Goal: Transaction & Acquisition: Purchase product/service

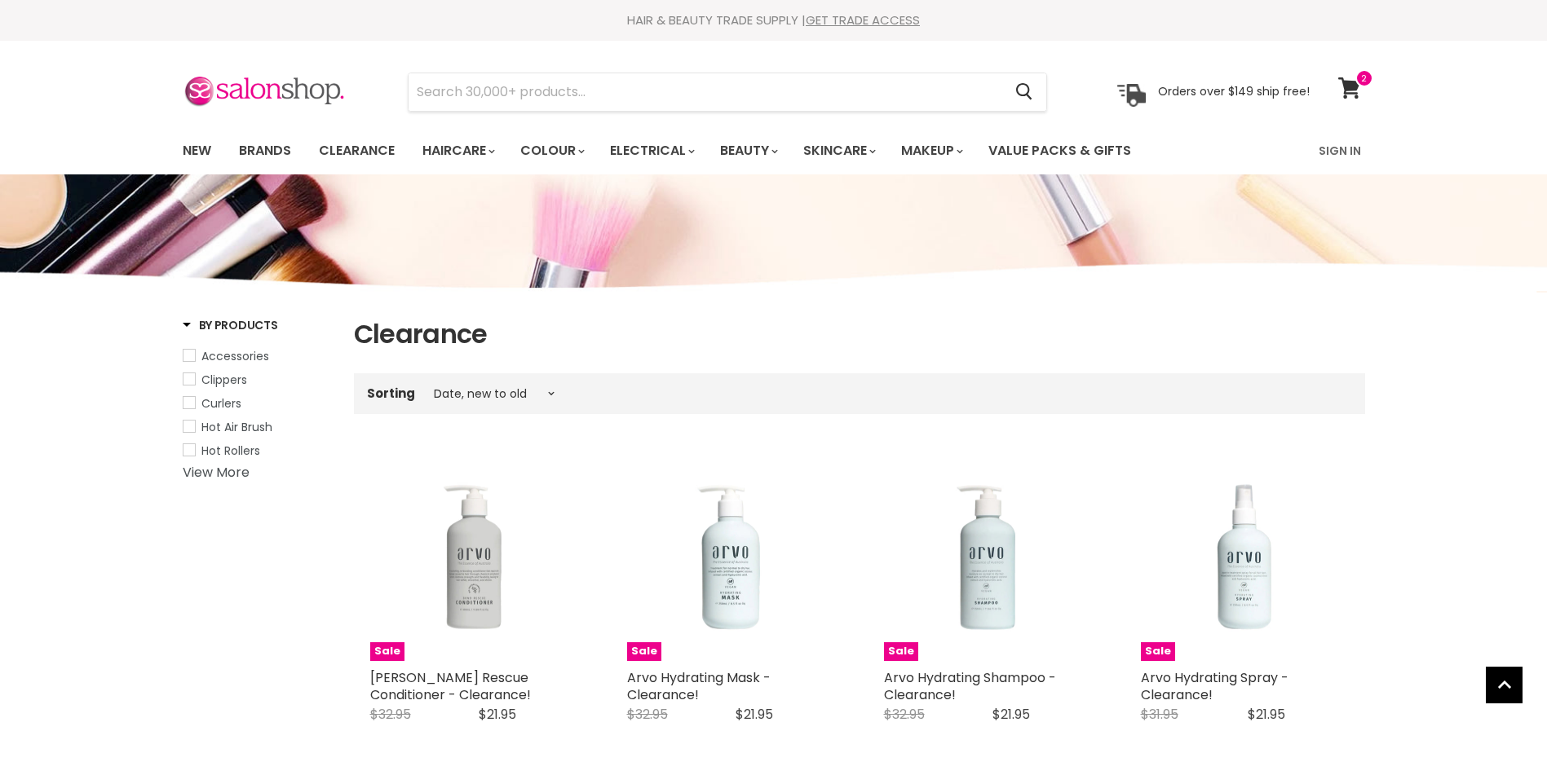
select select "created-descending"
click at [263, 157] on link "Brands" at bounding box center [265, 151] width 77 height 35
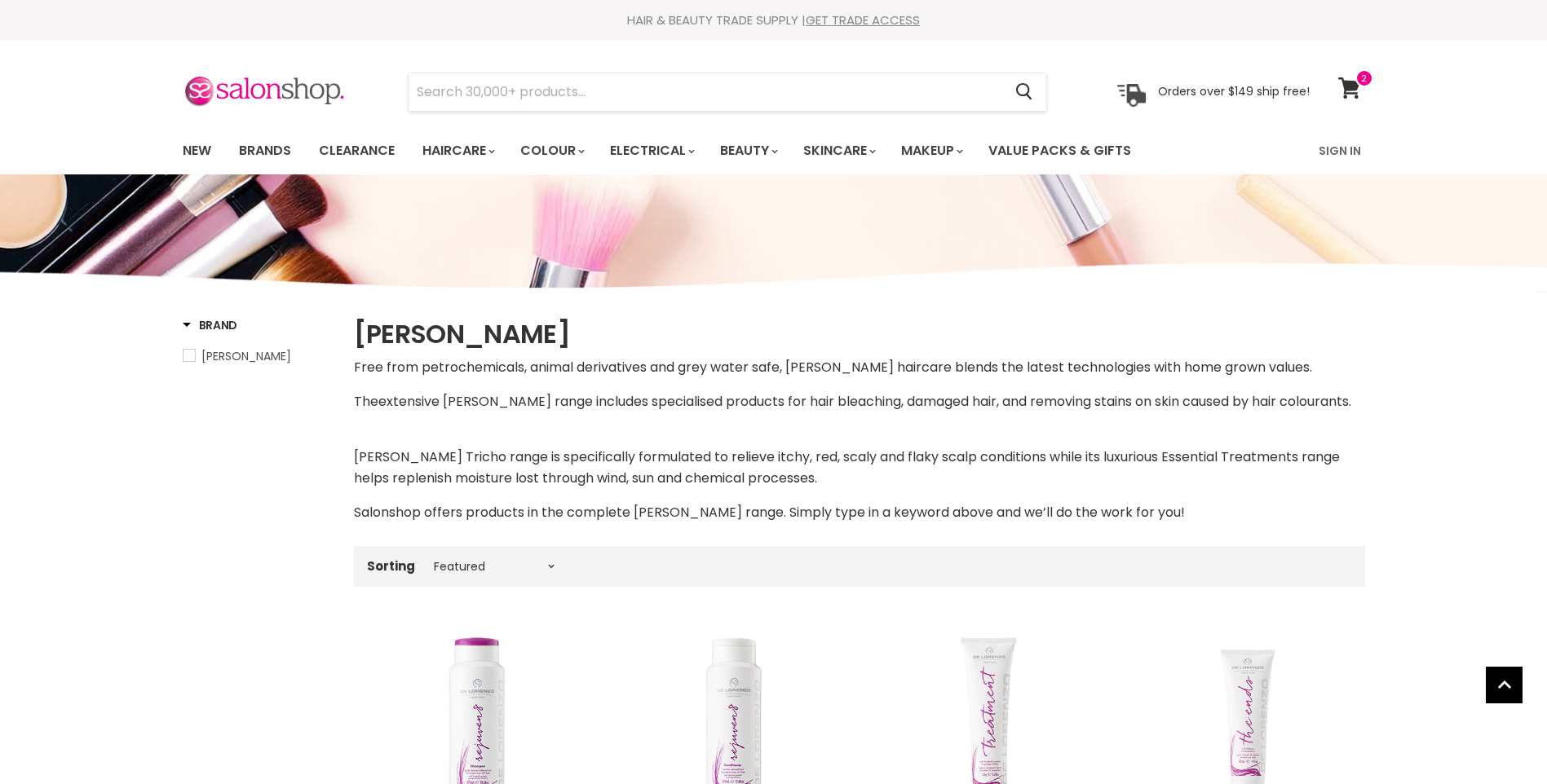
select select "manual"
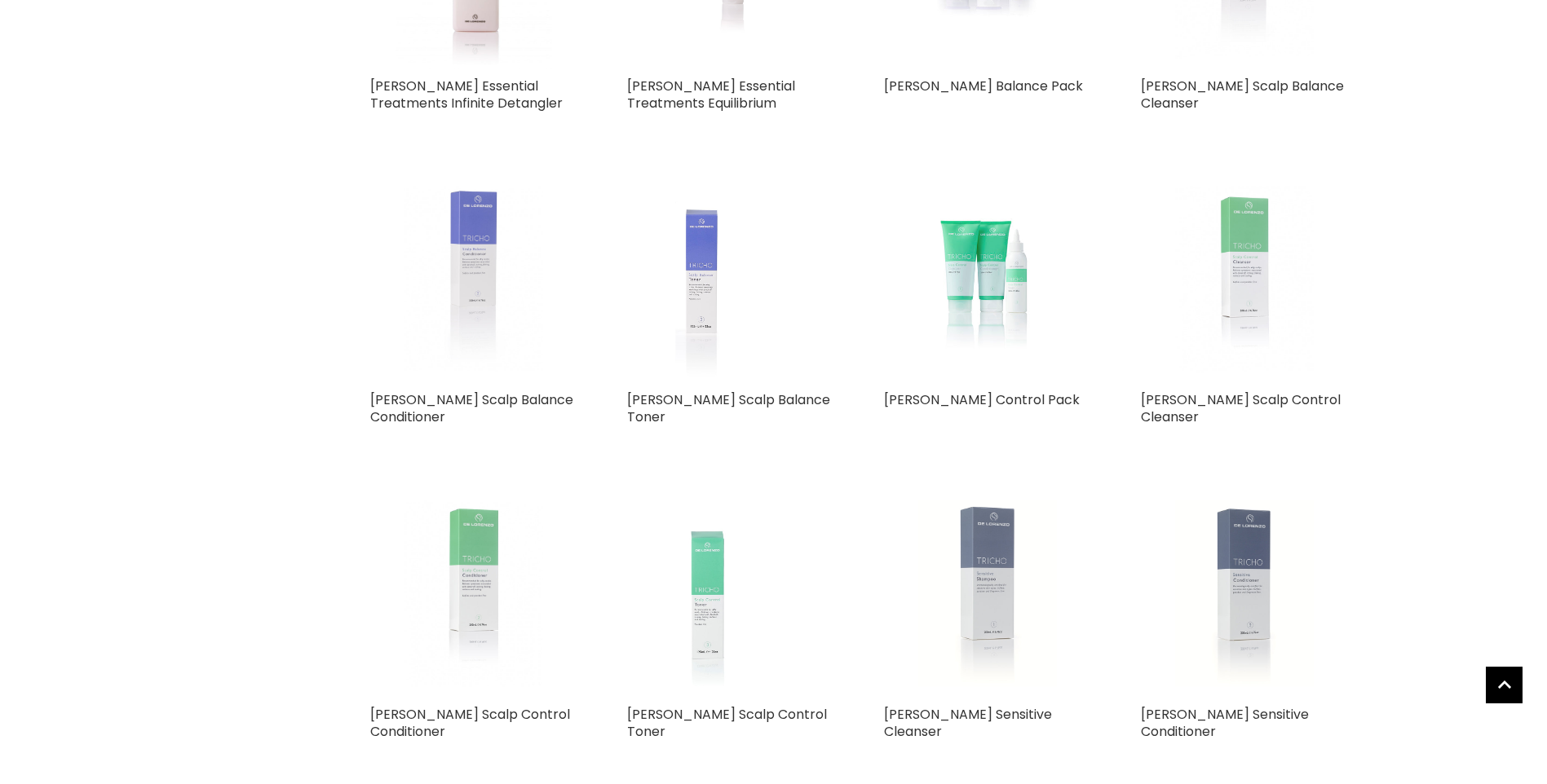
scroll to position [3668, 0]
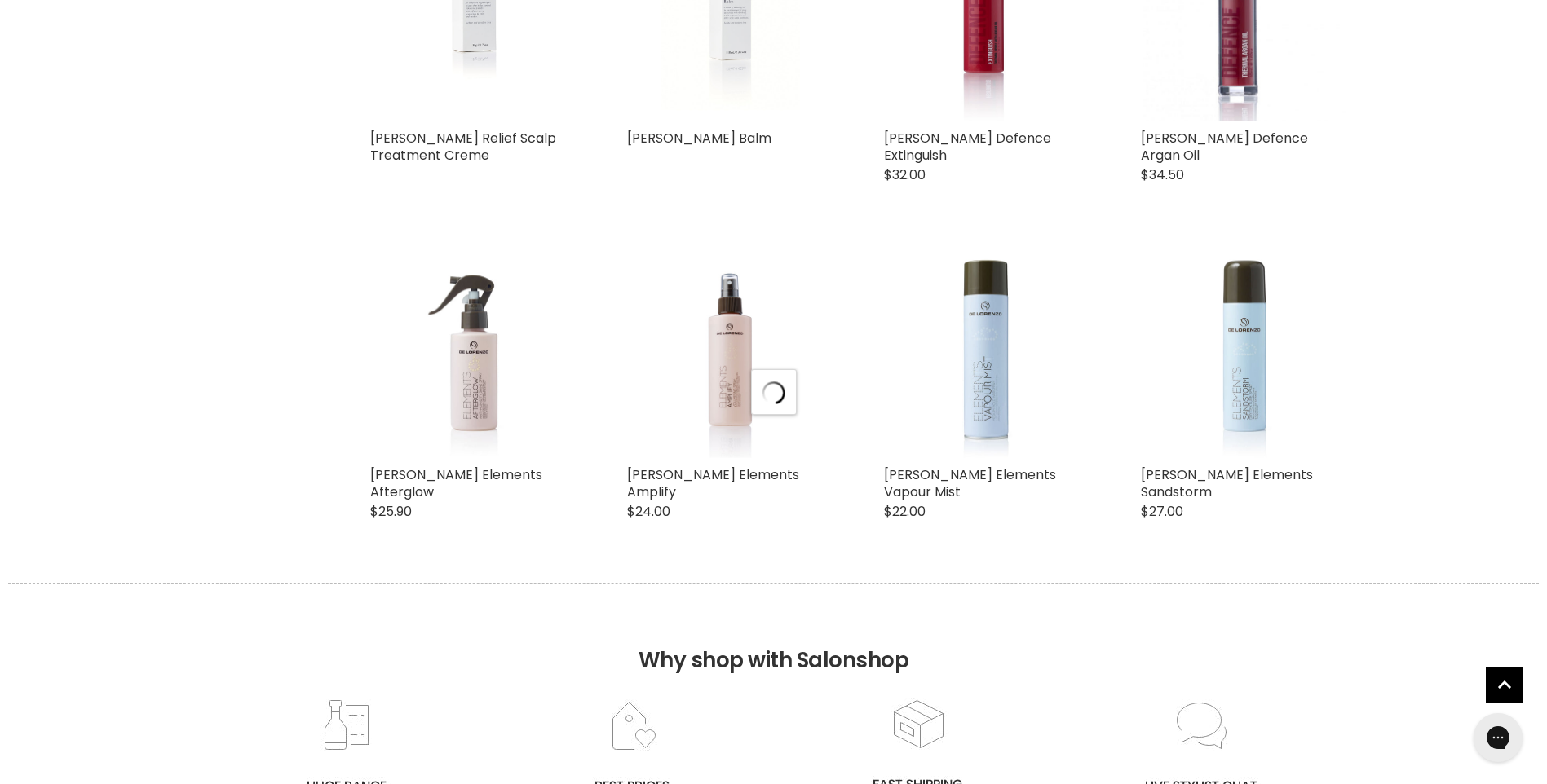
select select "manual"
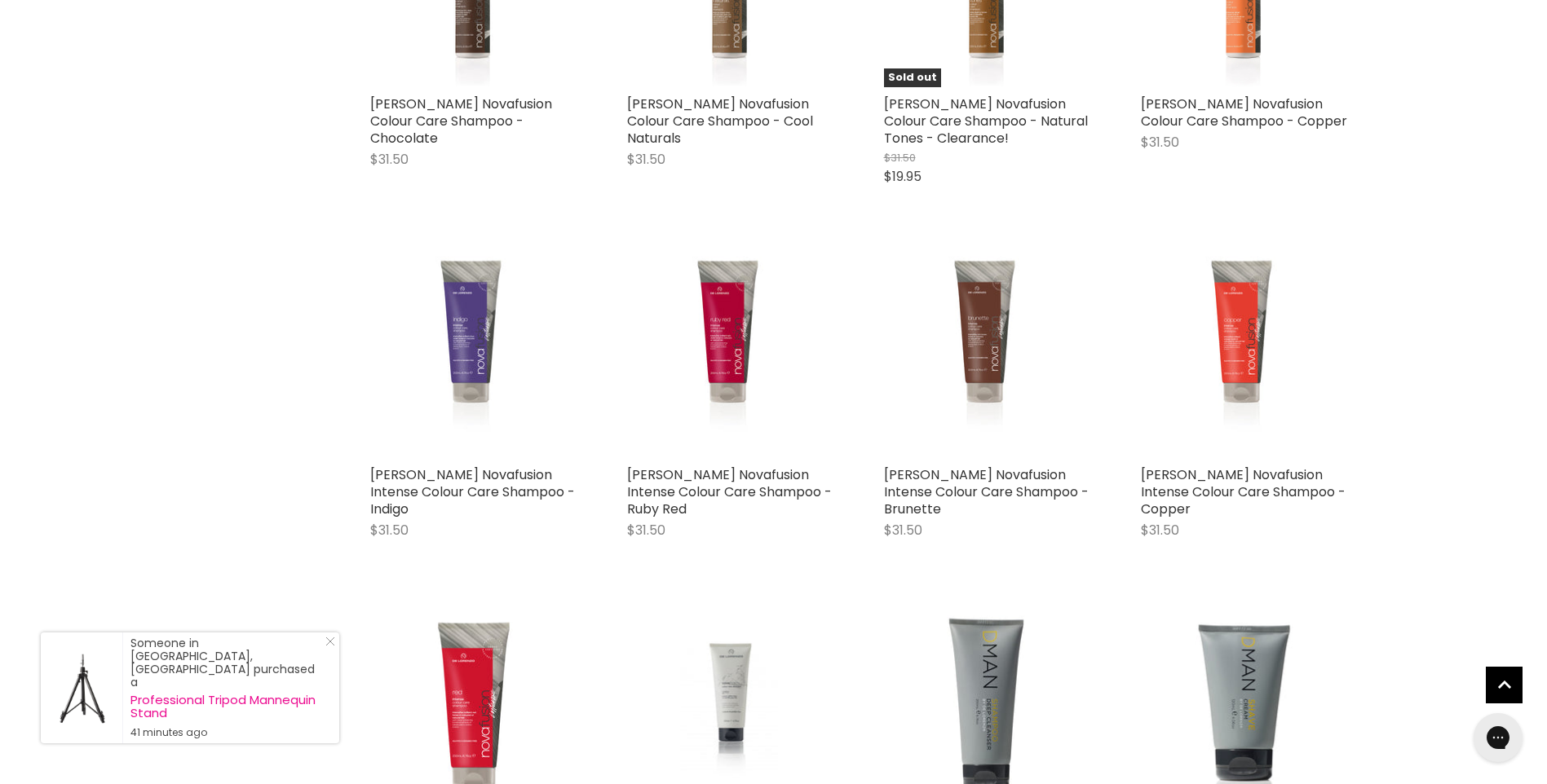
scroll to position [6277, 0]
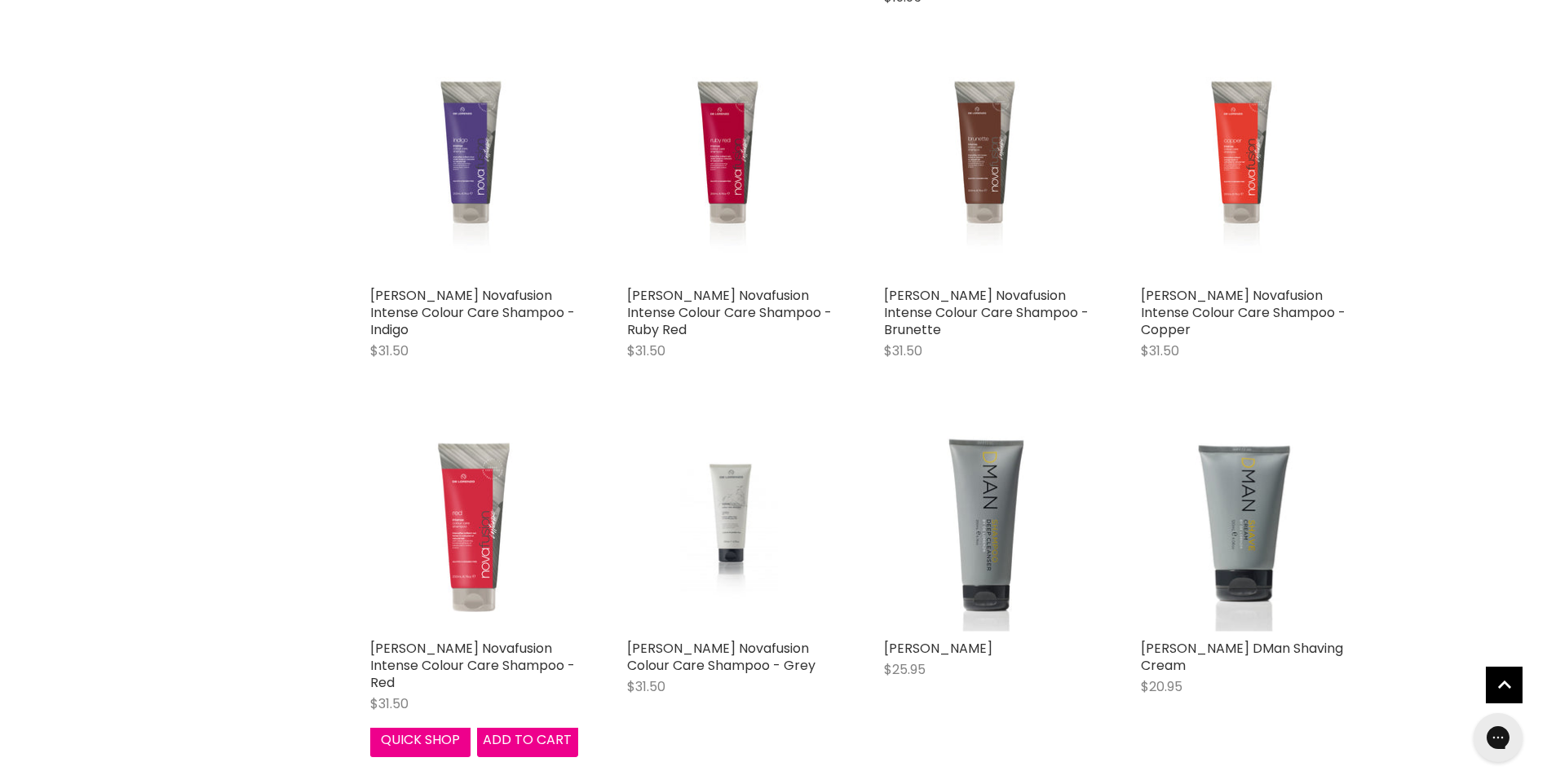
click at [472, 523] on img "Main content" at bounding box center [474, 527] width 208 height 208
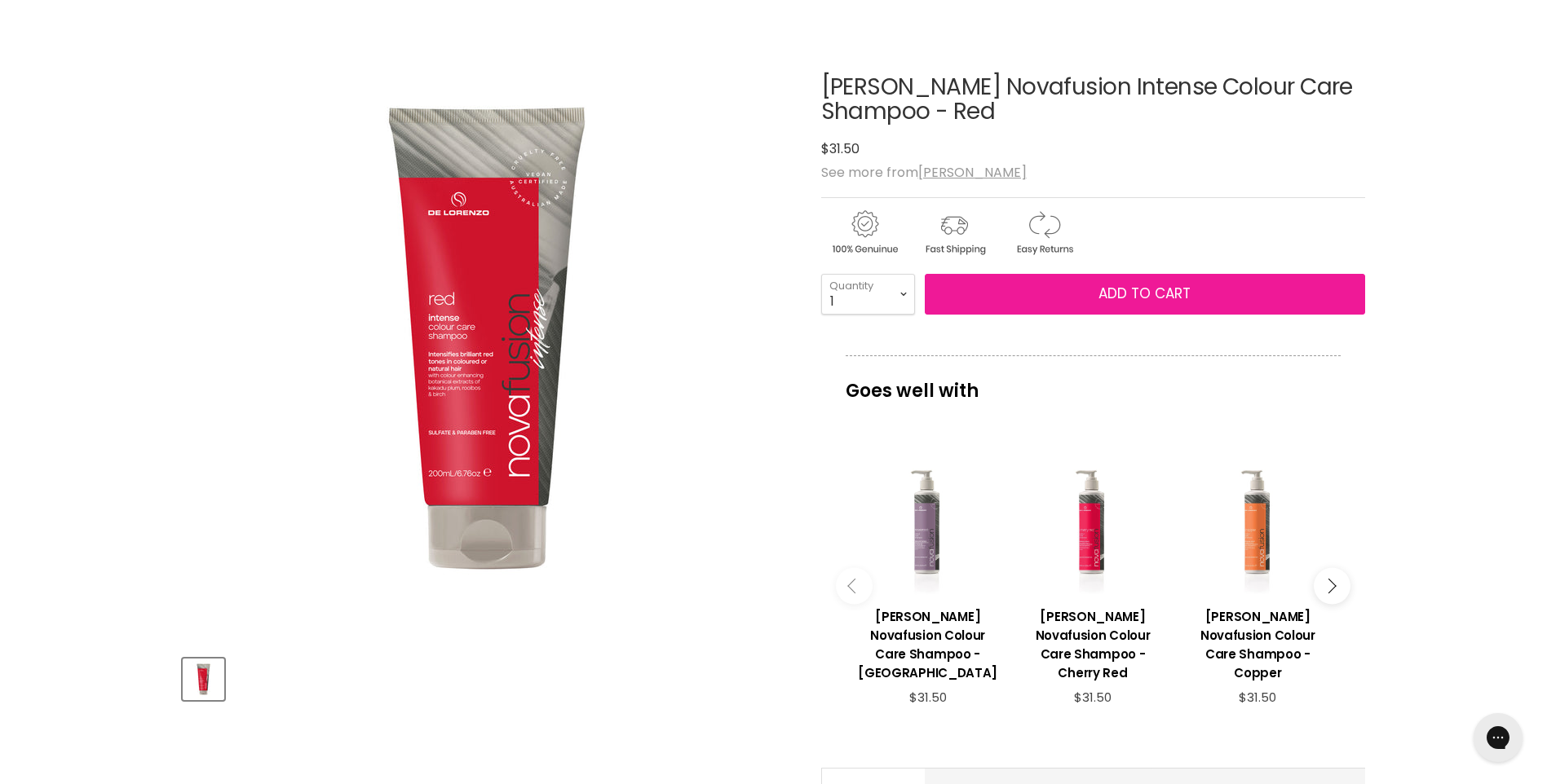
click at [1112, 295] on span "Add to cart" at bounding box center [1144, 293] width 93 height 20
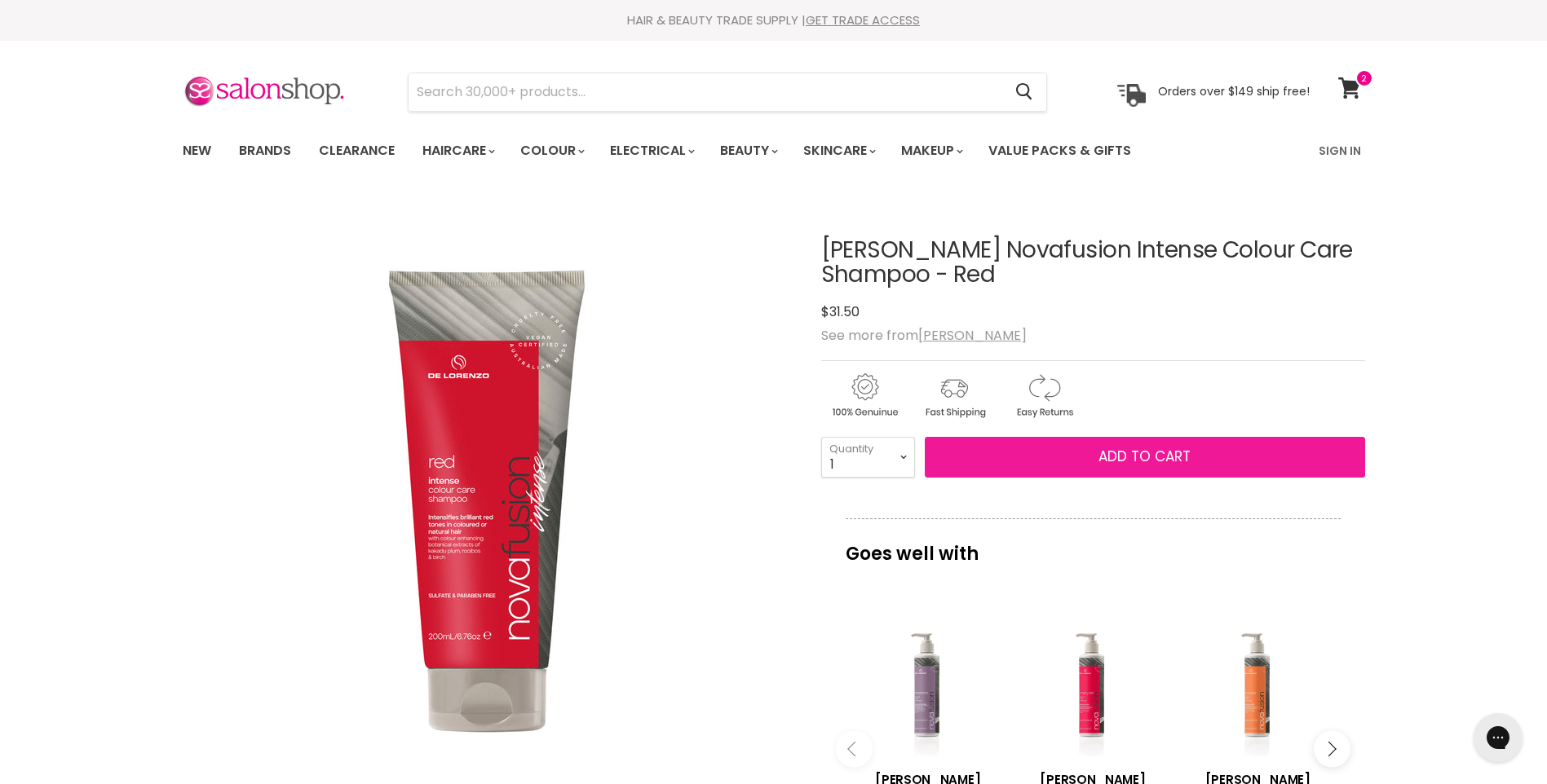
click at [1160, 448] on span "Add to cart" at bounding box center [1144, 456] width 93 height 20
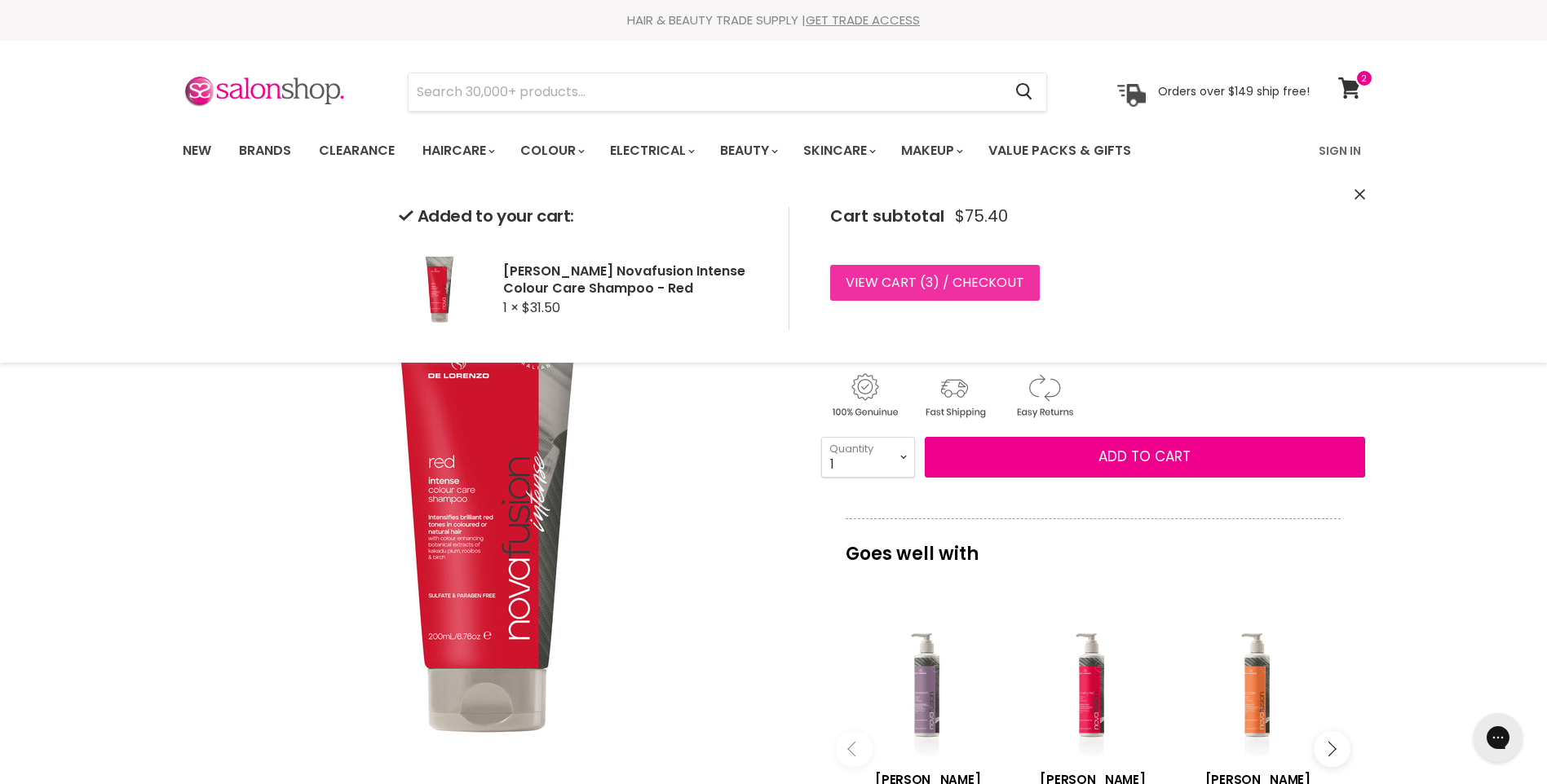
click at [941, 283] on link "View cart ( 3 ) / Checkout" at bounding box center [935, 283] width 209 height 35
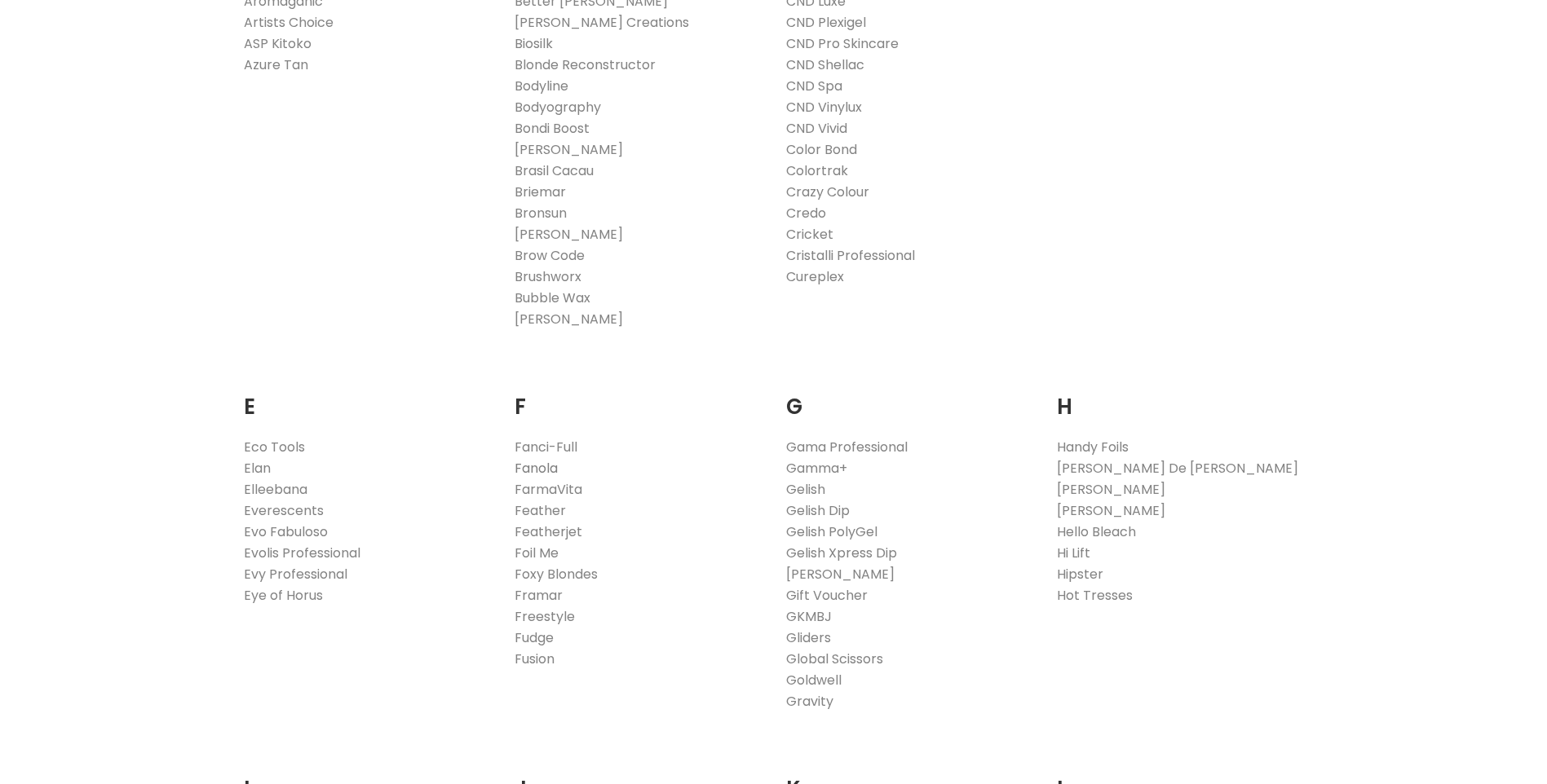
scroll to position [734, 0]
click at [538, 471] on link "Fanola" at bounding box center [536, 468] width 43 height 19
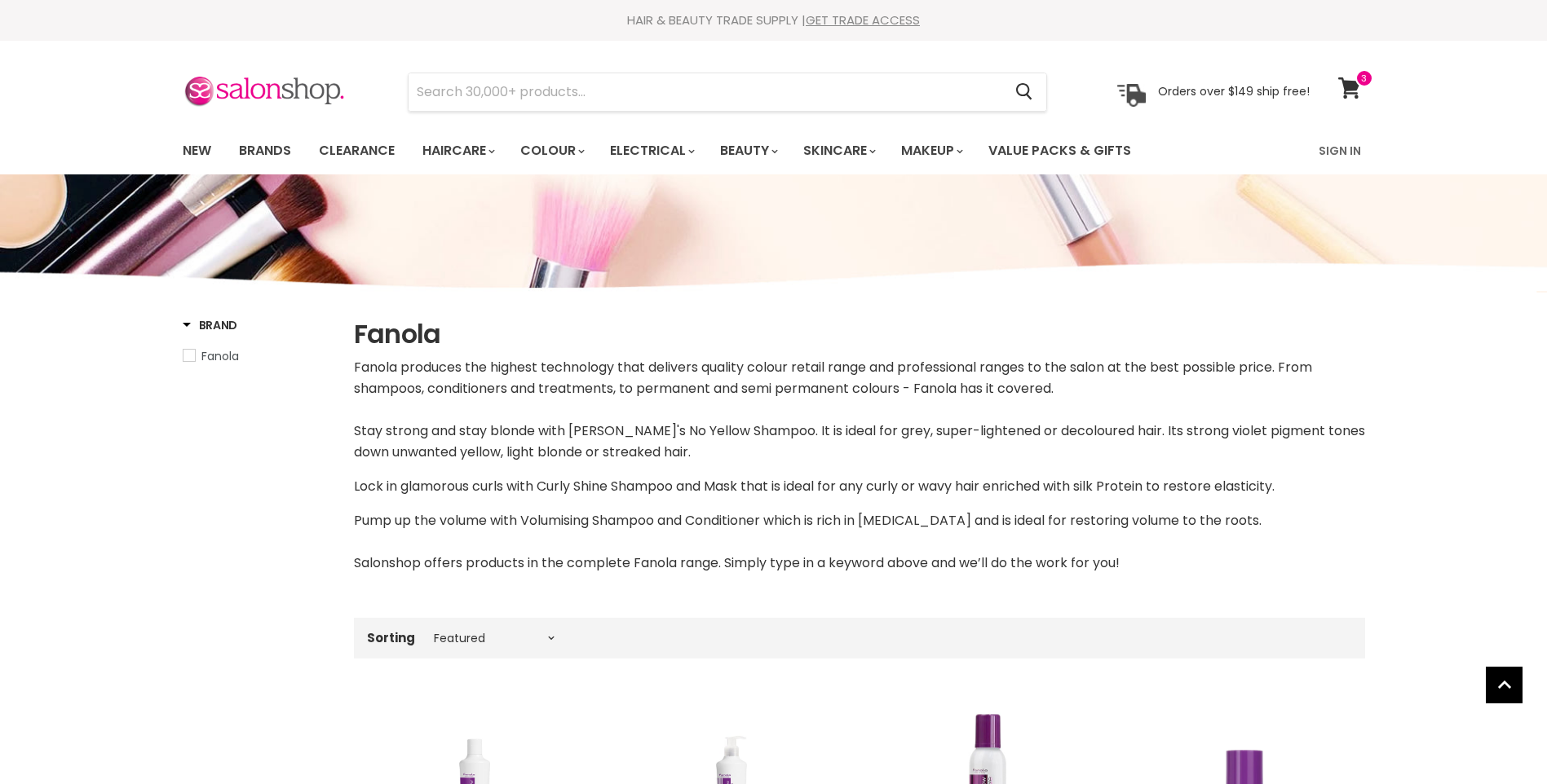
select select "manual"
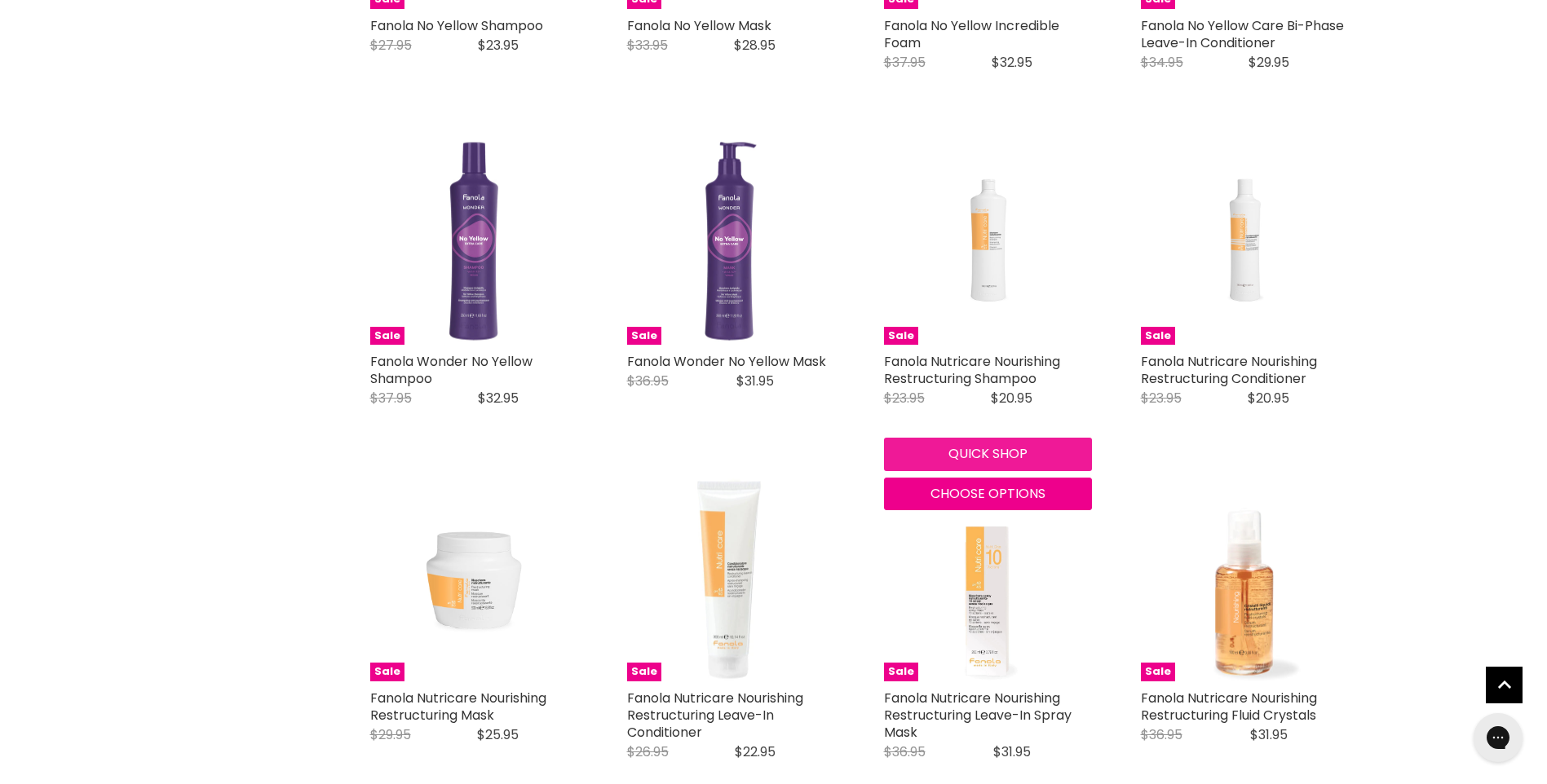
click at [1032, 453] on button "Quick shop" at bounding box center [988, 454] width 208 height 33
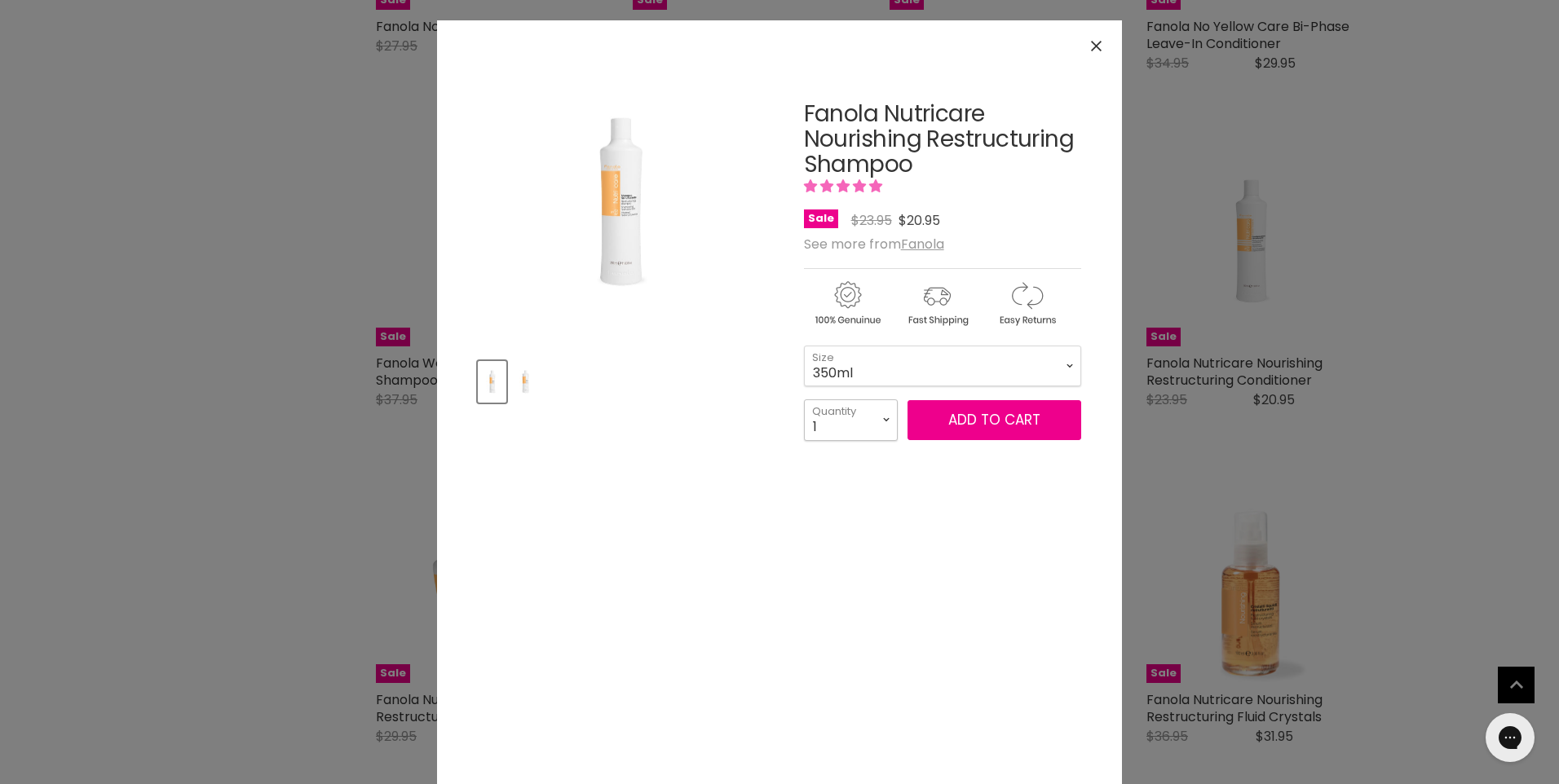
click at [882, 420] on select "1 2 3 4 5 6 7 8 9 10+" at bounding box center [851, 419] width 93 height 41
select select "2"
click at [804, 399] on select "1 2 3 4 5 6 7 8 9 10+" at bounding box center [851, 419] width 93 height 41
type input "2"
click at [985, 422] on span "Add to cart" at bounding box center [994, 419] width 93 height 20
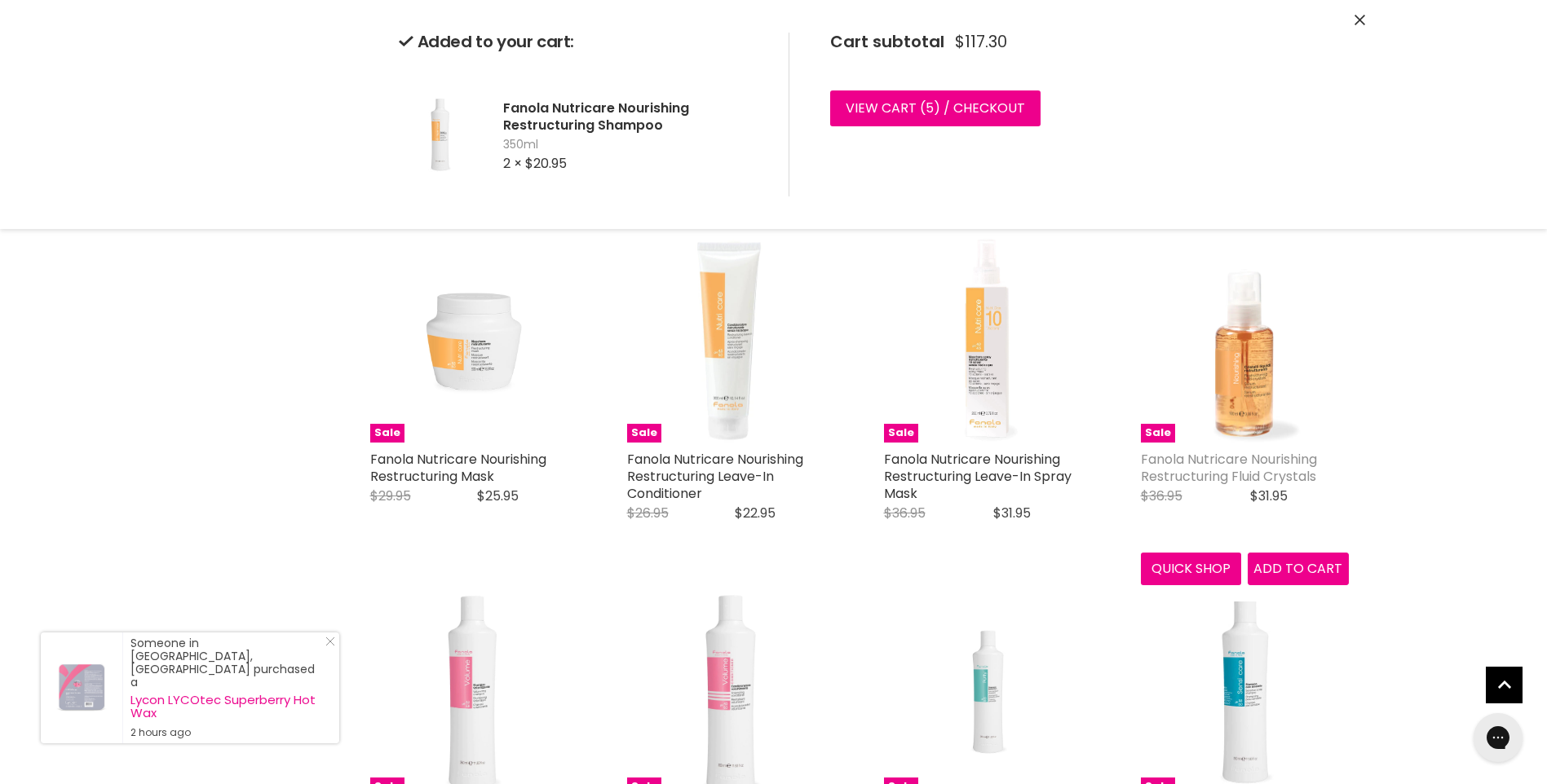
scroll to position [1141, 0]
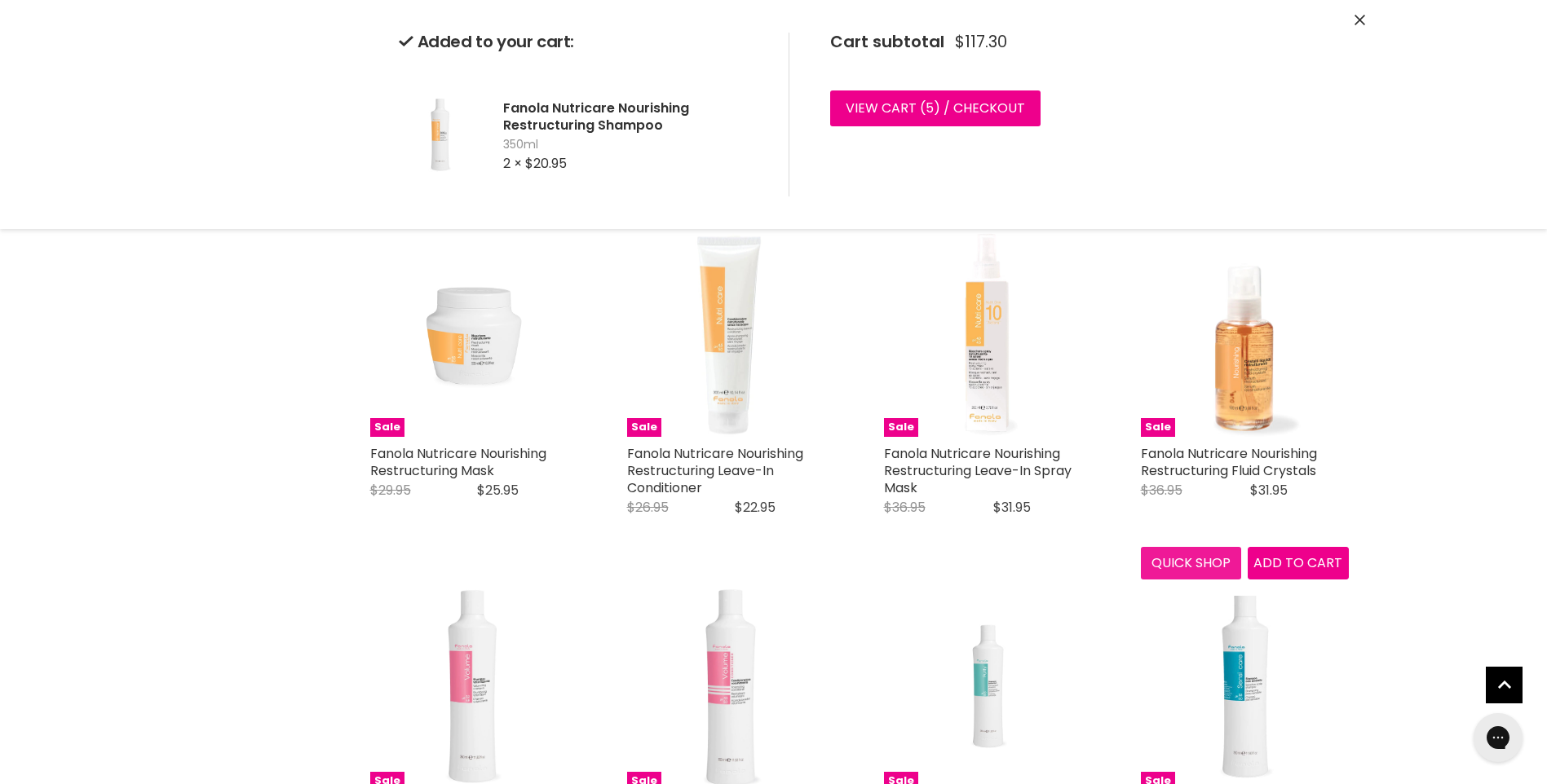
click at [1187, 558] on button "Quick shop" at bounding box center [1191, 564] width 101 height 33
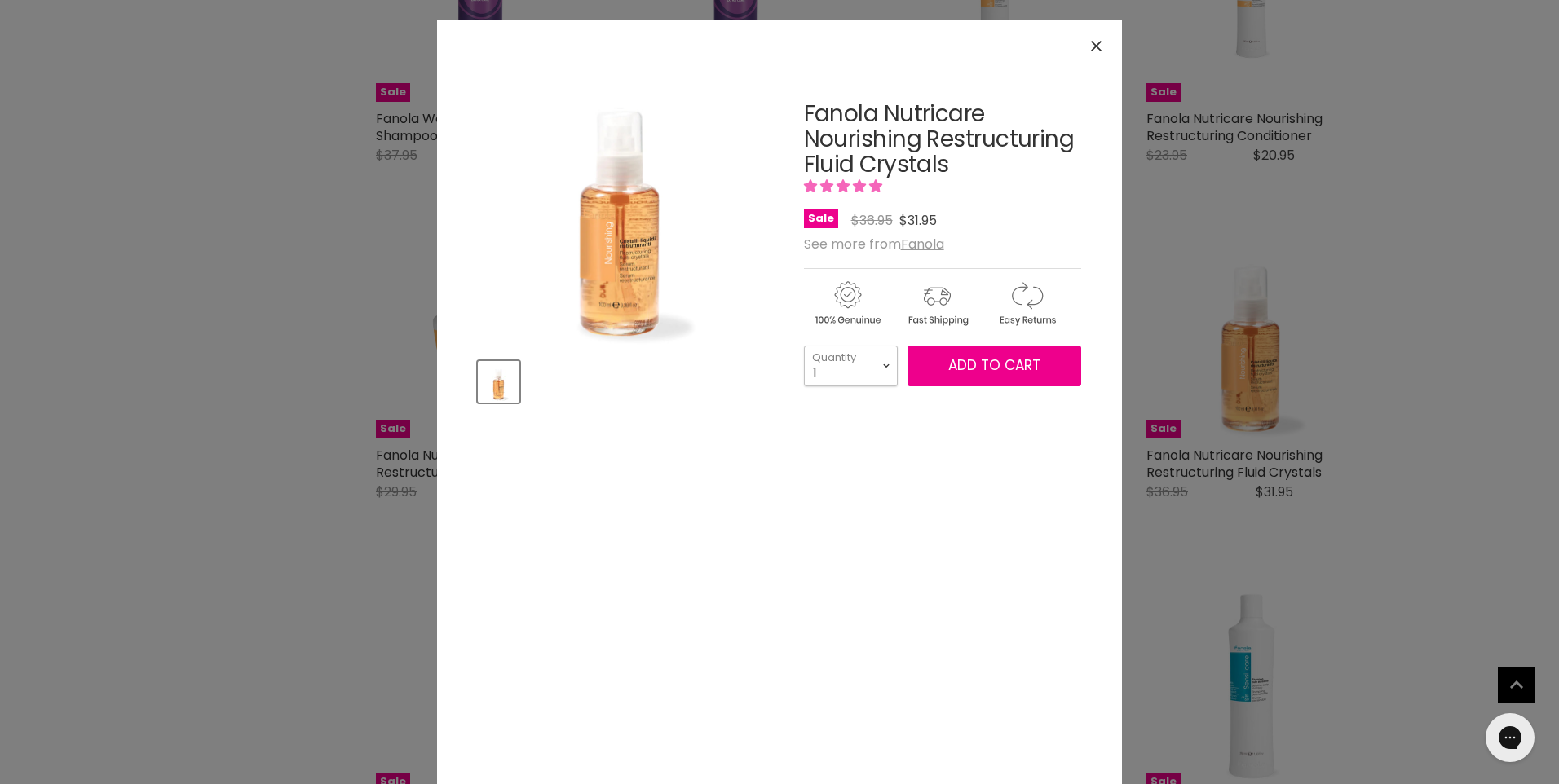
click at [882, 365] on select "1 2 3 4 5 6 7 8 9 10+" at bounding box center [851, 366] width 93 height 41
select select "2"
click at [804, 346] on select "1 2 3 4 5 6 7 8 9 10+" at bounding box center [851, 366] width 93 height 41
type input "2"
click at [1010, 370] on span "Add to cart" at bounding box center [994, 365] width 93 height 20
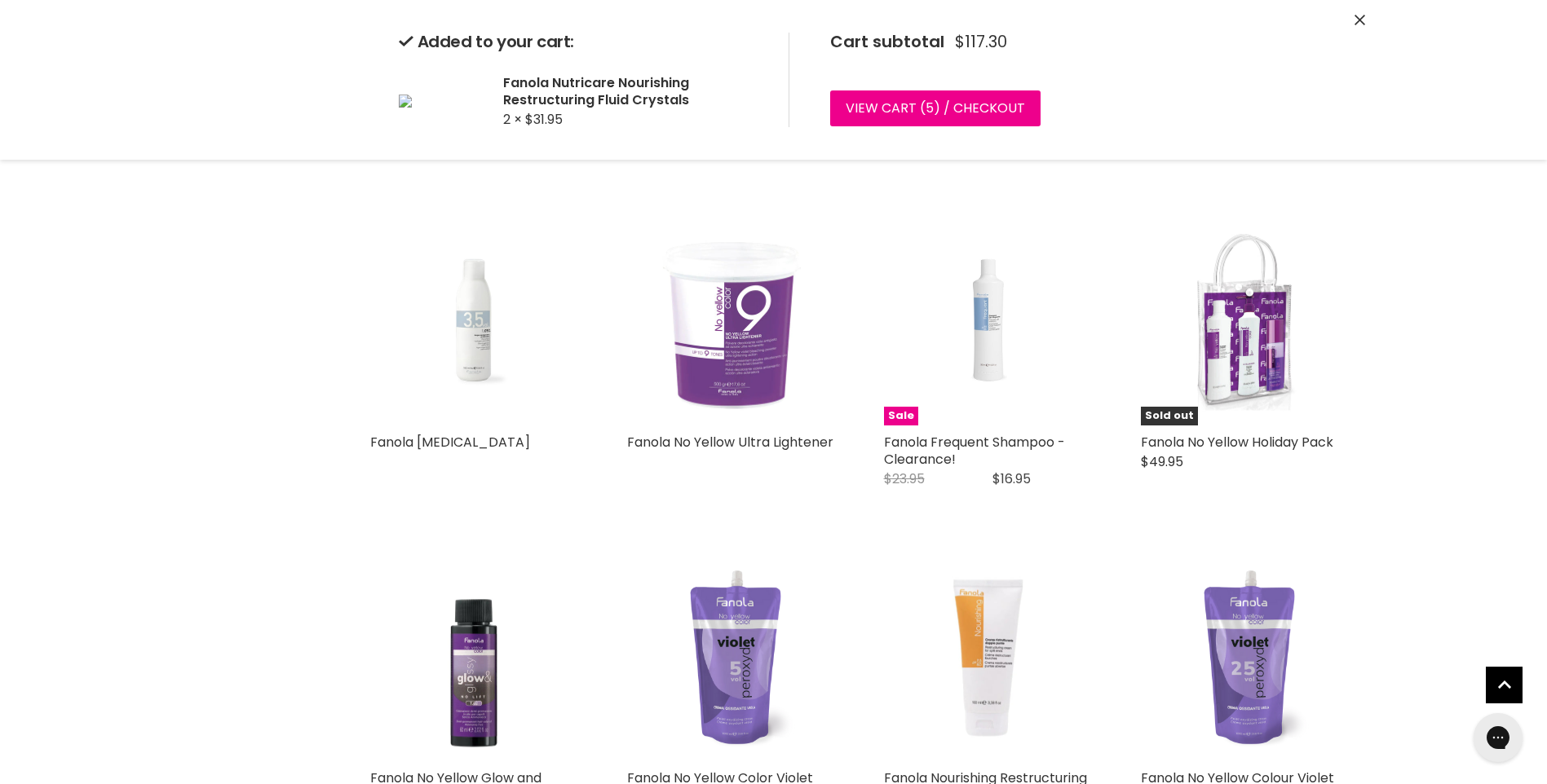
scroll to position [3913, 0]
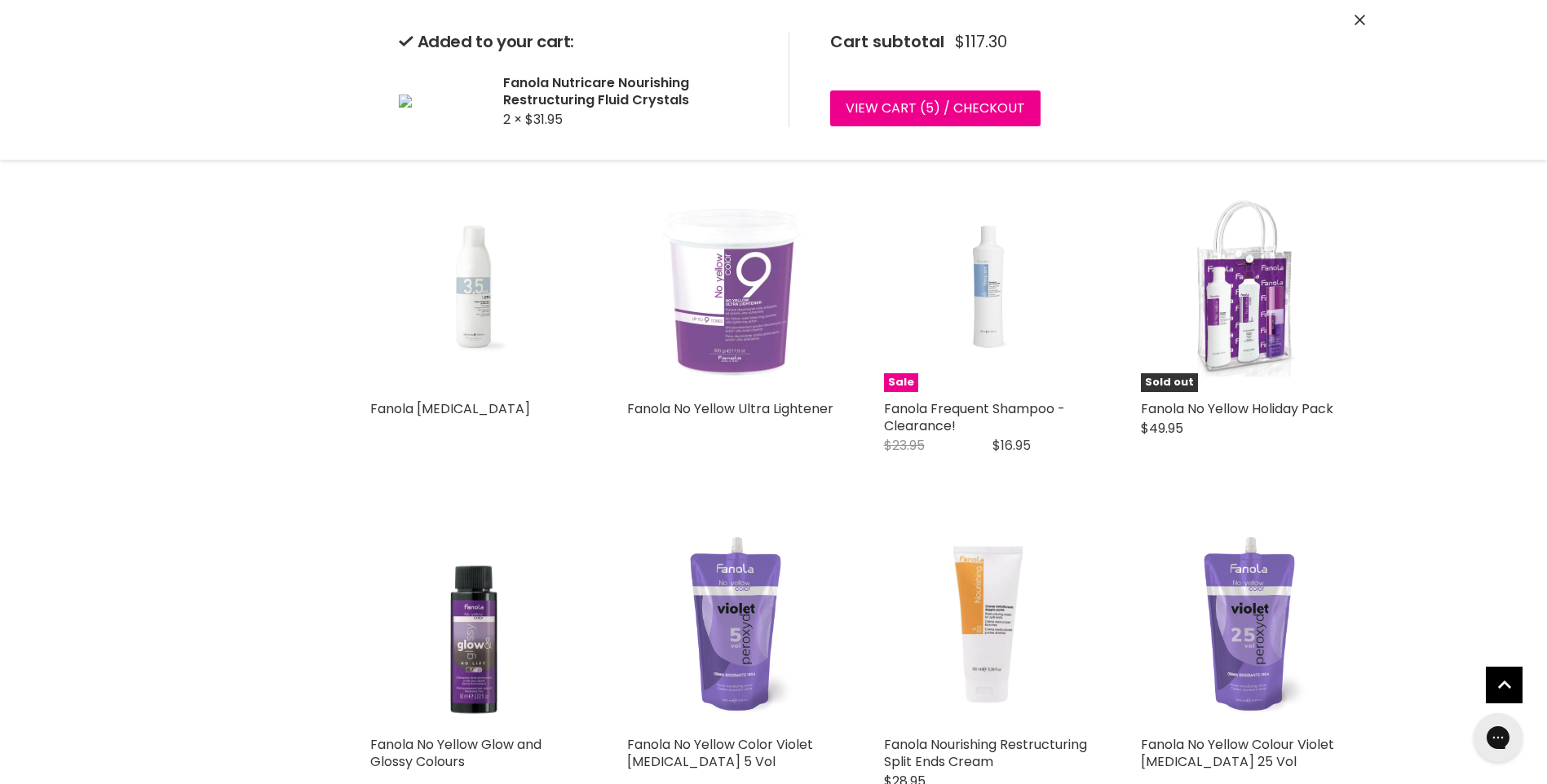
click at [724, 315] on img "Main content" at bounding box center [731, 288] width 208 height 208
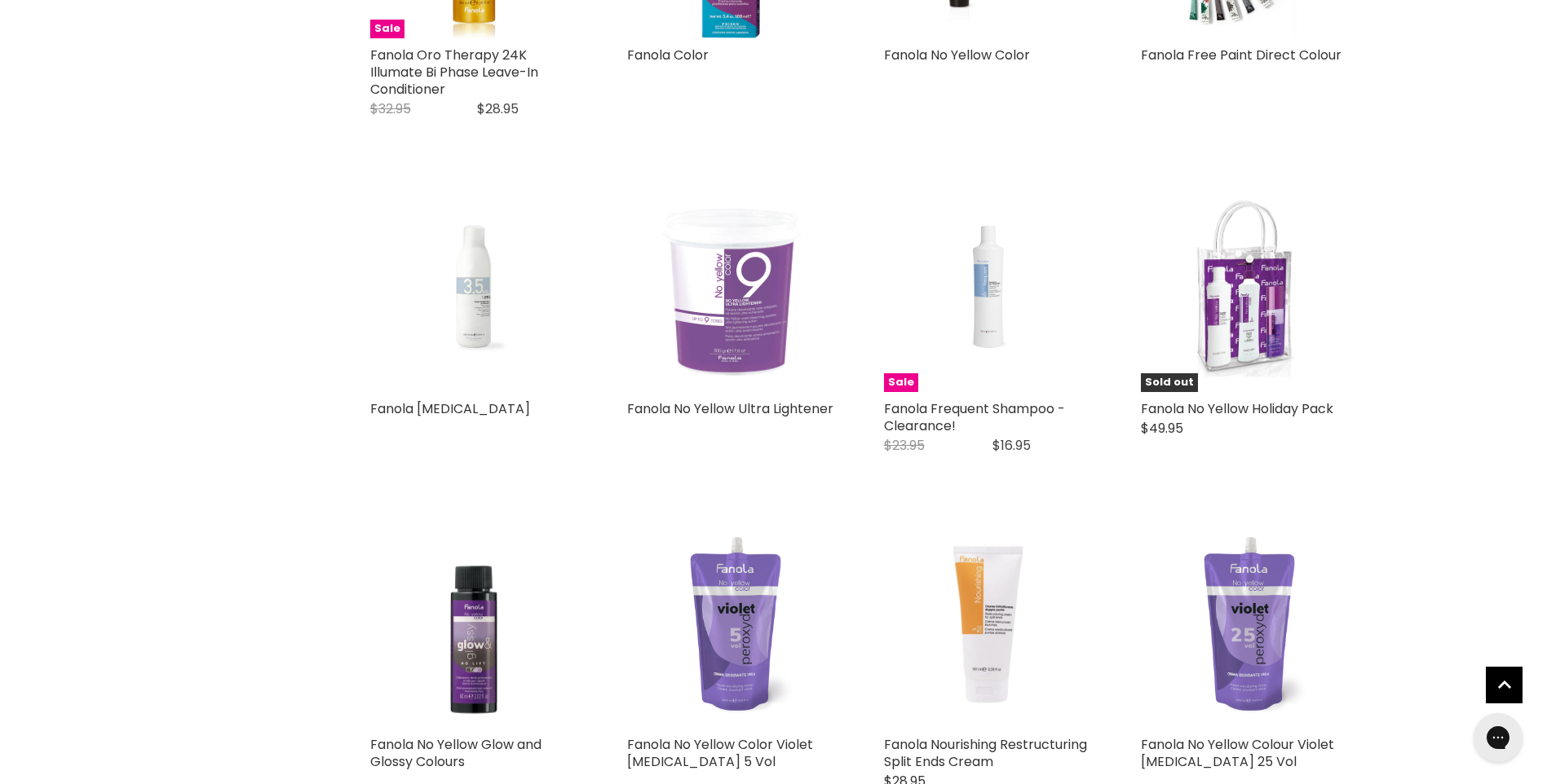
scroll to position [1212, 0]
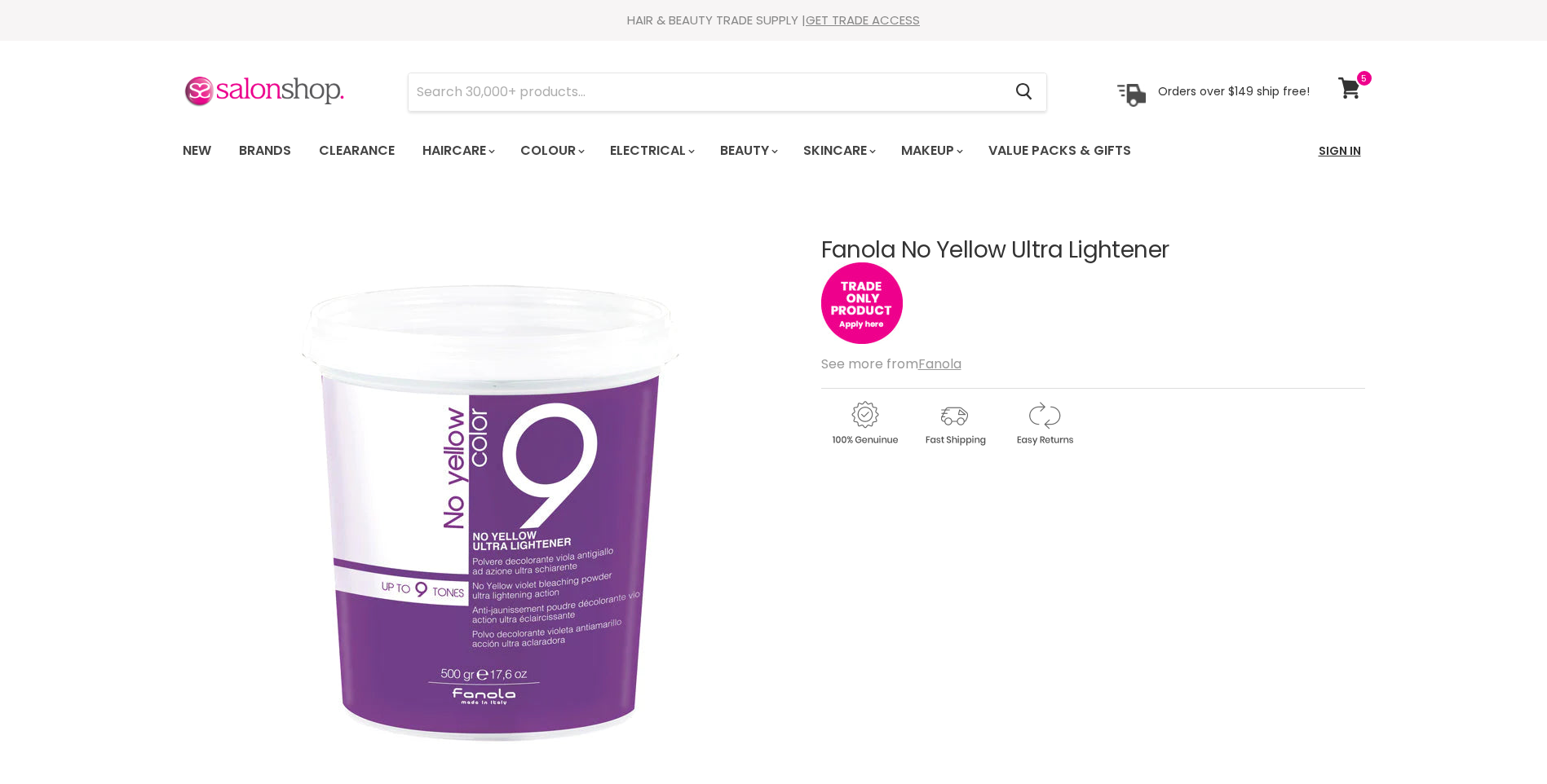
click at [1336, 153] on link "Sign In" at bounding box center [1340, 151] width 62 height 35
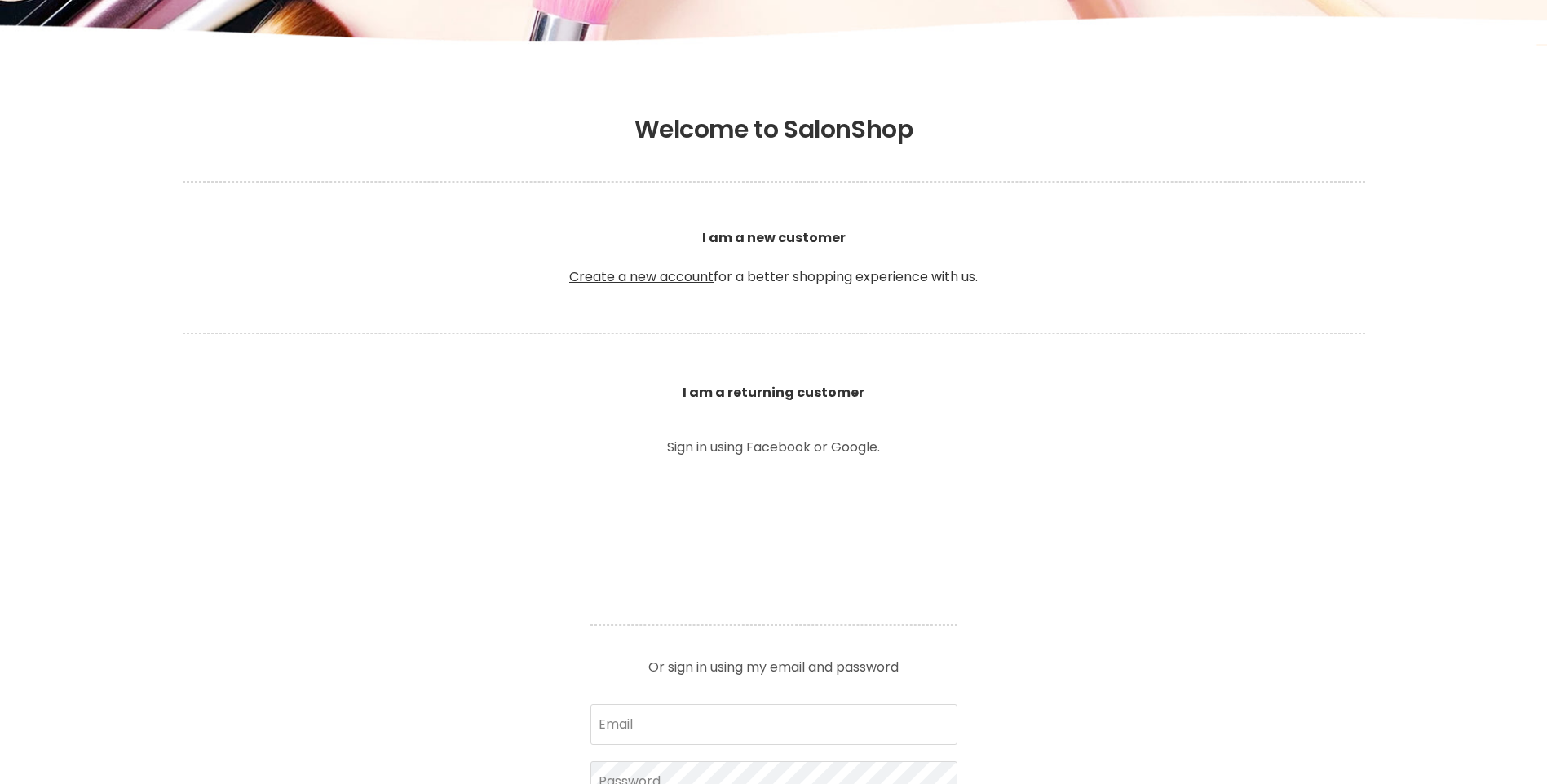
scroll to position [489, 0]
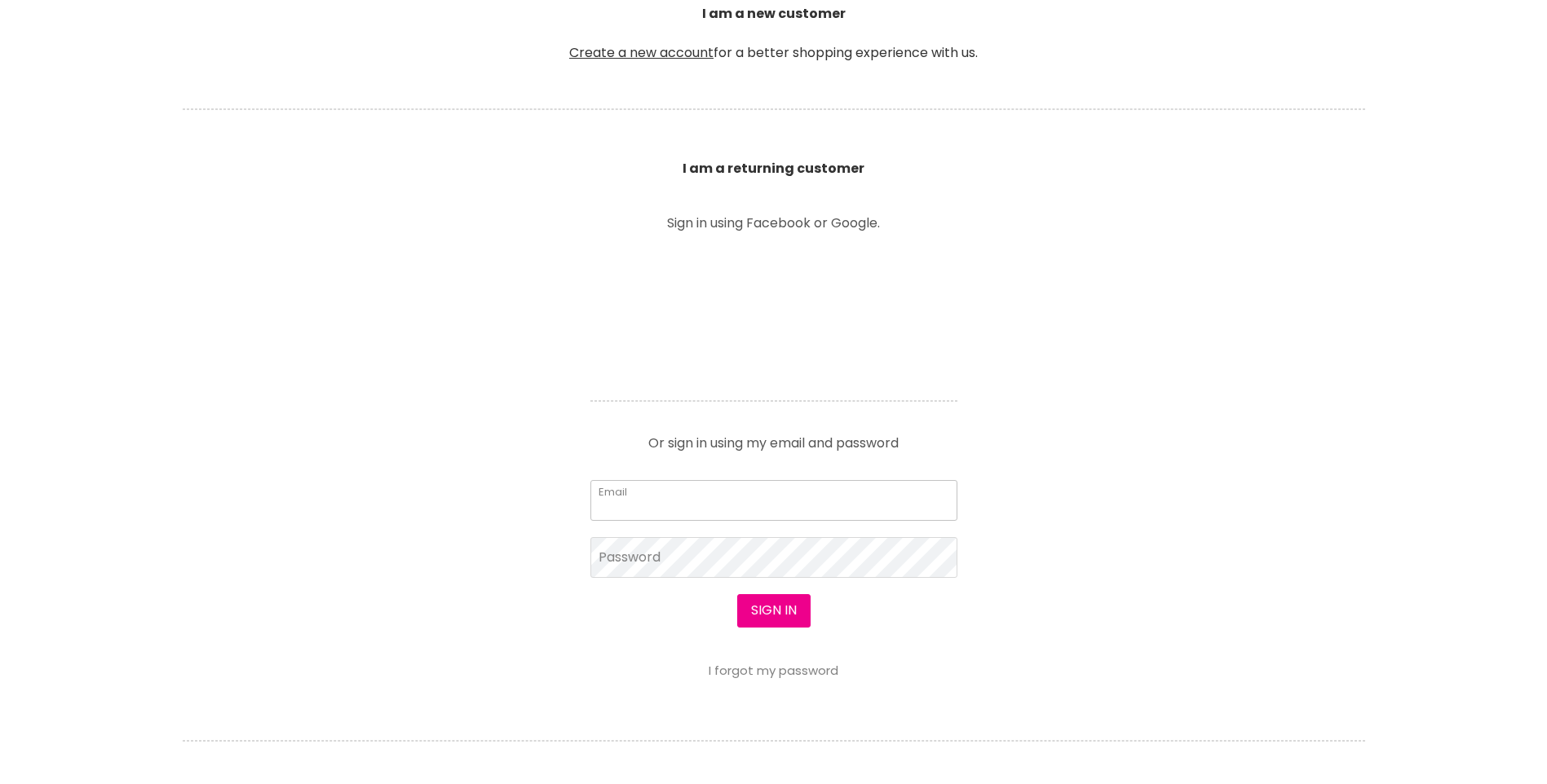
click at [647, 501] on input "Email" at bounding box center [774, 500] width 367 height 41
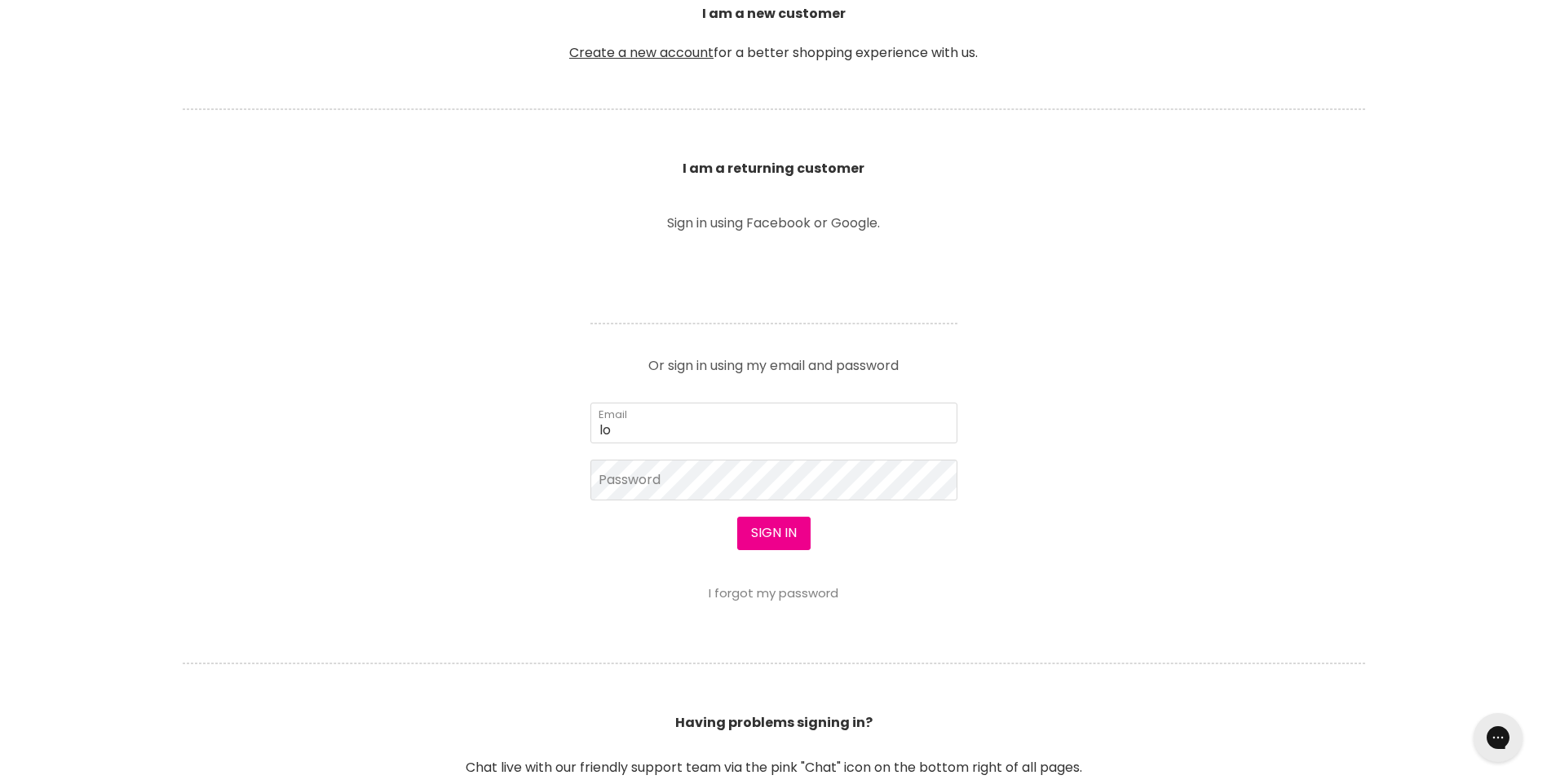
scroll to position [0, 0]
click at [617, 424] on input "lo" at bounding box center [774, 423] width 367 height 41
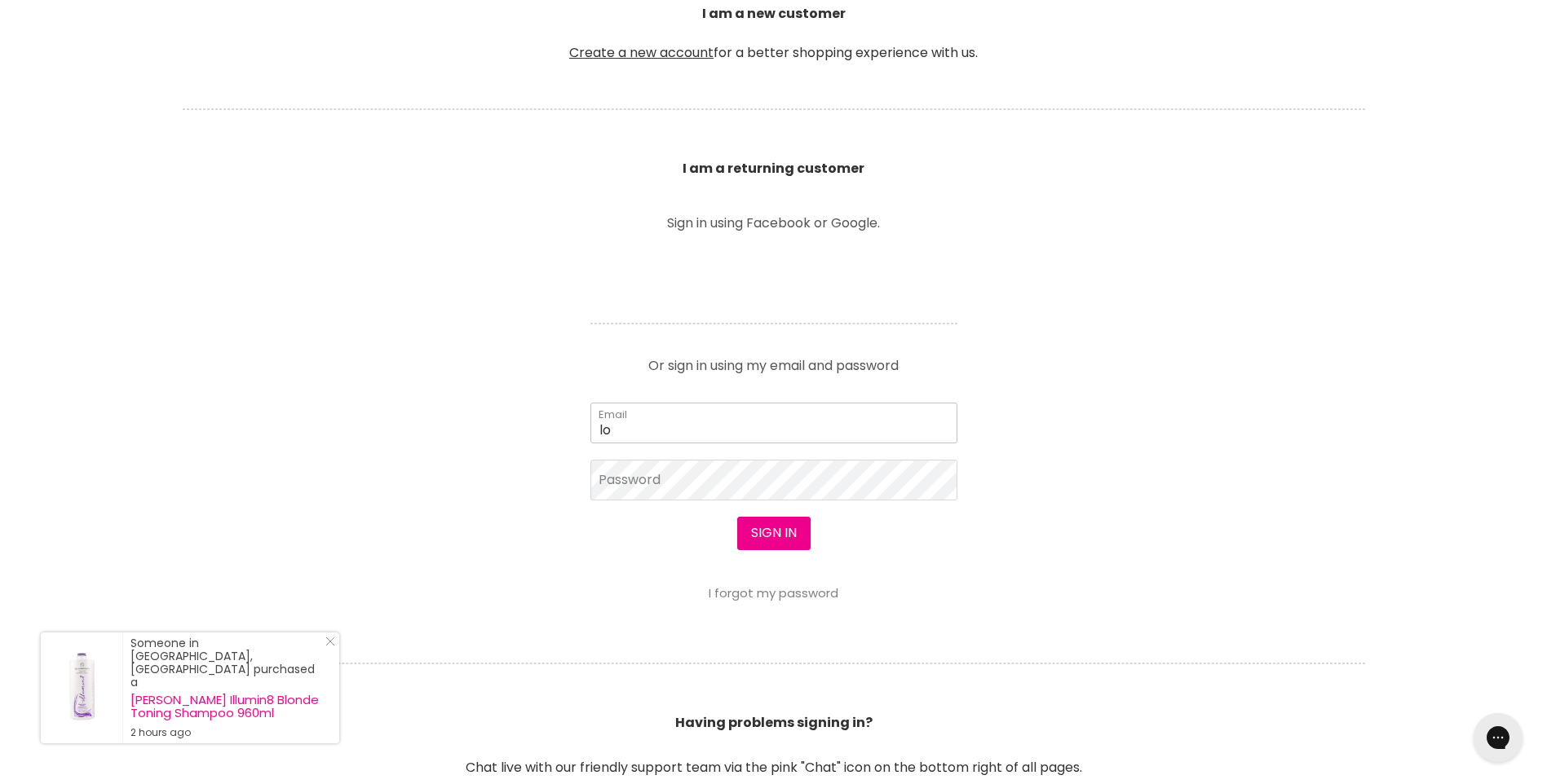
type input "lovebugkc626@gmail.com"
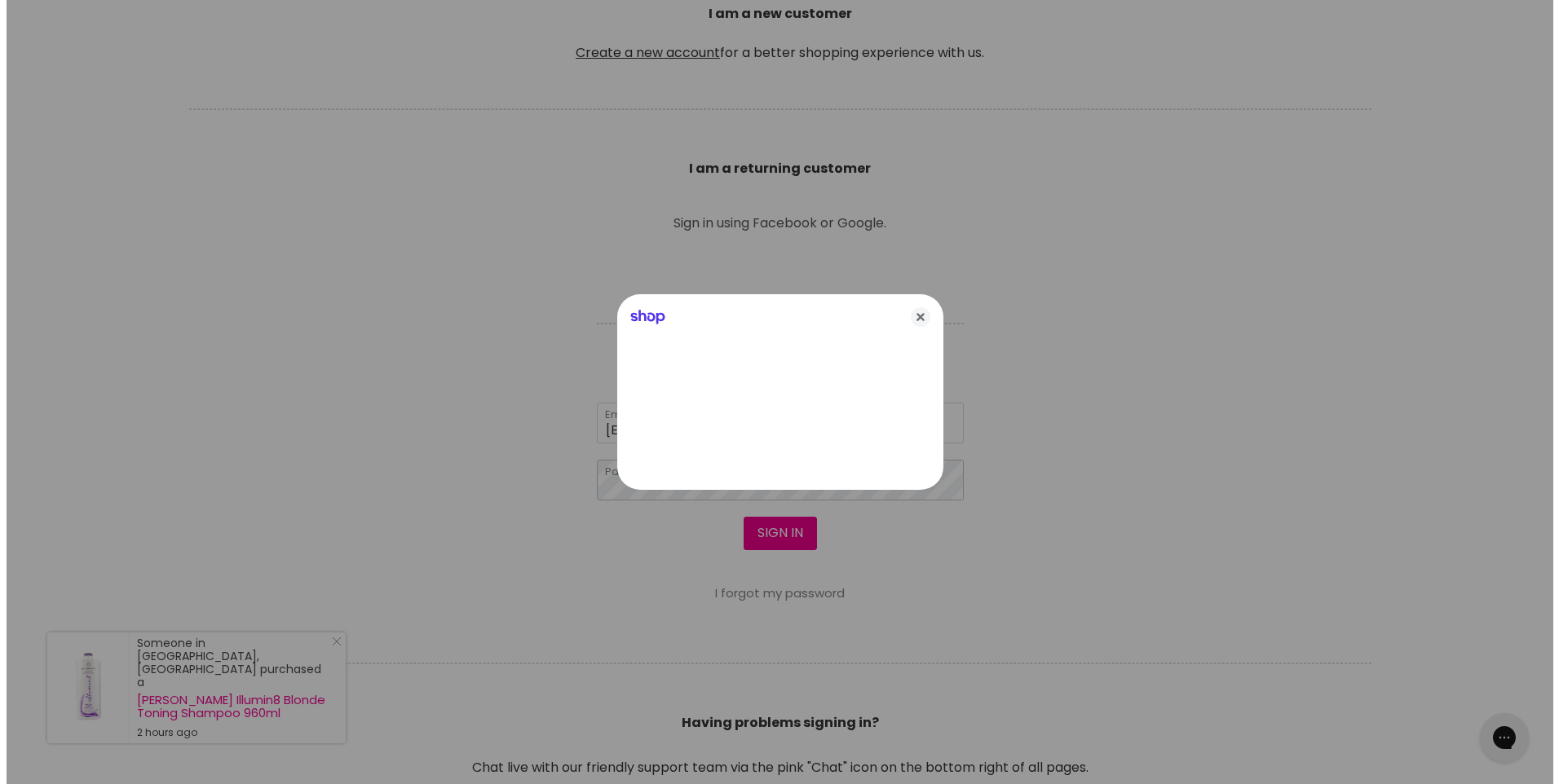
scroll to position [490, 0]
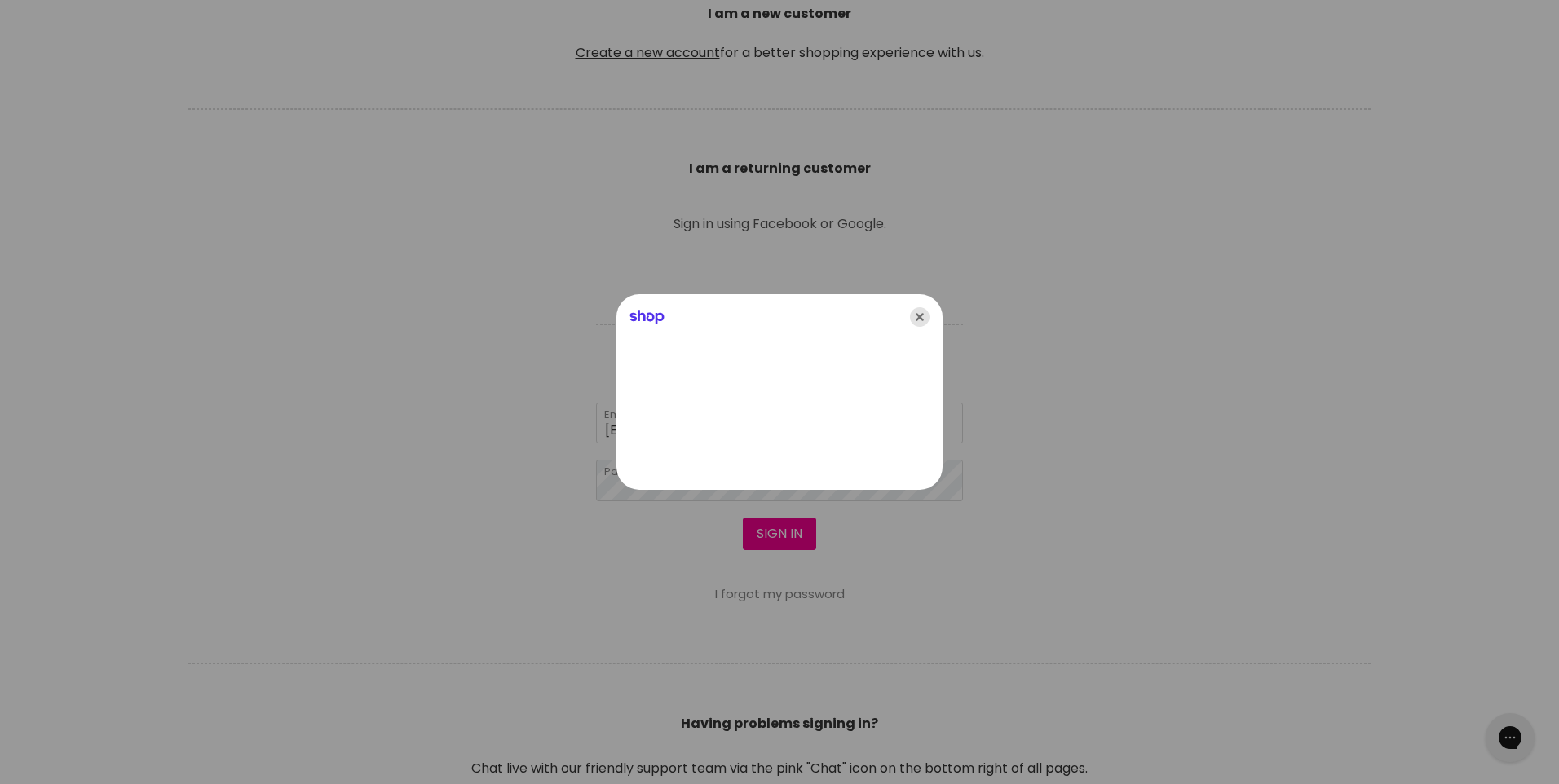
click at [919, 318] on icon "Close" at bounding box center [920, 317] width 20 height 20
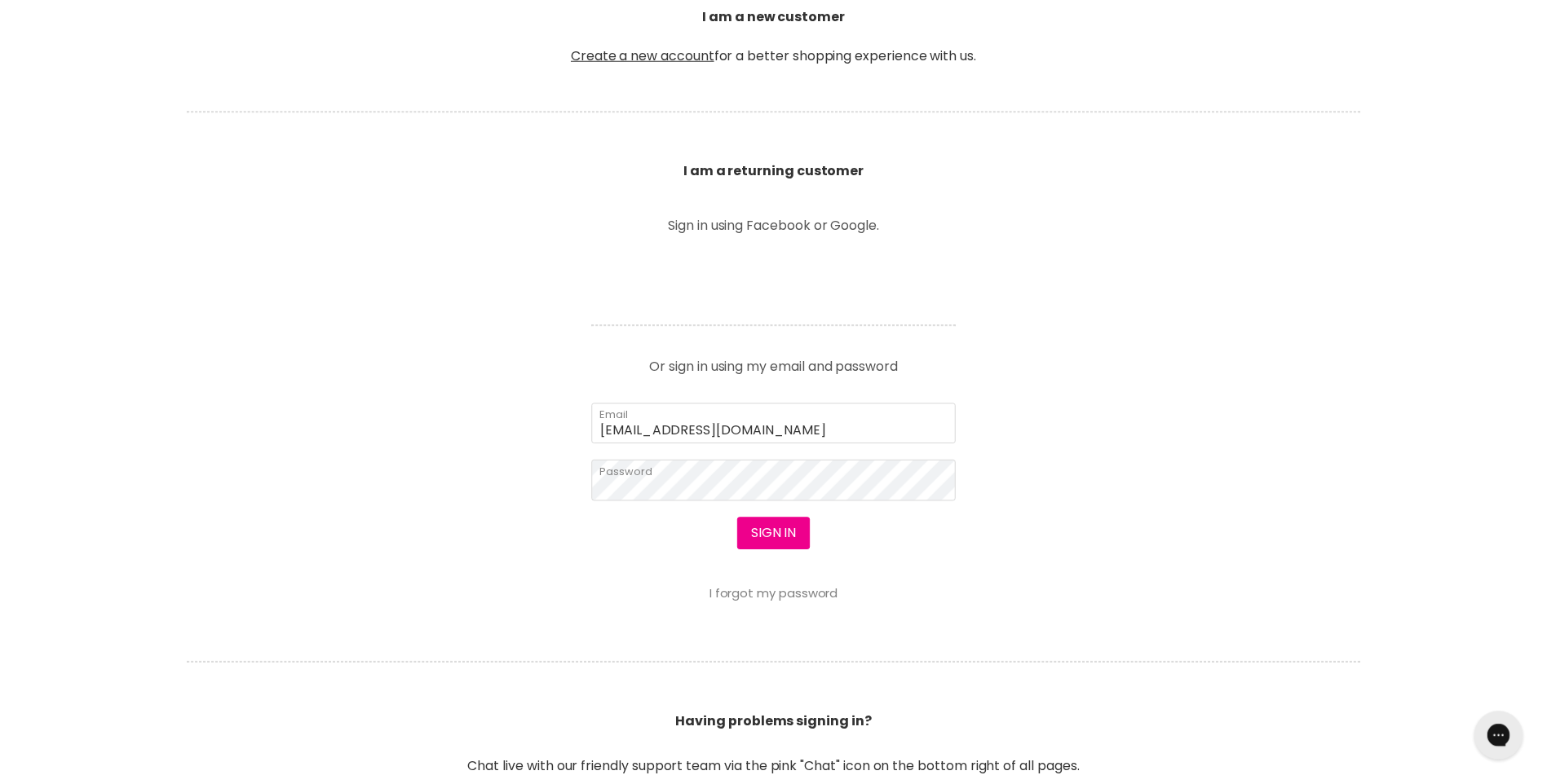
scroll to position [489, 0]
click at [738, 517] on button "Sign in" at bounding box center [774, 533] width 74 height 33
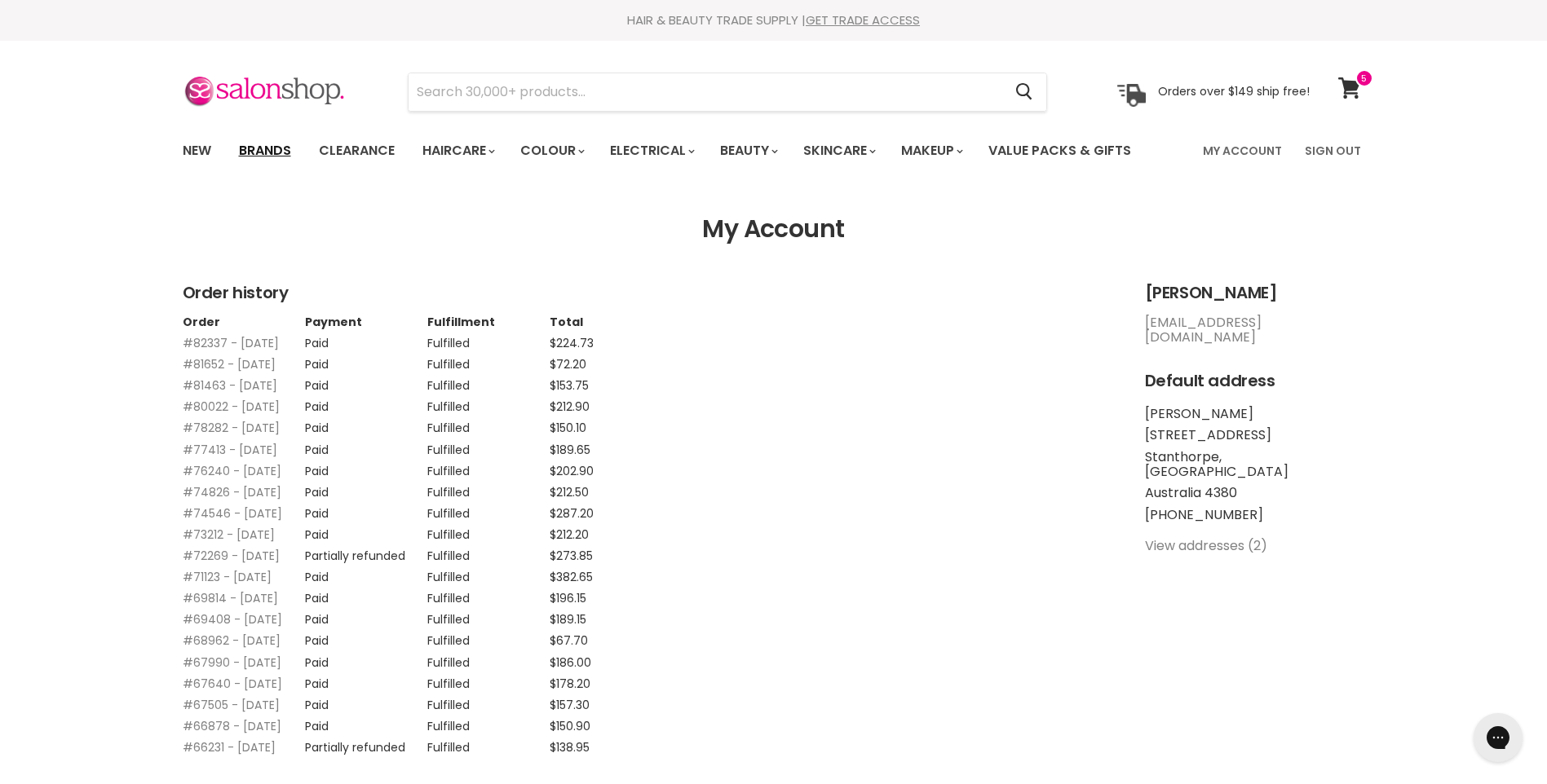
click at [284, 152] on link "Brands" at bounding box center [265, 151] width 77 height 35
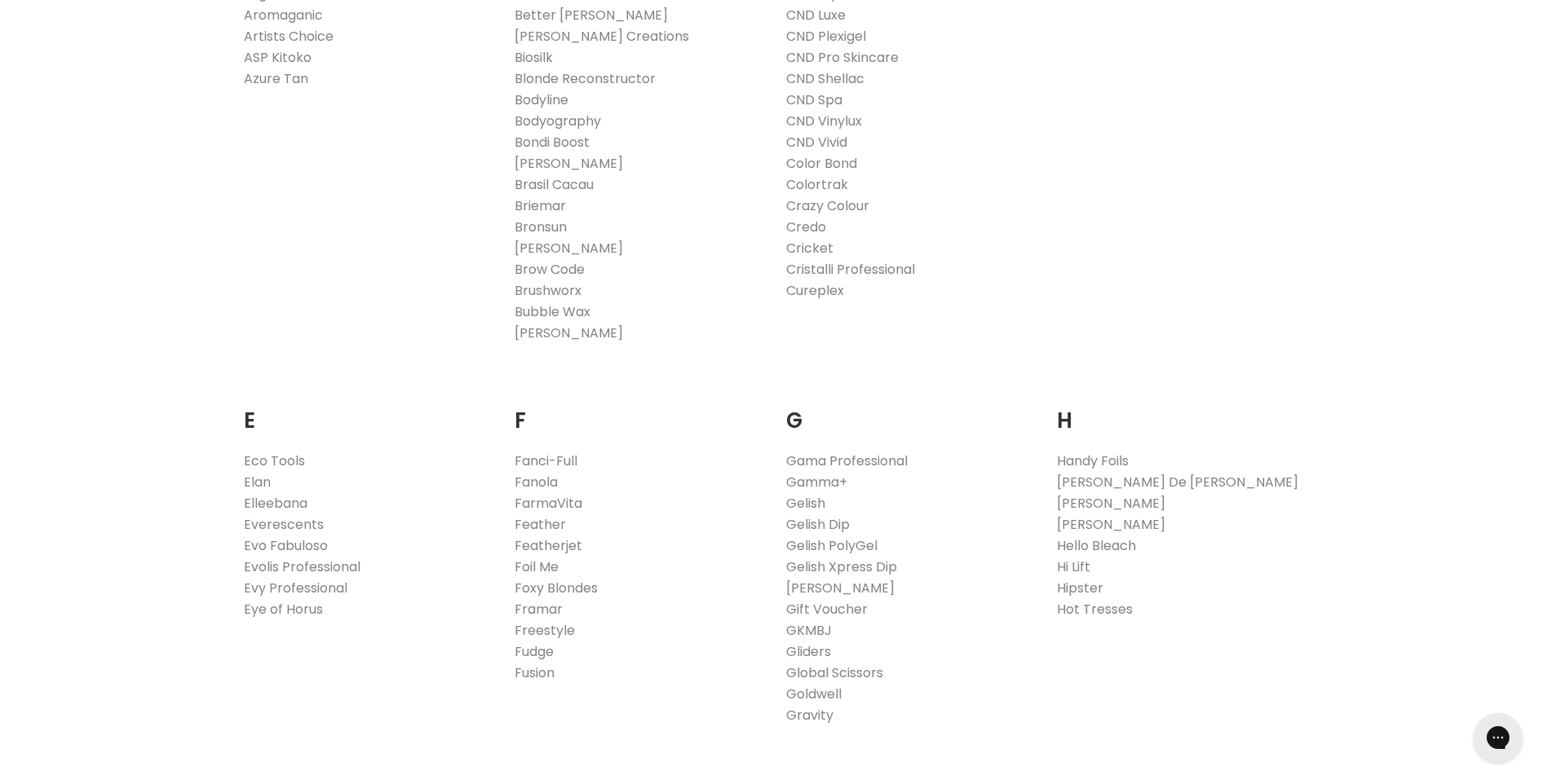
scroll to position [815, 0]
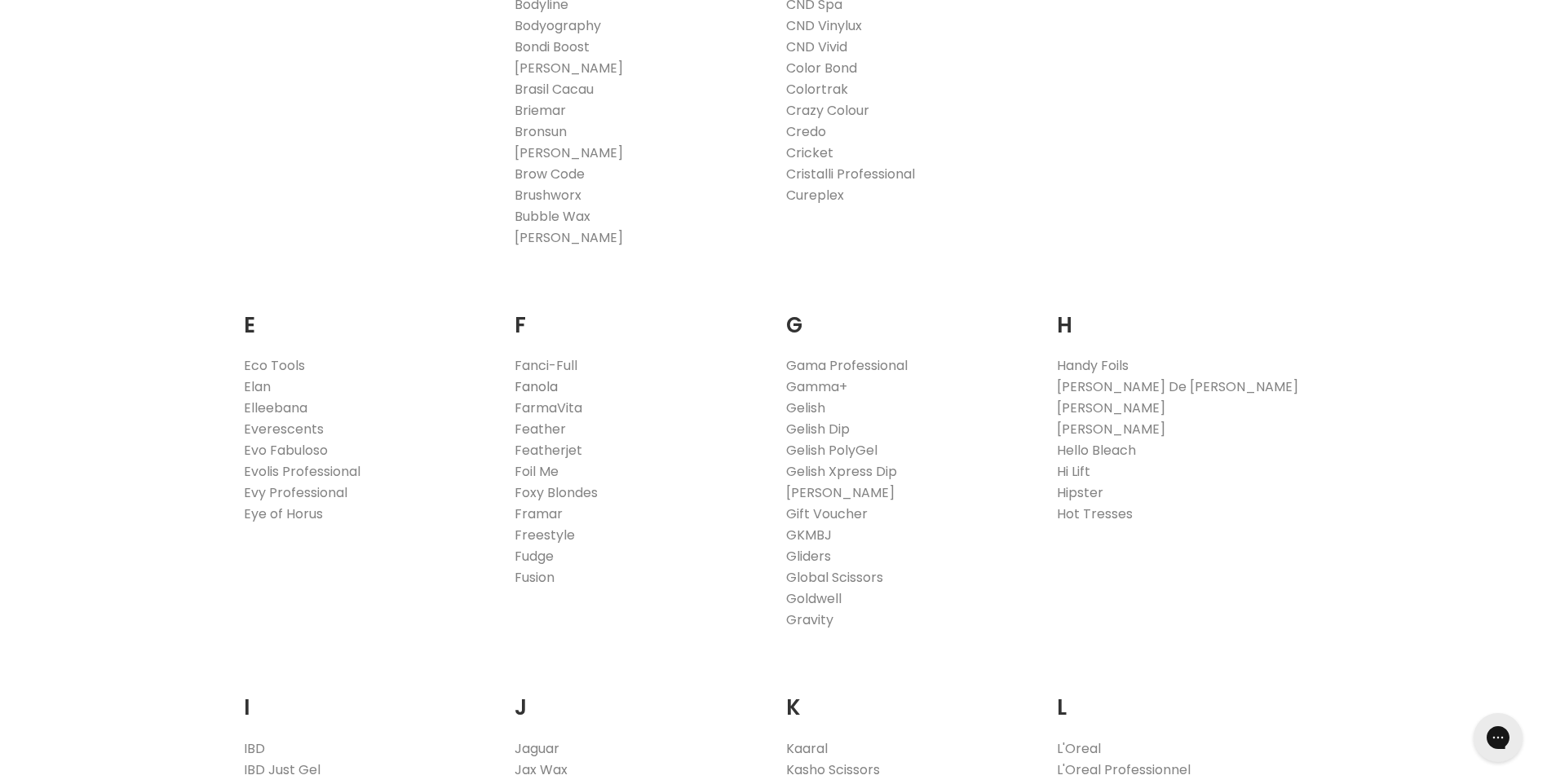
click at [530, 386] on link "Fanola" at bounding box center [536, 387] width 43 height 19
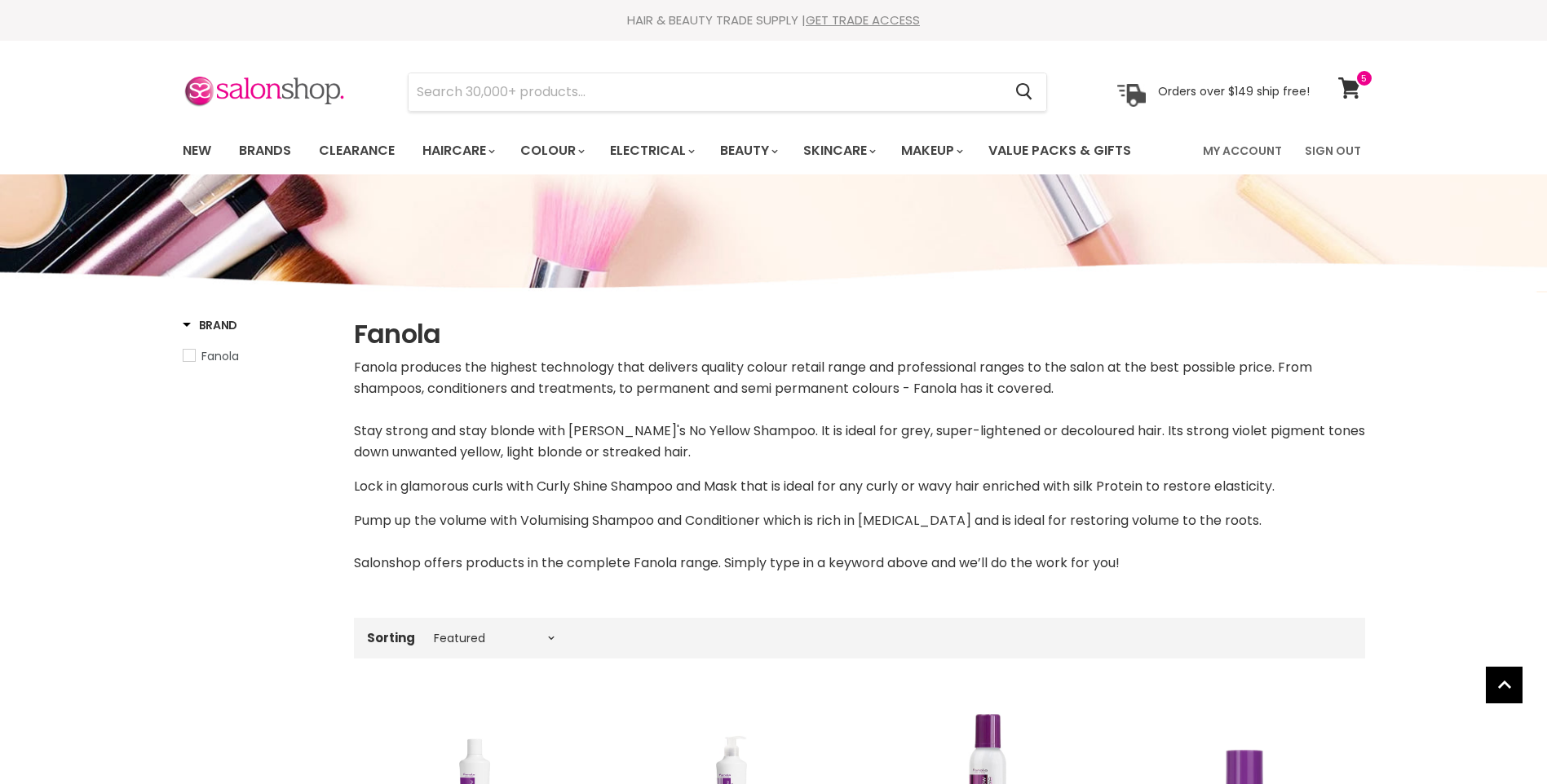
select select "manual"
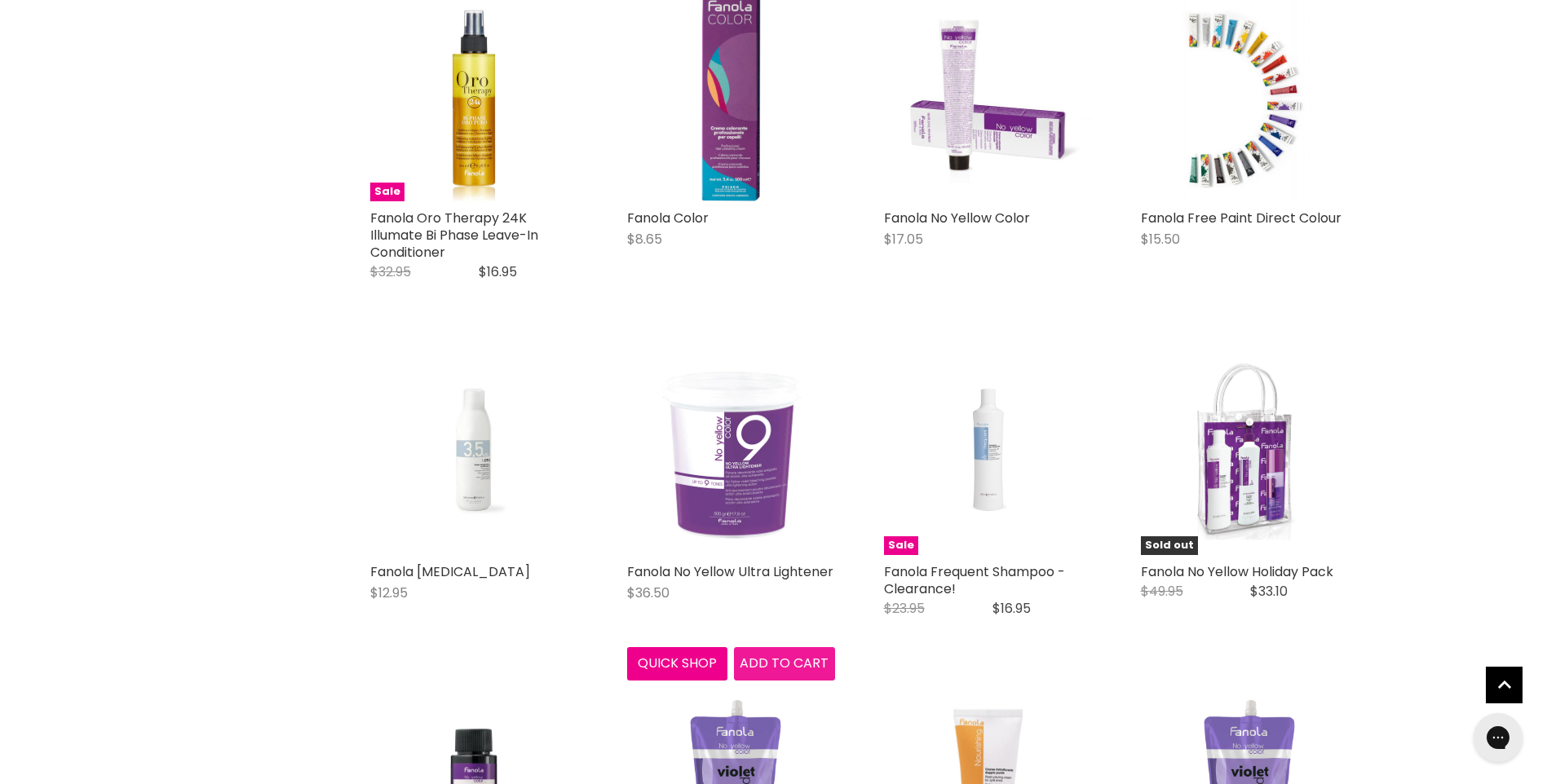
click at [774, 666] on span "Add to cart" at bounding box center [783, 663] width 89 height 19
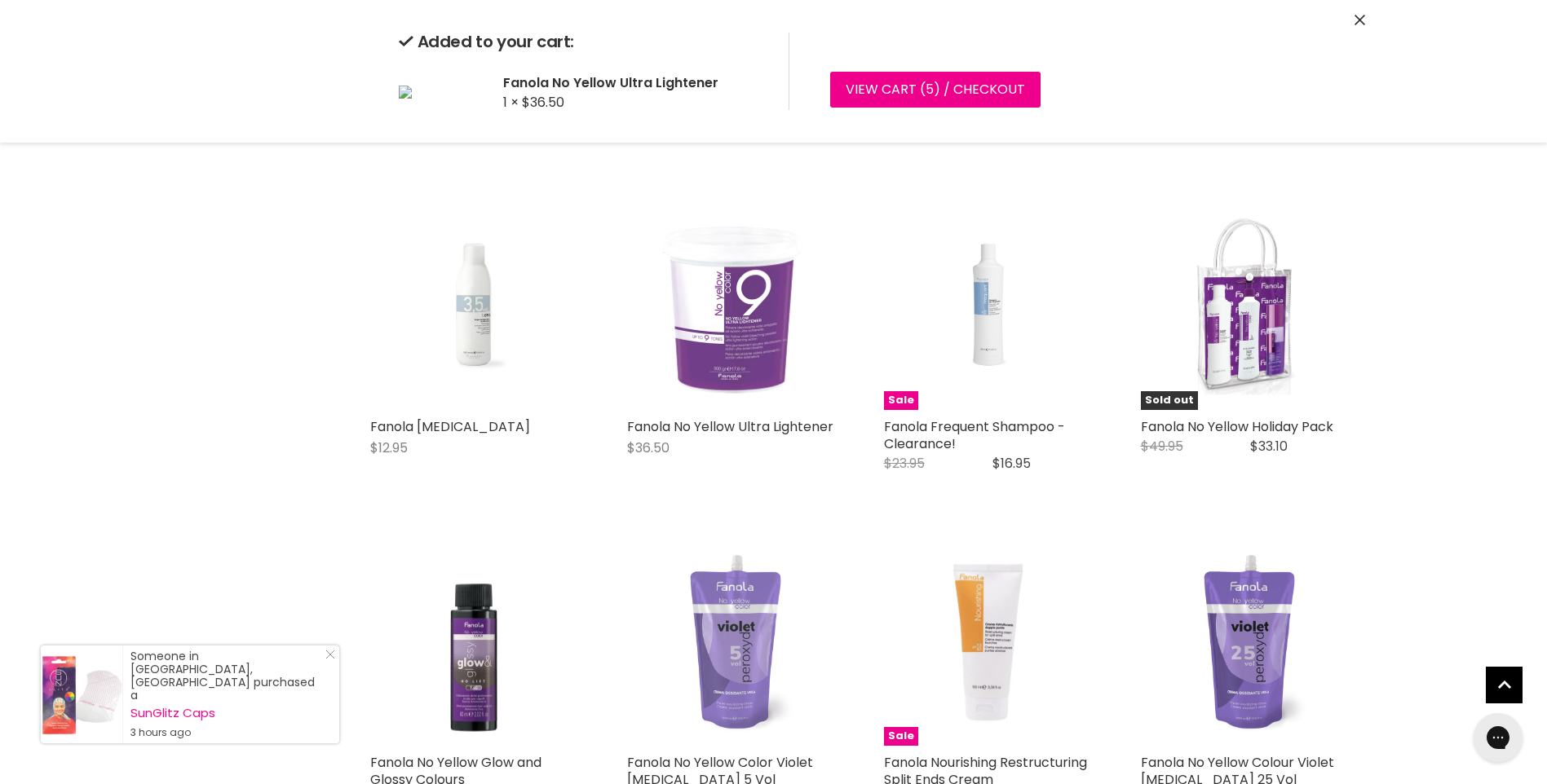
scroll to position [3995, 0]
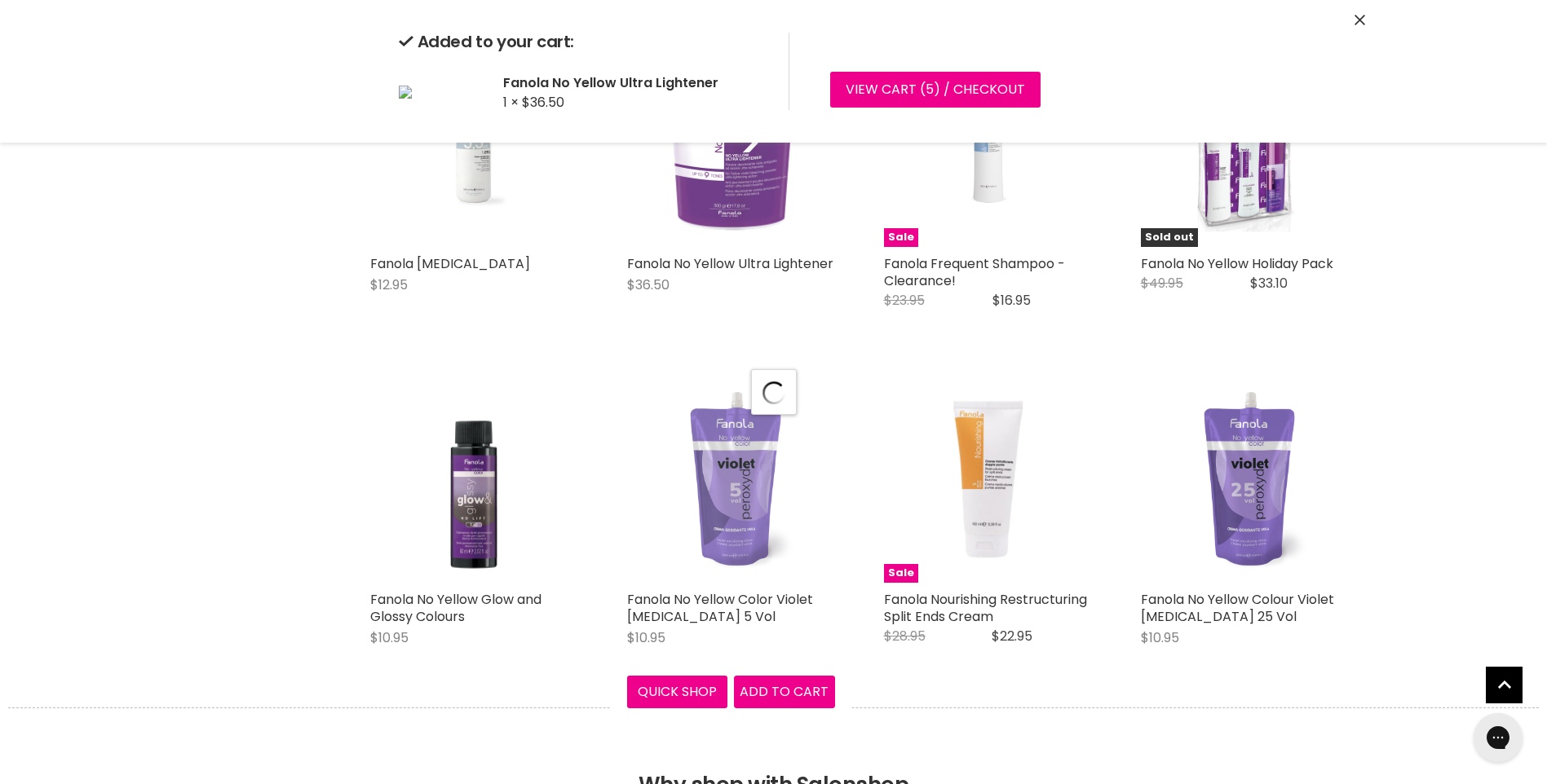
scroll to position [4076, 0]
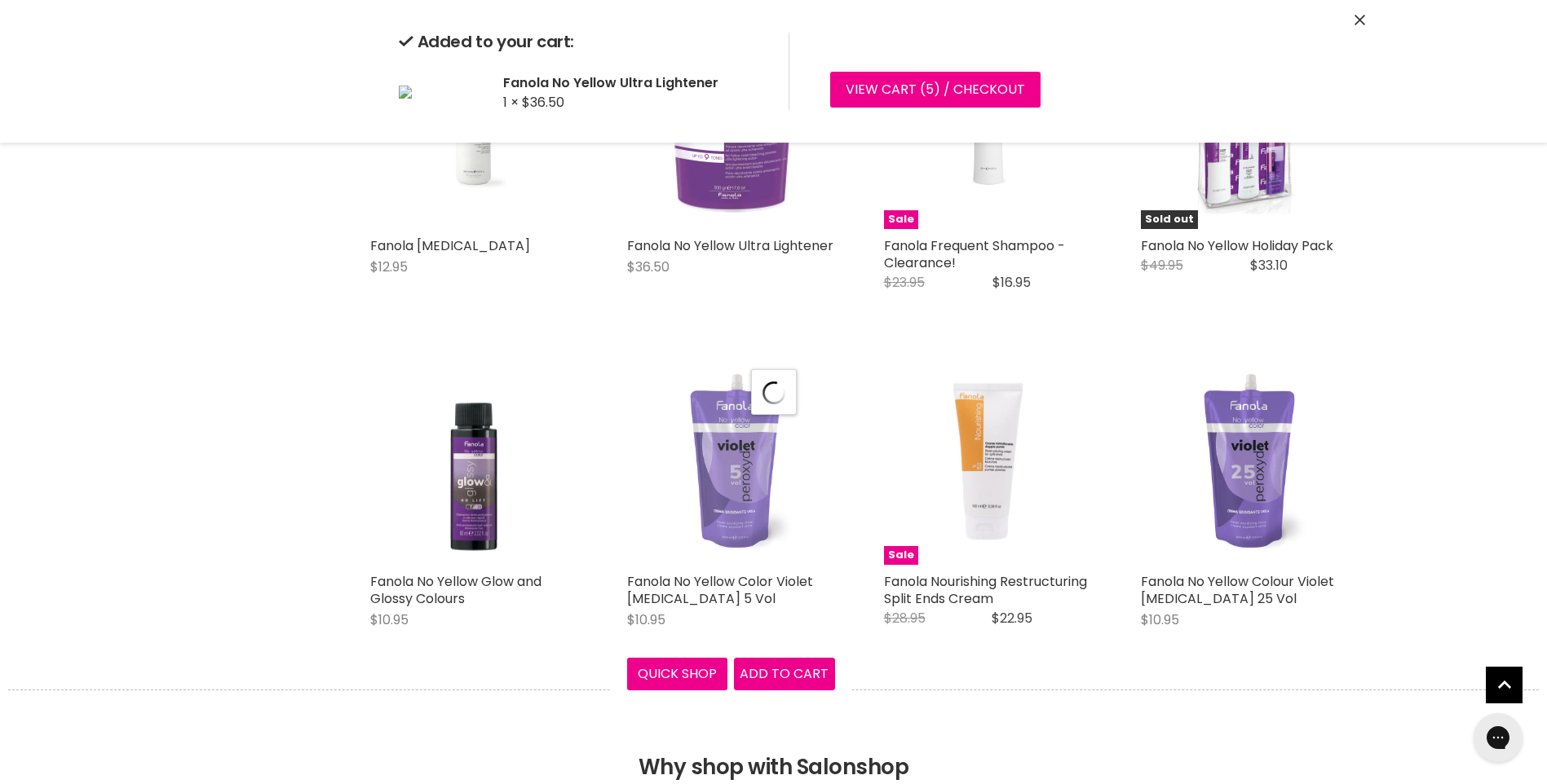
select select "manual"
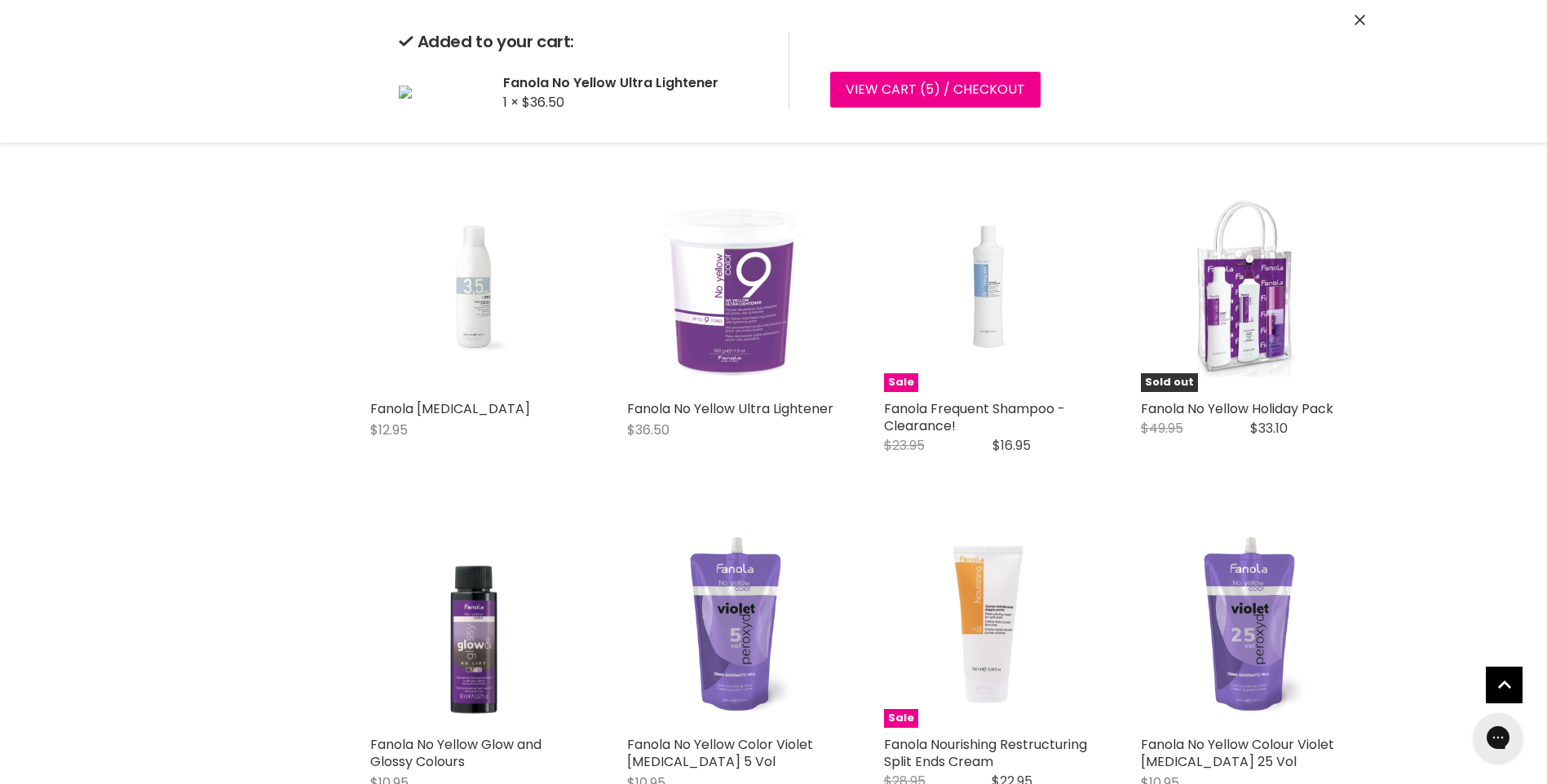
scroll to position [3587, 0]
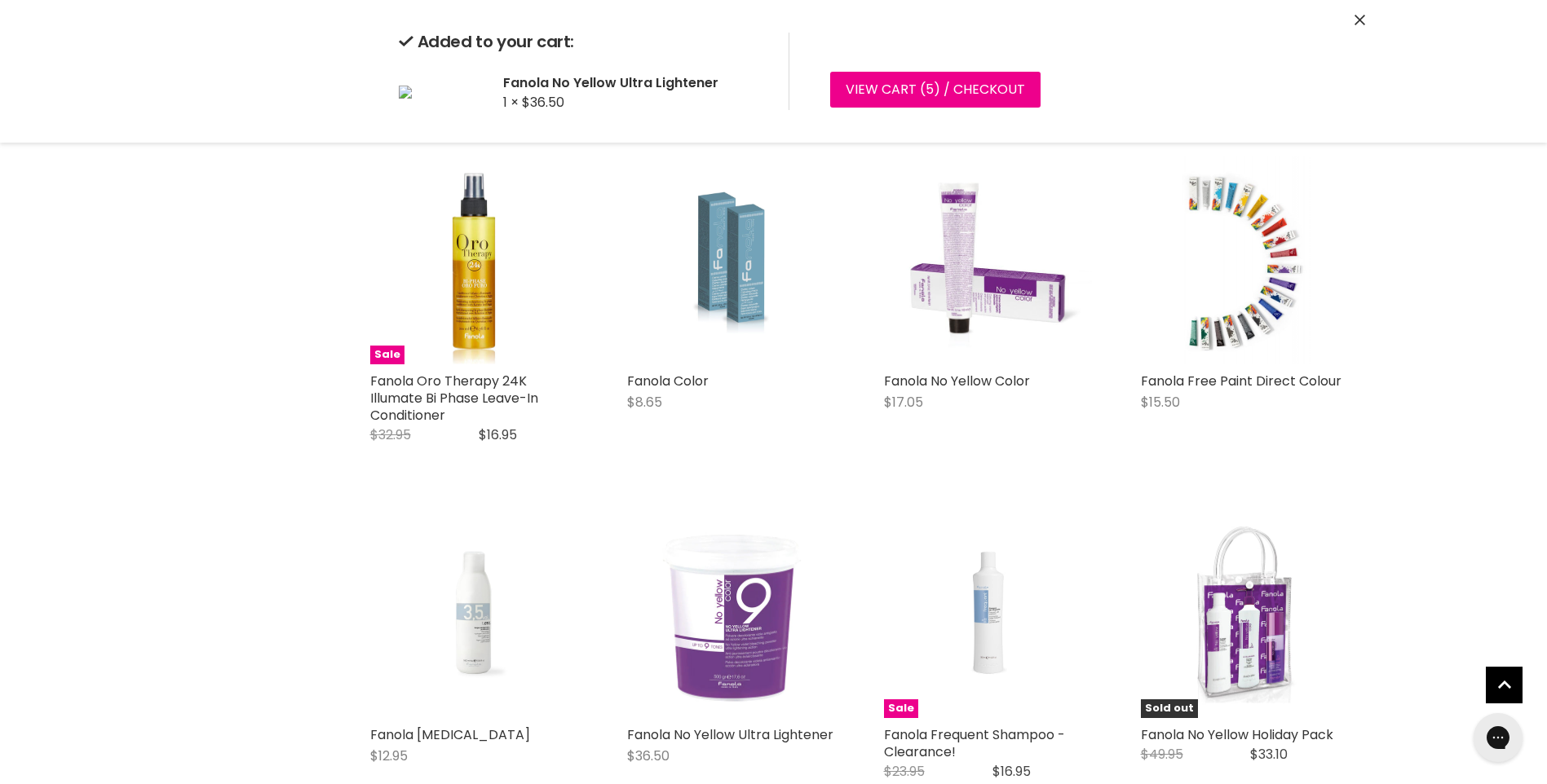
click at [732, 345] on img "Main content" at bounding box center [731, 260] width 138 height 208
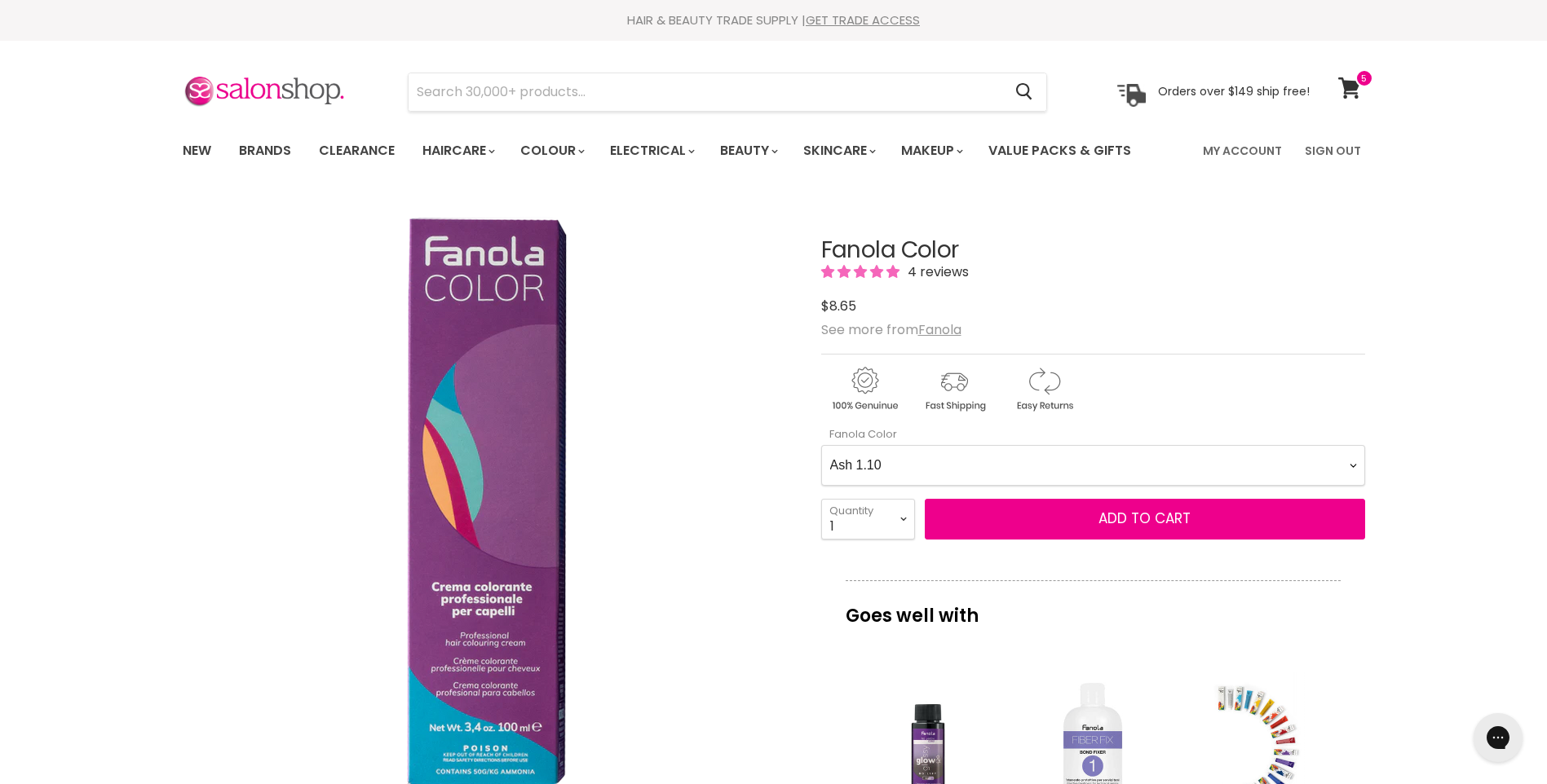
click at [1352, 464] on Color-0-0 "Ash 1.10 Ash 5.1 Ash 6.1 Ash 7.1 Ash 8.1 Ash 9.1 Ash 10.1 Intense Ash 5.11 Inte…" at bounding box center [1093, 465] width 544 height 41
click at [821, 445] on Color-0-0 "Ash 1.10 Ash 5.1 Ash 6.1 Ash 7.1 Ash 8.1 Ash 9.1 Ash 10.1 Intense Ash 5.11 Inte…" at bounding box center [1093, 465] width 544 height 41
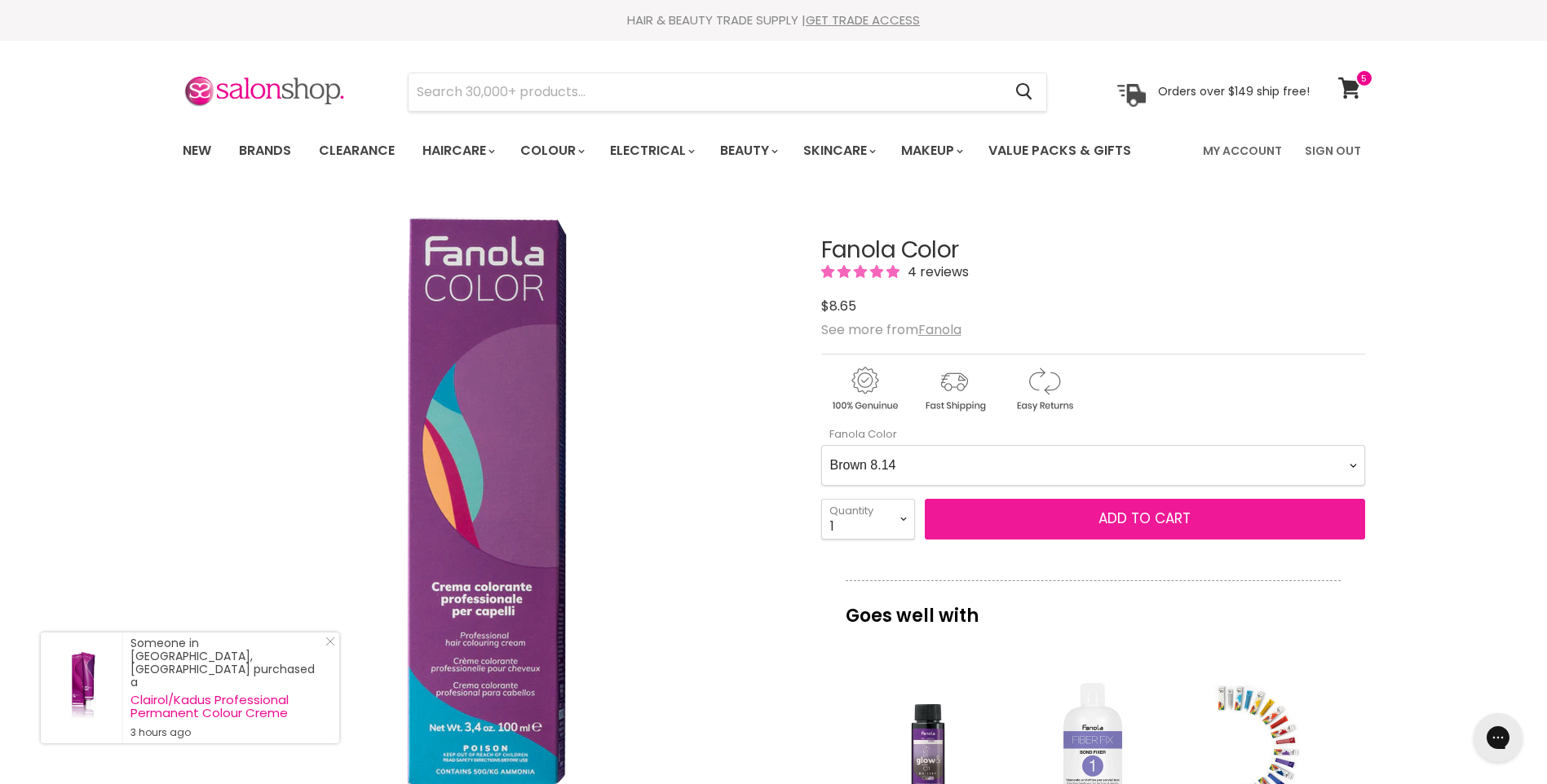
click at [1061, 523] on button "Add to cart" at bounding box center [1145, 519] width 440 height 41
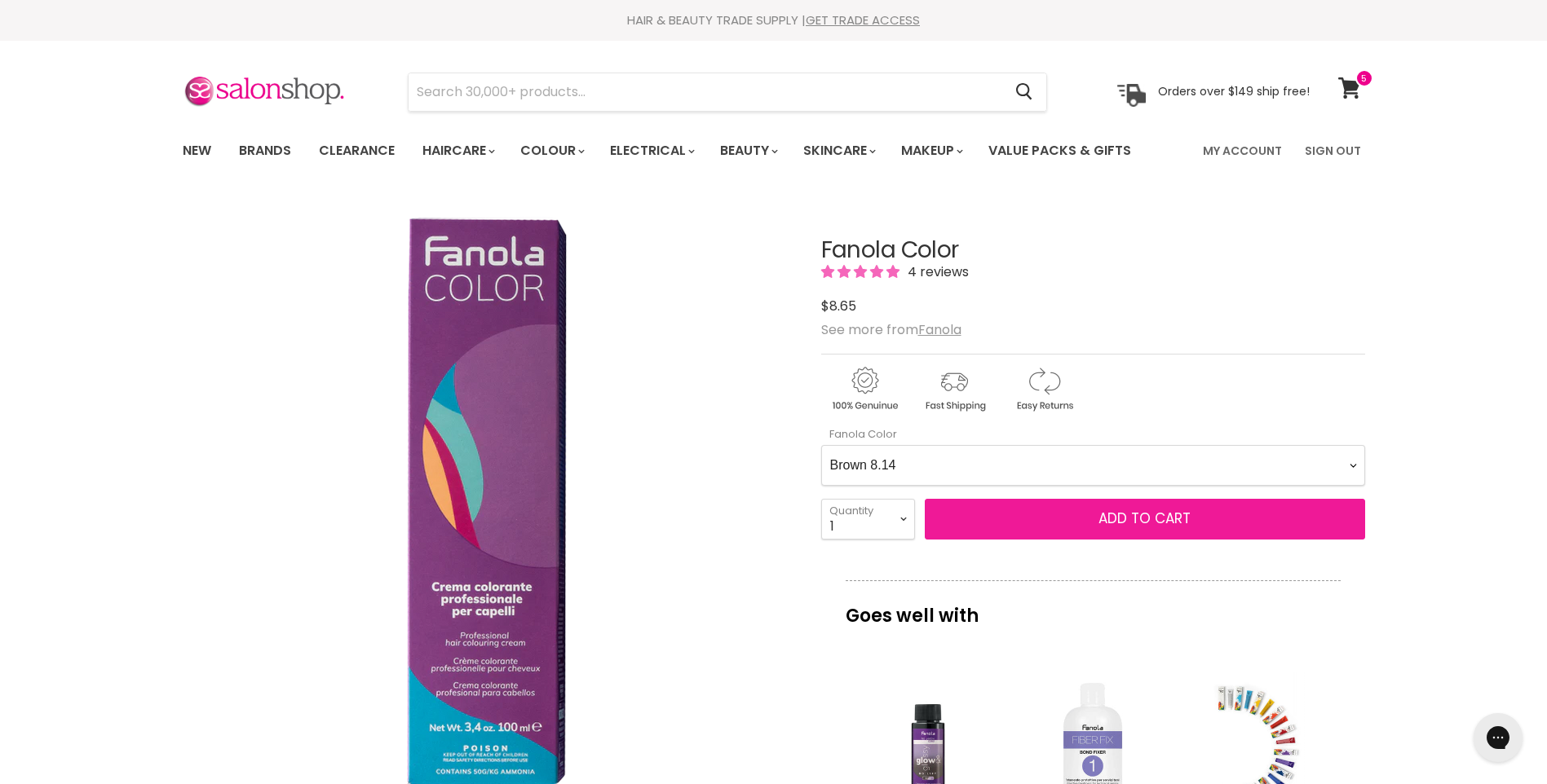
click at [1142, 519] on span "Add to cart" at bounding box center [1144, 519] width 93 height 20
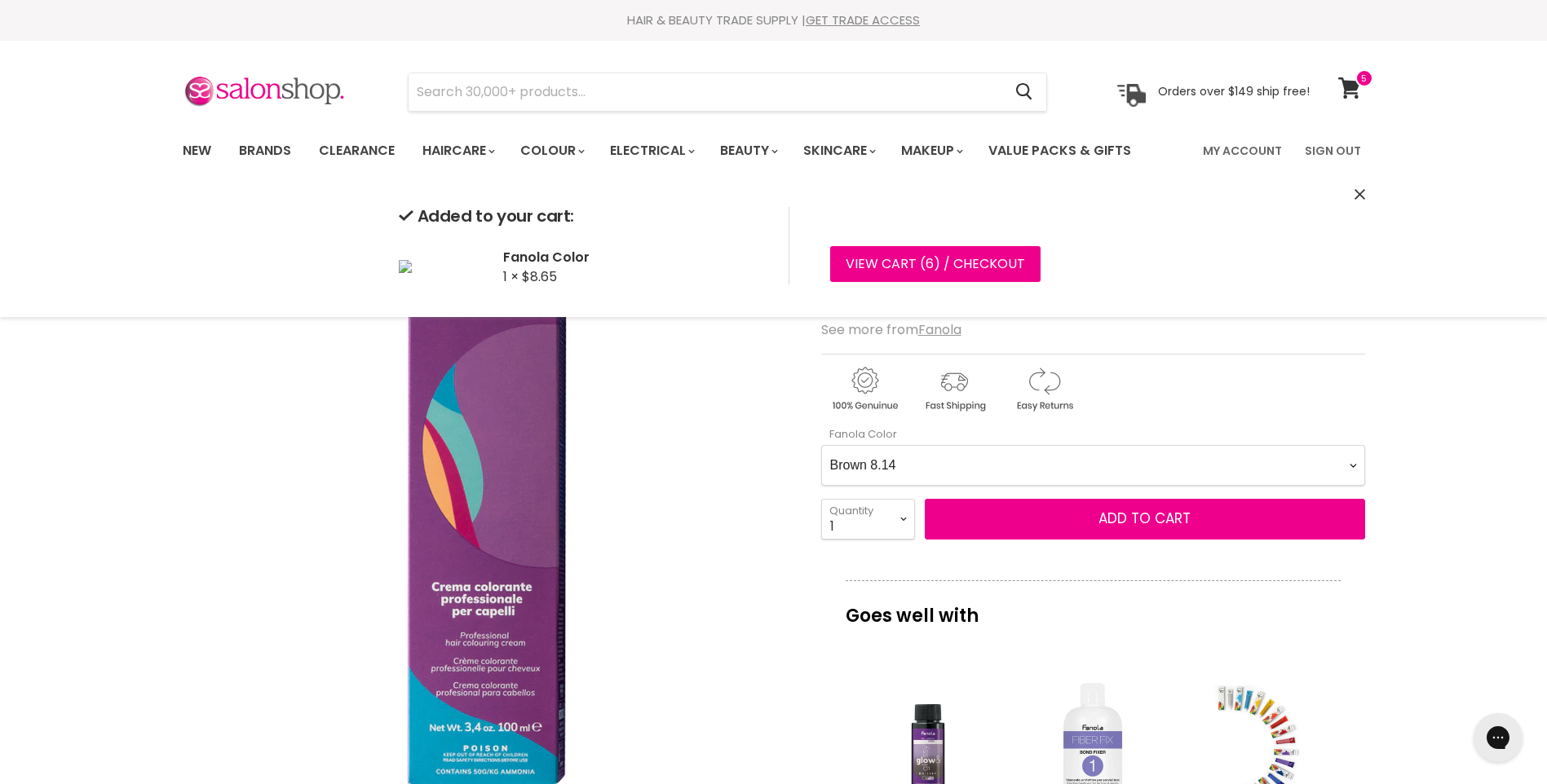
click at [1356, 462] on Color-0-0 "Ash 1.10 Ash 5.1 Ash 6.1 Ash 7.1 Ash 8.1 Ash 9.1 Ash 10.1 Intense Ash 5.11 Inte…" at bounding box center [1093, 465] width 544 height 41
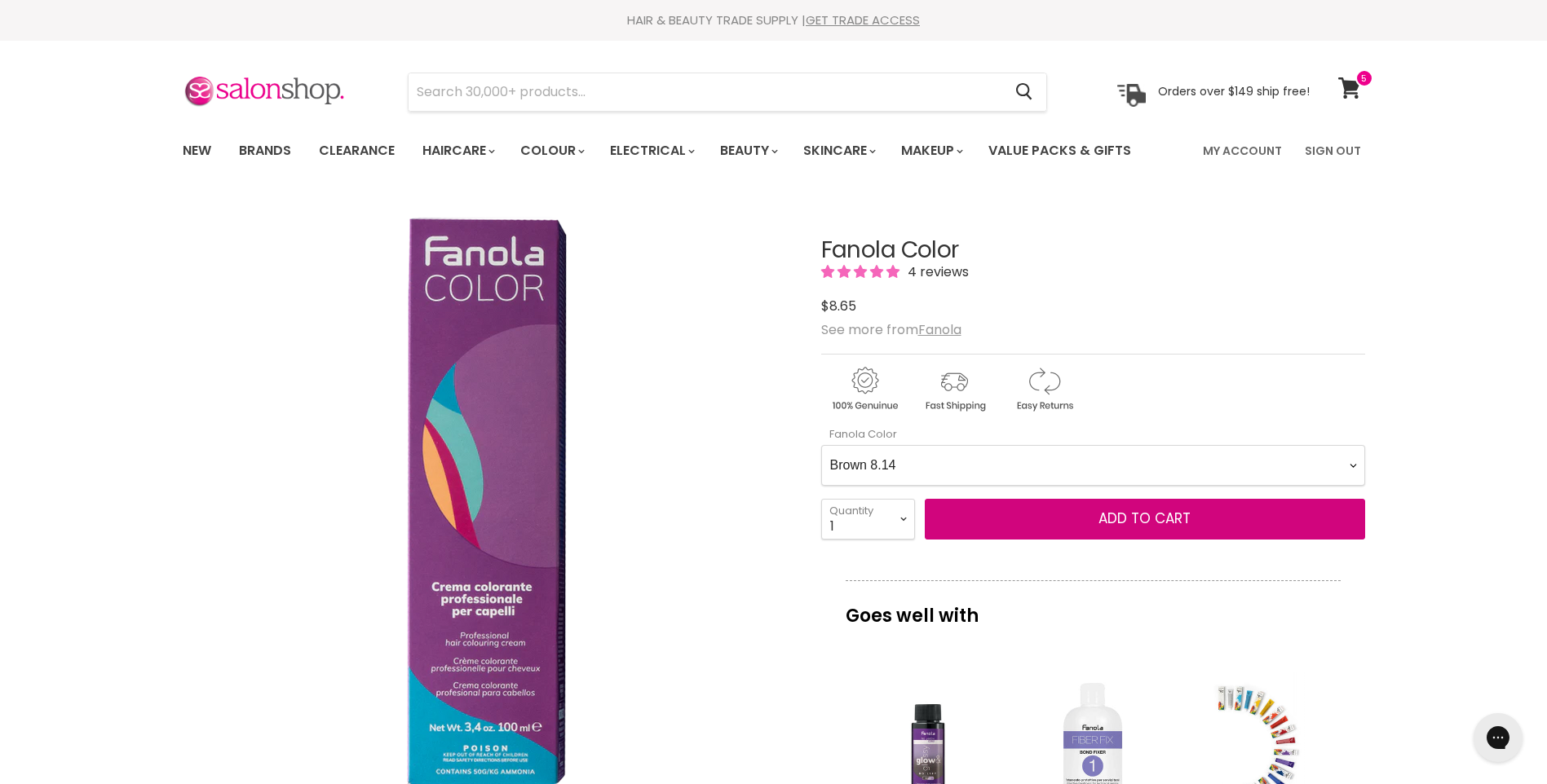
select Color-0-0 "Natural 10.0"
click at [821, 445] on Color-0-0 "Ash 1.10 Ash 5.1 Ash 6.1 Ash 7.1 Ash 8.1 Ash 9.1 Ash 10.1 Intense Ash 5.11 Inte…" at bounding box center [1093, 465] width 544 height 41
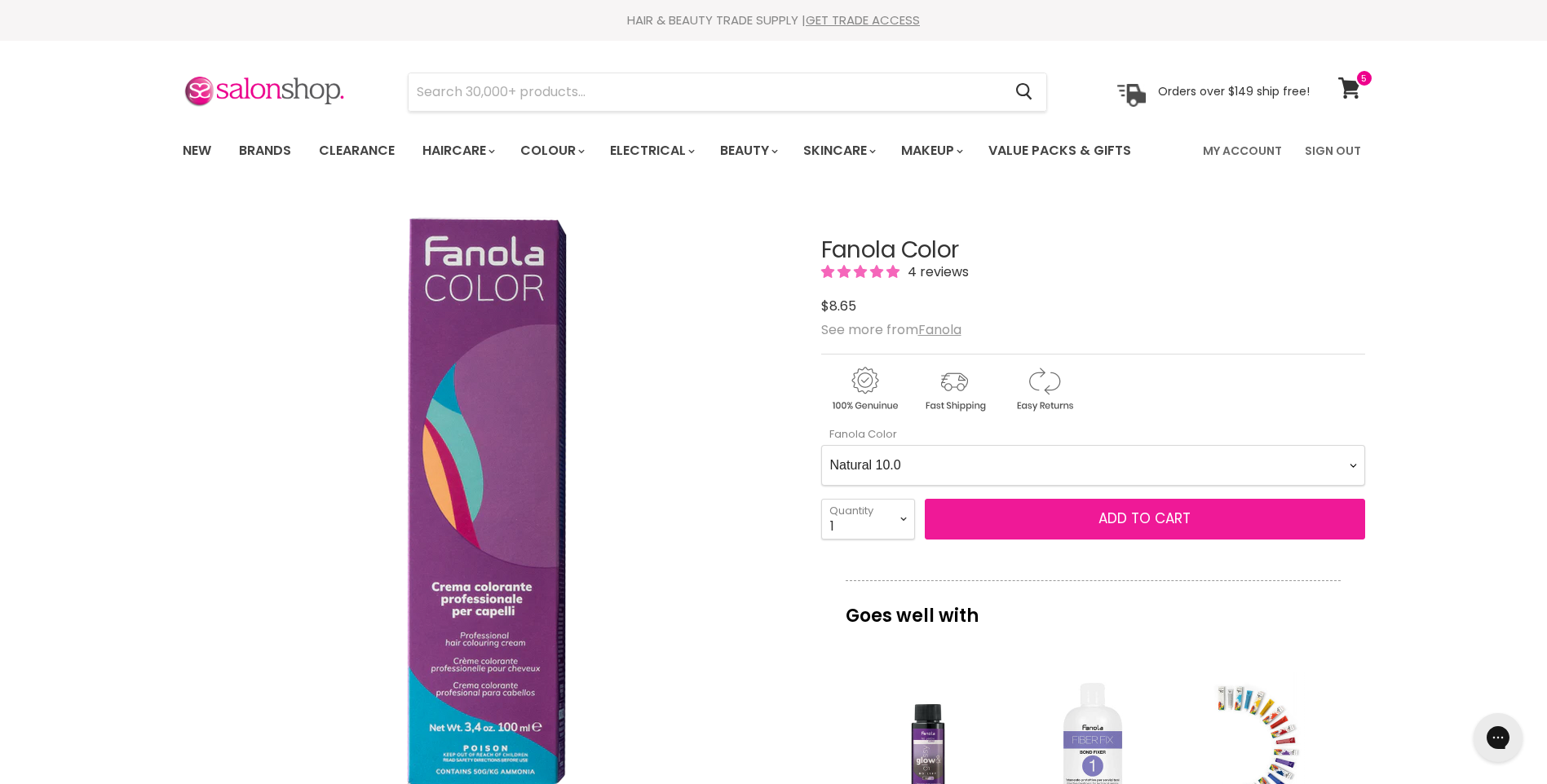
click at [1122, 521] on span "Add to cart" at bounding box center [1144, 519] width 93 height 20
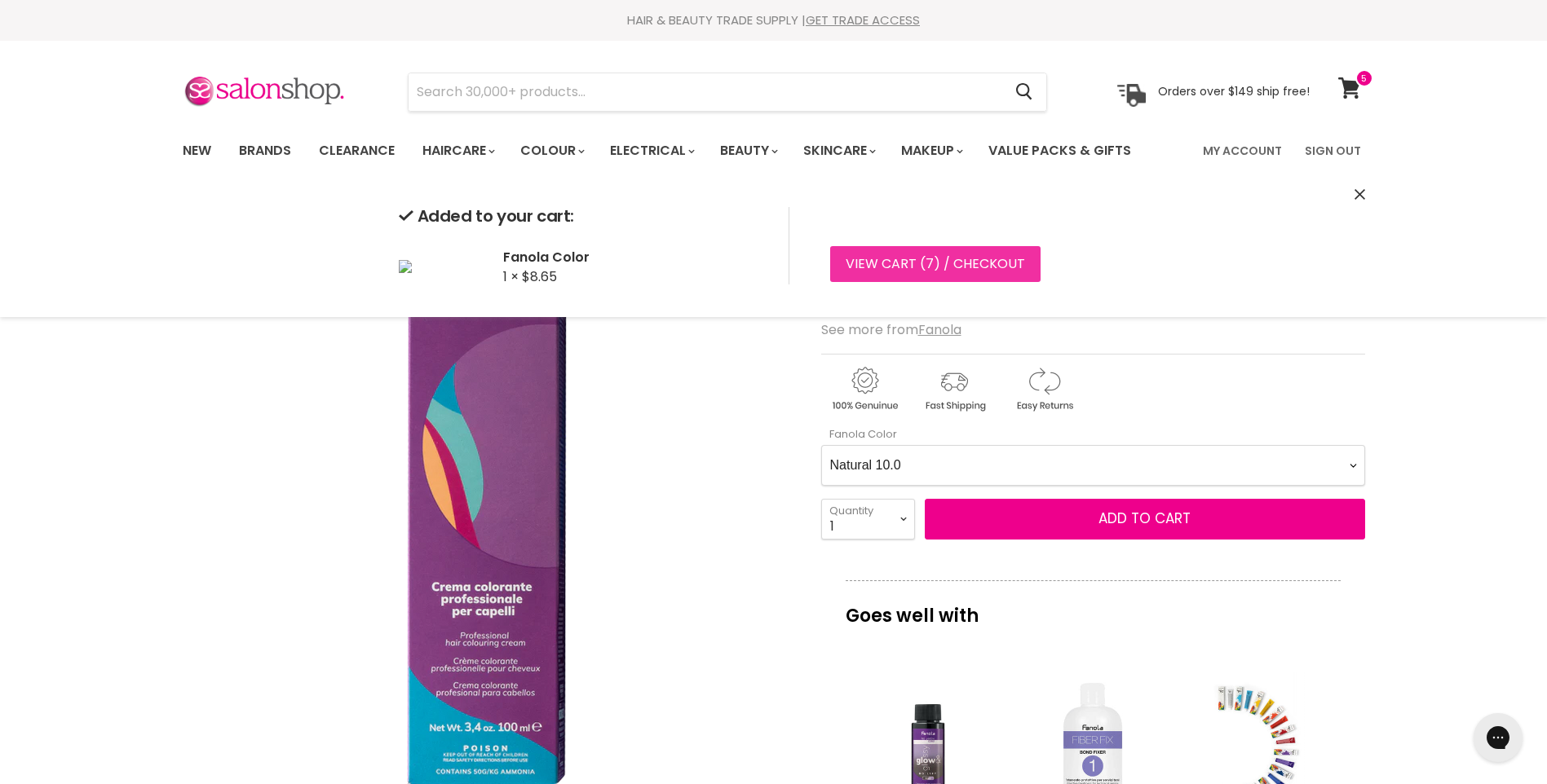
click at [930, 265] on span "7" at bounding box center [930, 264] width 8 height 19
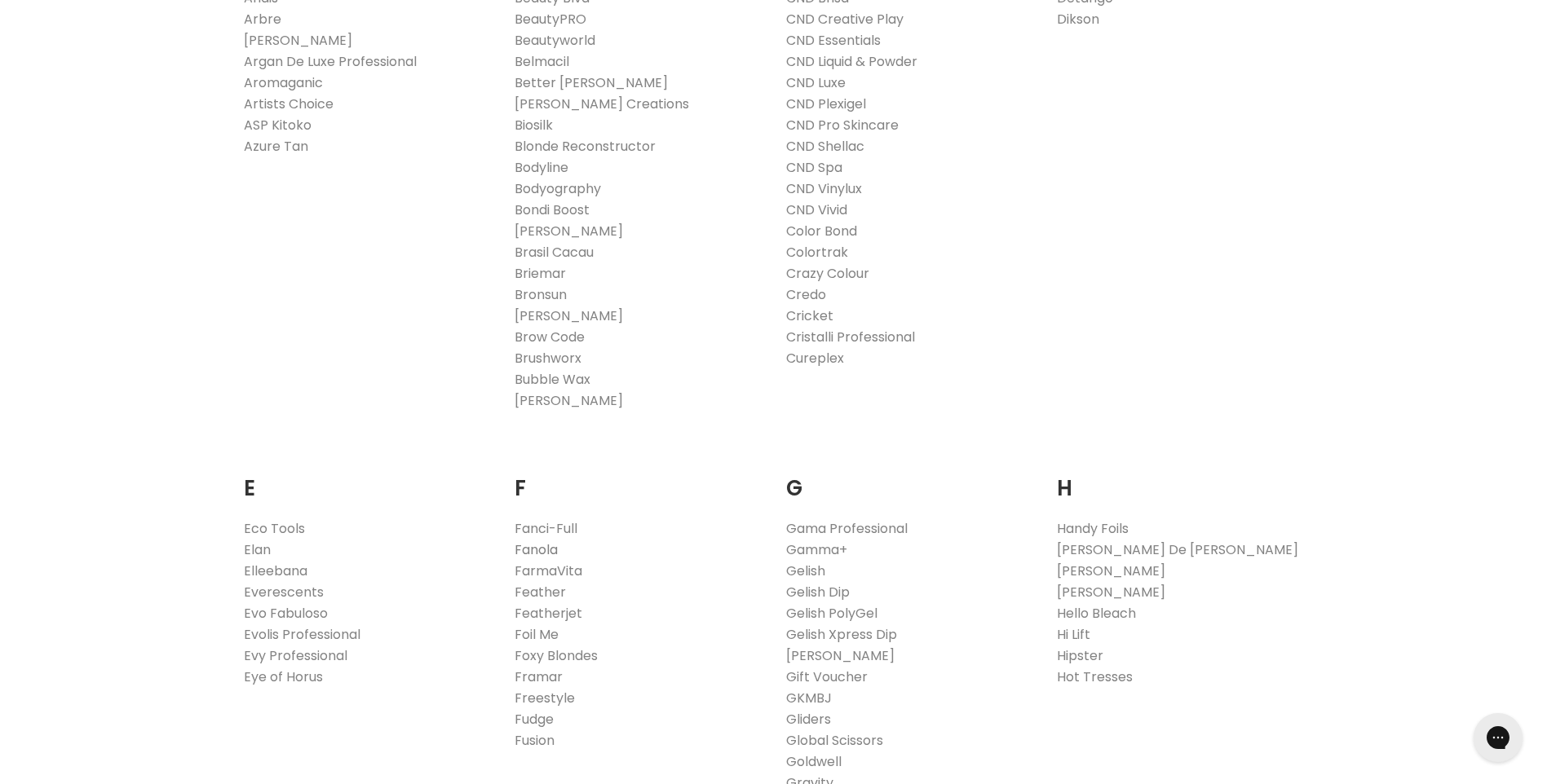
click at [544, 551] on link "Fanola" at bounding box center [536, 550] width 43 height 19
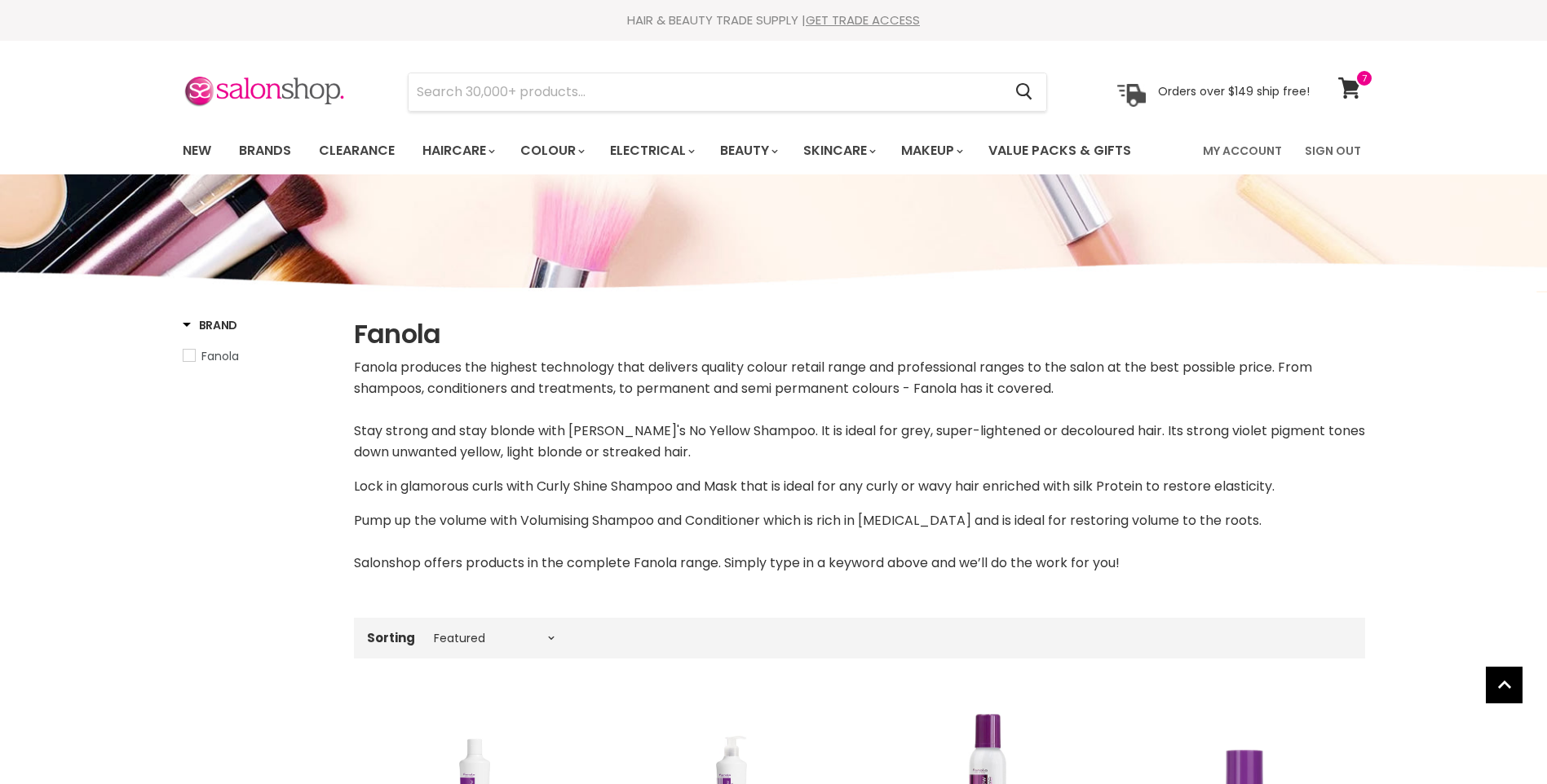
select select "manual"
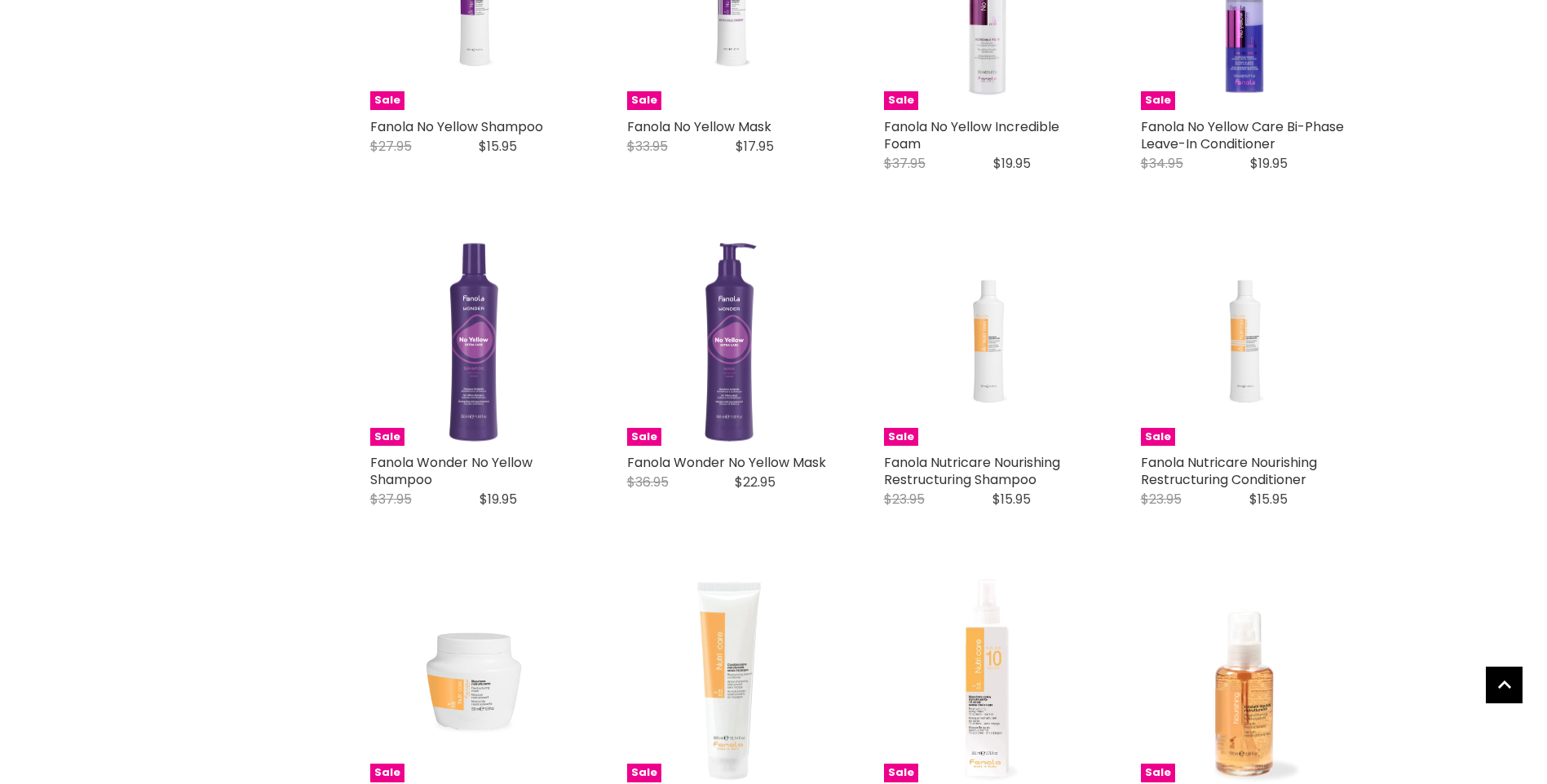
scroll to position [1223, 0]
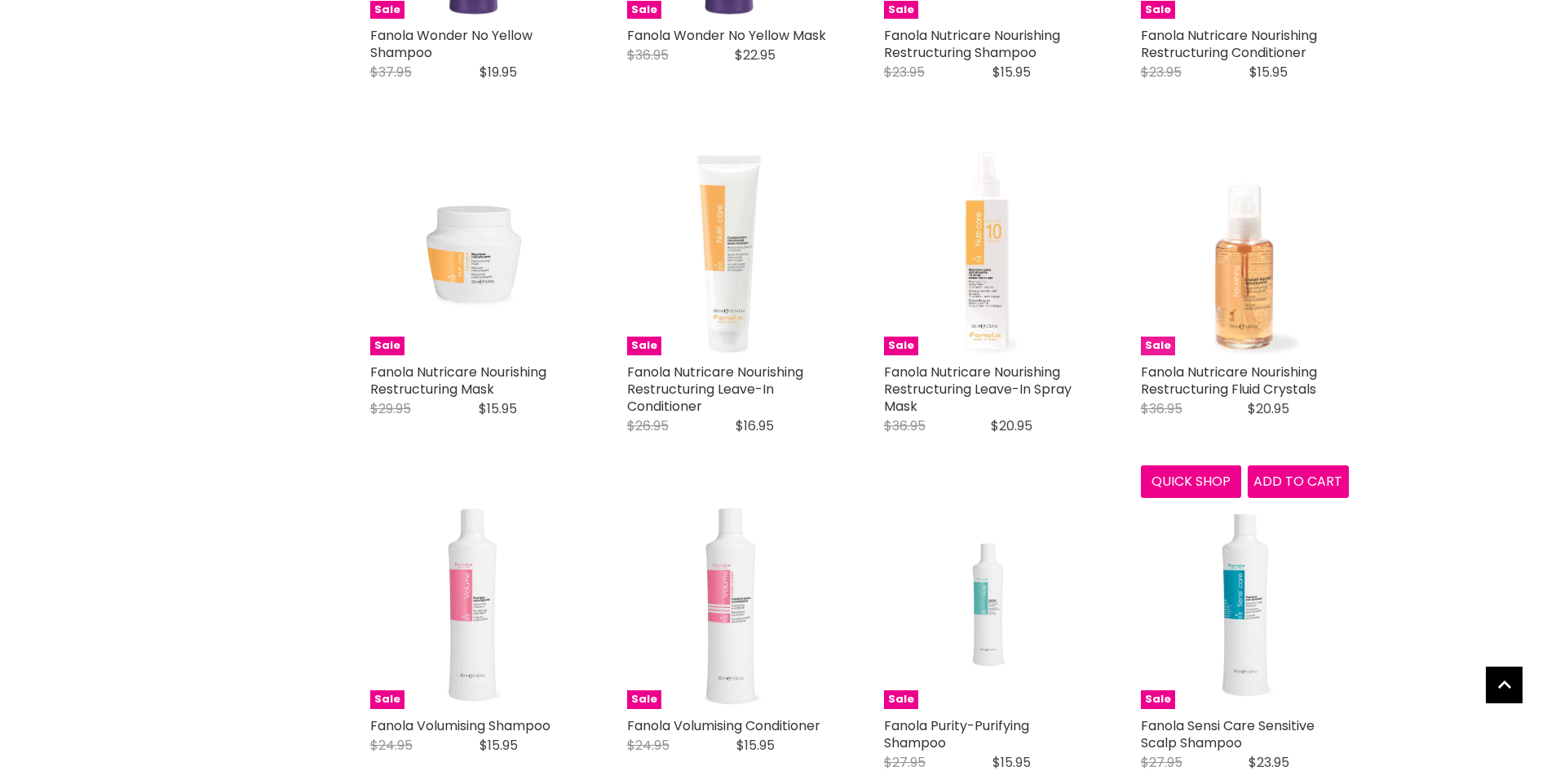
click at [1245, 289] on img "Main content" at bounding box center [1244, 252] width 208 height 208
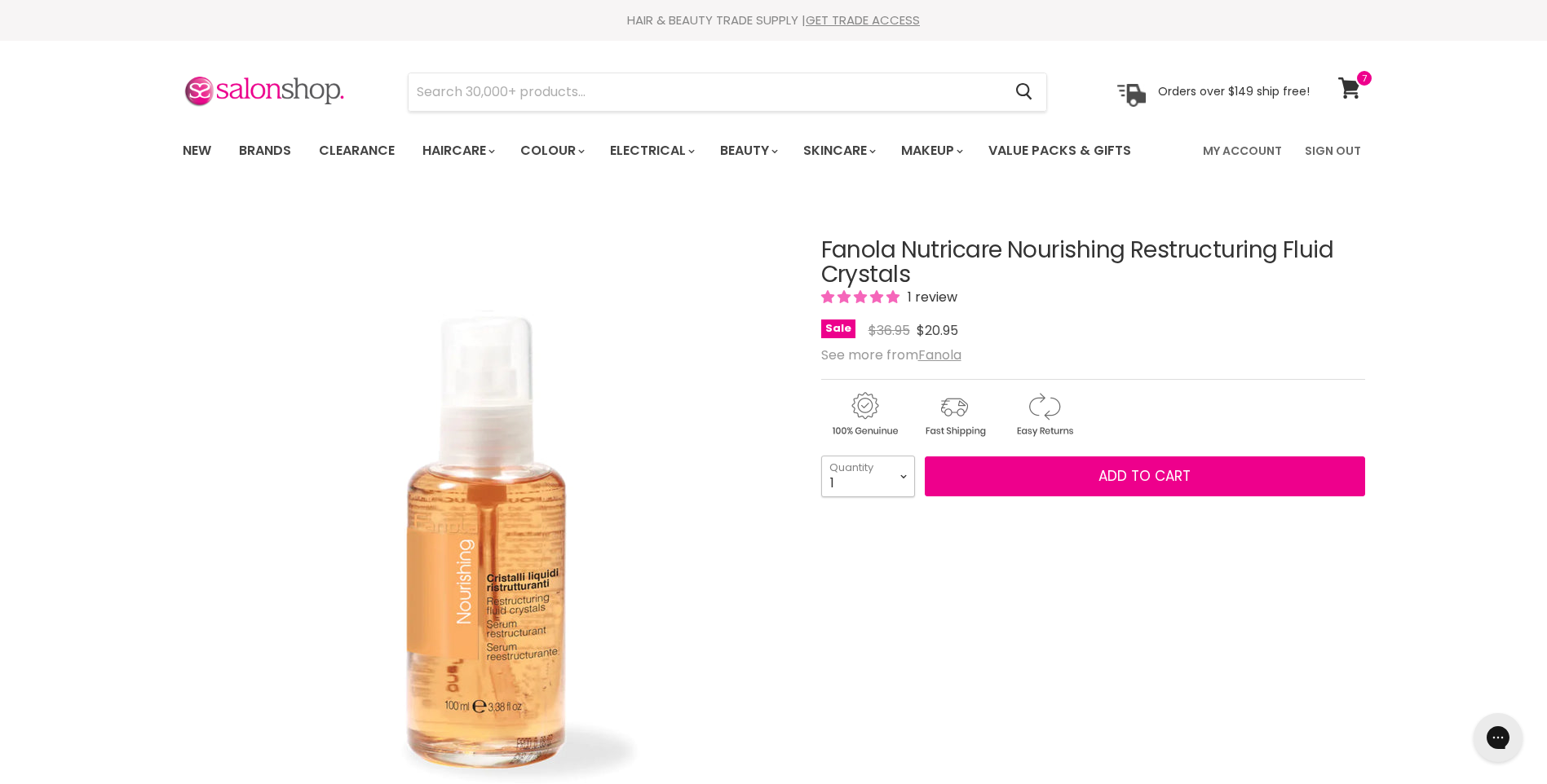
click at [901, 474] on select "1 2 3 4 5 6 7 8 9 10+" at bounding box center [868, 475] width 93 height 41
select select "2"
click at [821, 456] on select "1 2 3 4 5 6 7 8 9 10+" at bounding box center [868, 475] width 93 height 41
type input "2"
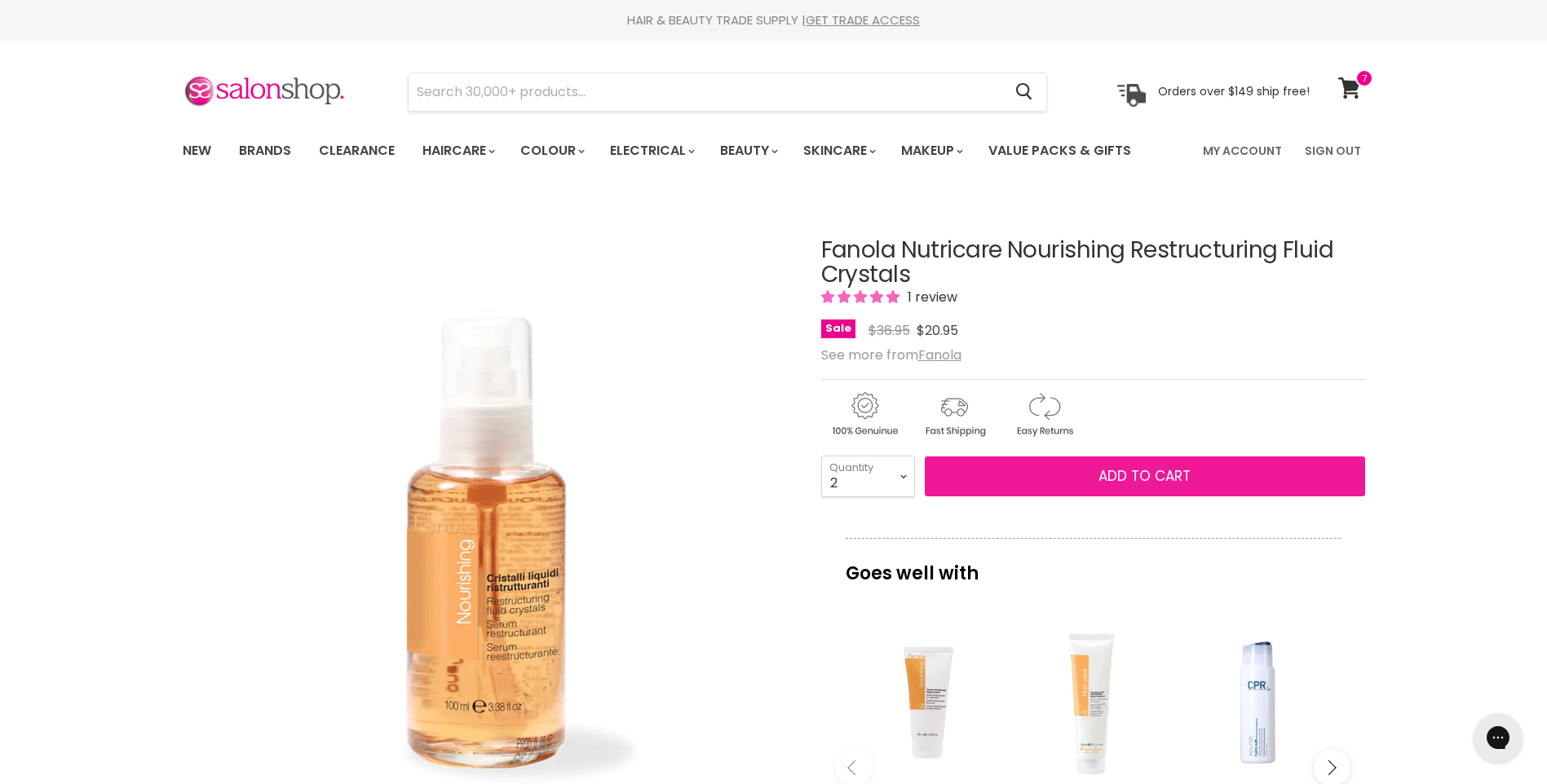
click at [1122, 480] on span "Add to cart" at bounding box center [1144, 475] width 93 height 20
click at [1122, 473] on span "Add to cart" at bounding box center [1144, 475] width 93 height 20
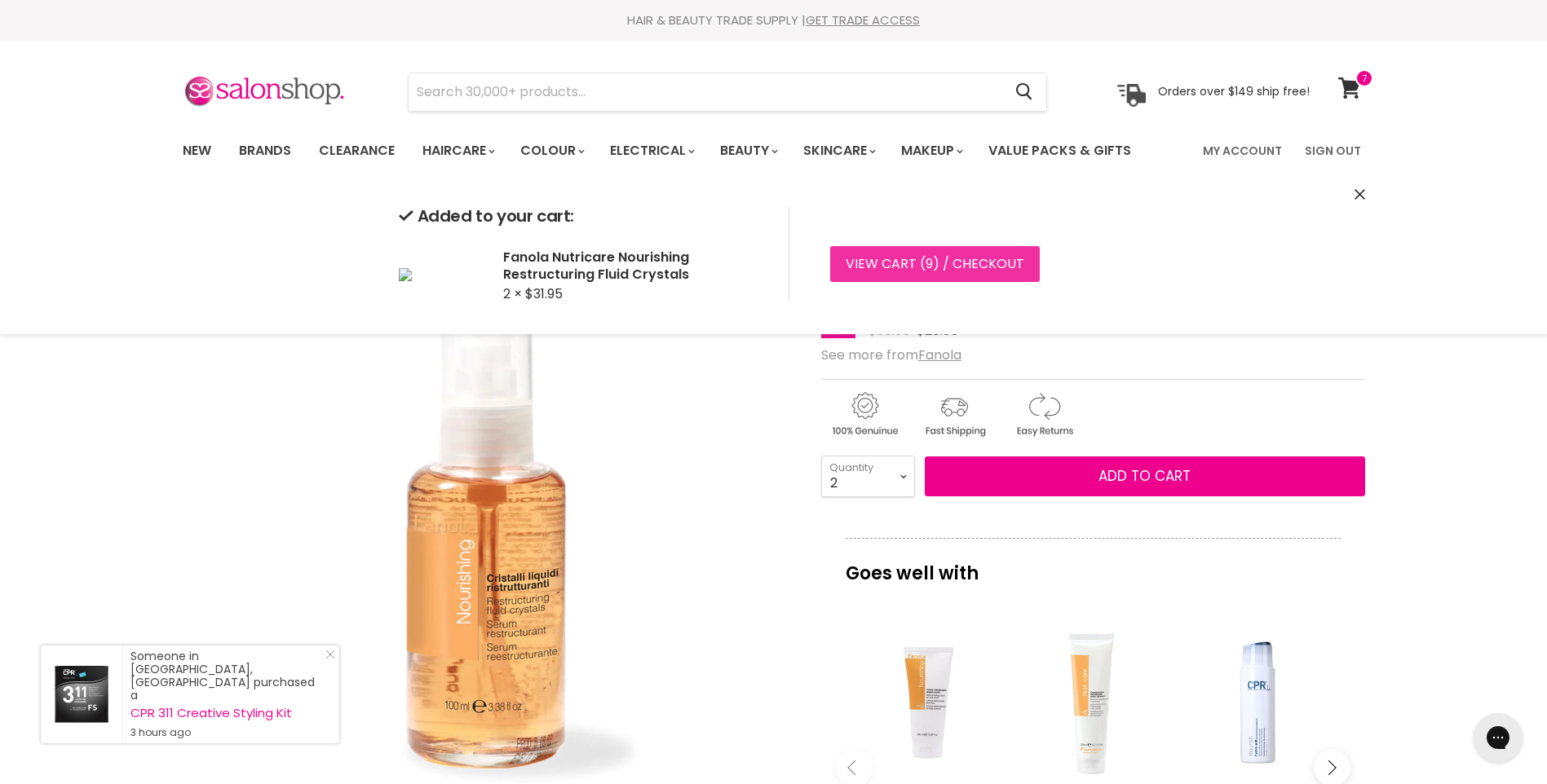
click at [905, 266] on link "View cart ( 9 ) / Checkout" at bounding box center [935, 264] width 209 height 35
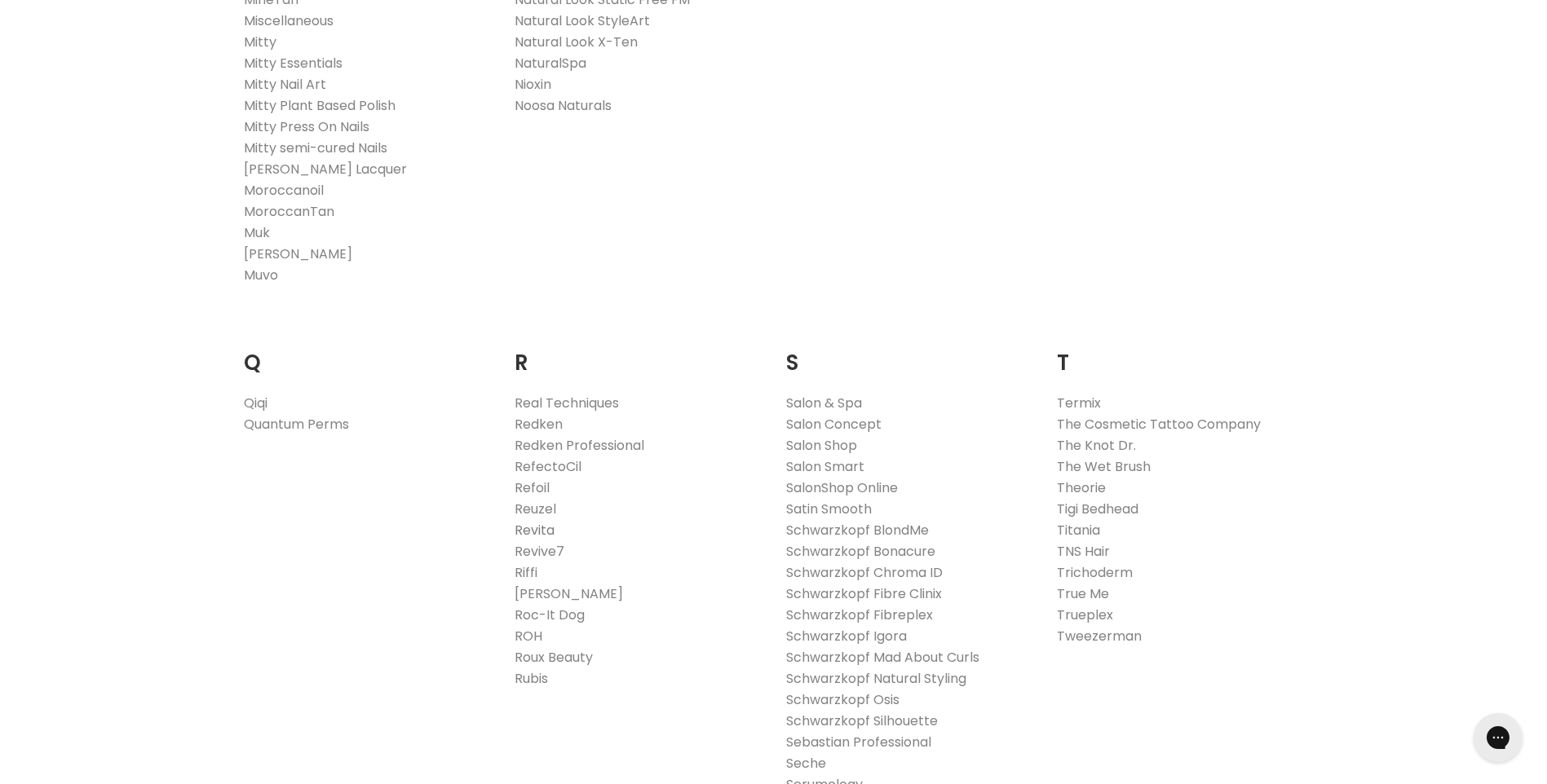
click at [539, 530] on link "Revita" at bounding box center [534, 531] width 40 height 19
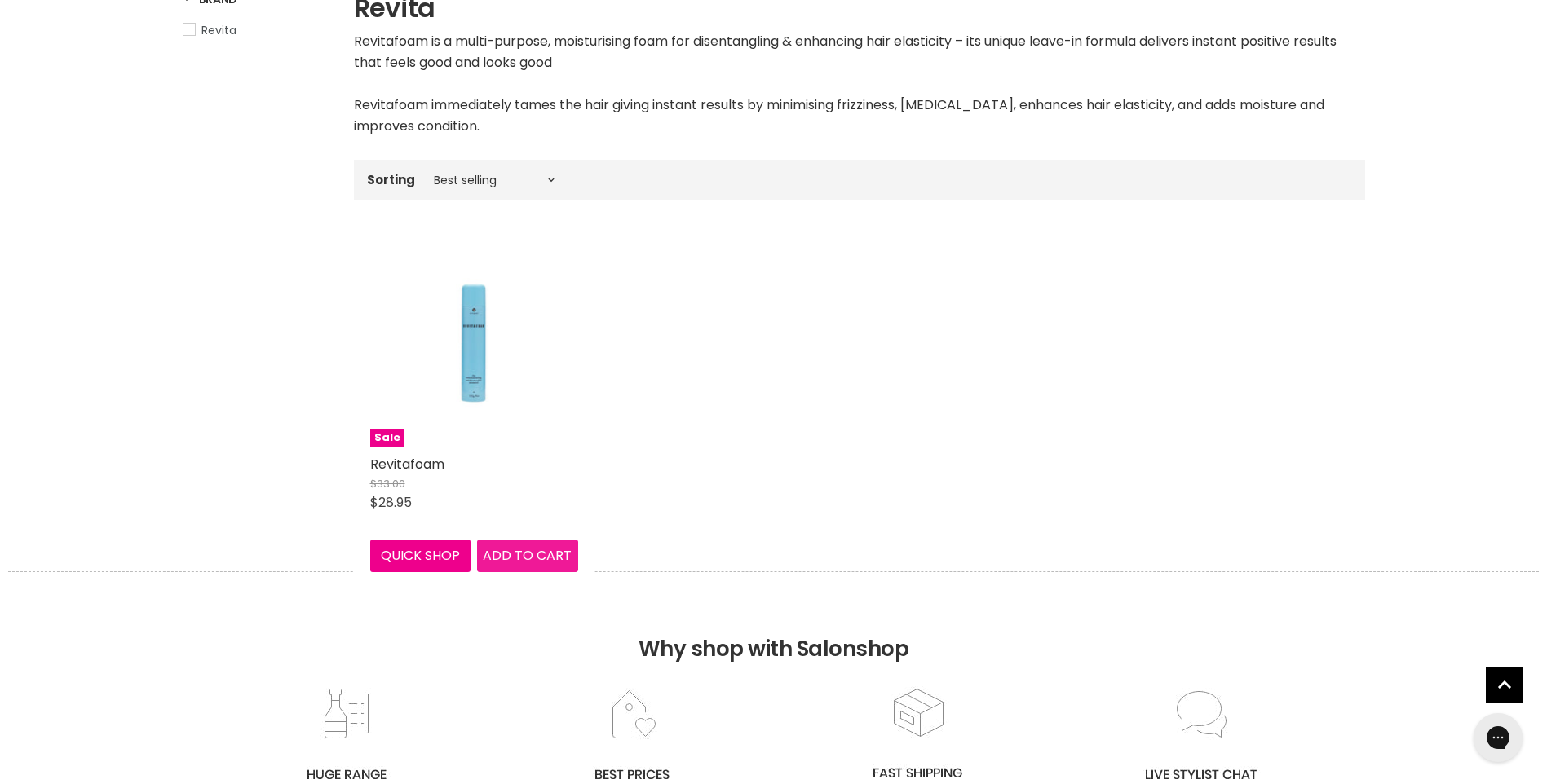
click at [502, 554] on span "Add to cart" at bounding box center [527, 556] width 89 height 19
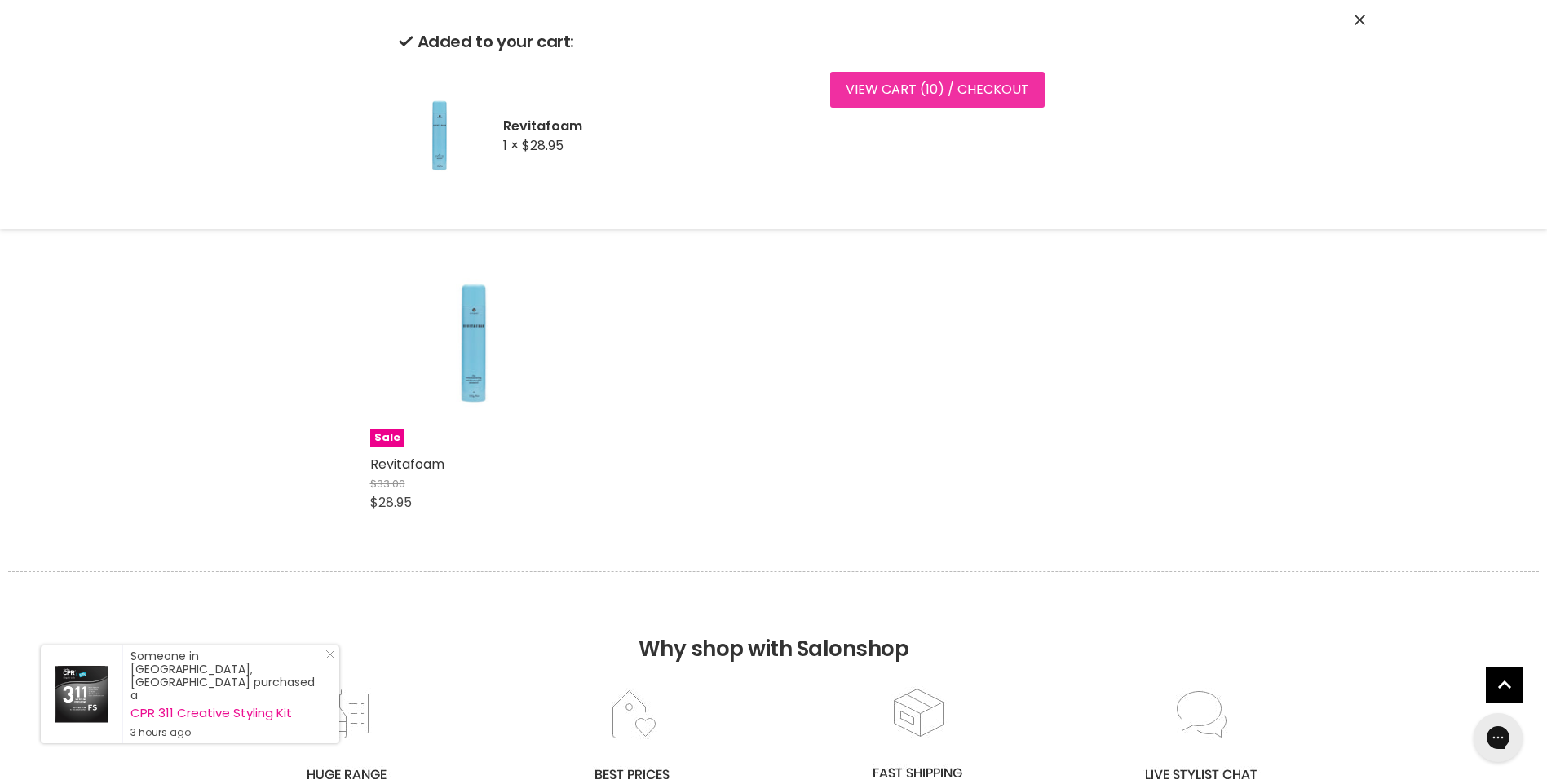
click at [926, 90] on span "10" at bounding box center [932, 89] width 12 height 19
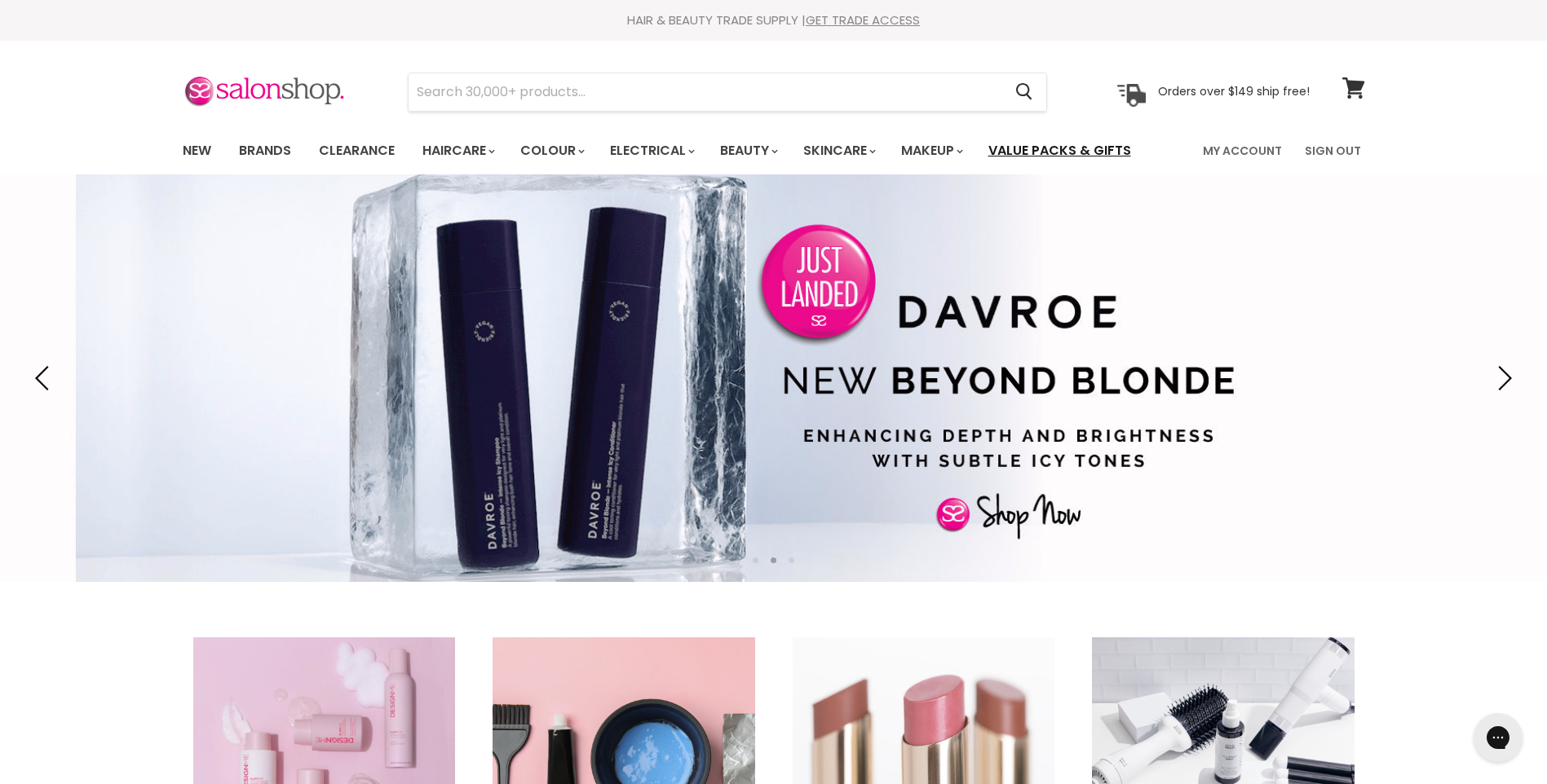
click at [1079, 150] on link "Value Packs & Gifts" at bounding box center [1059, 151] width 167 height 35
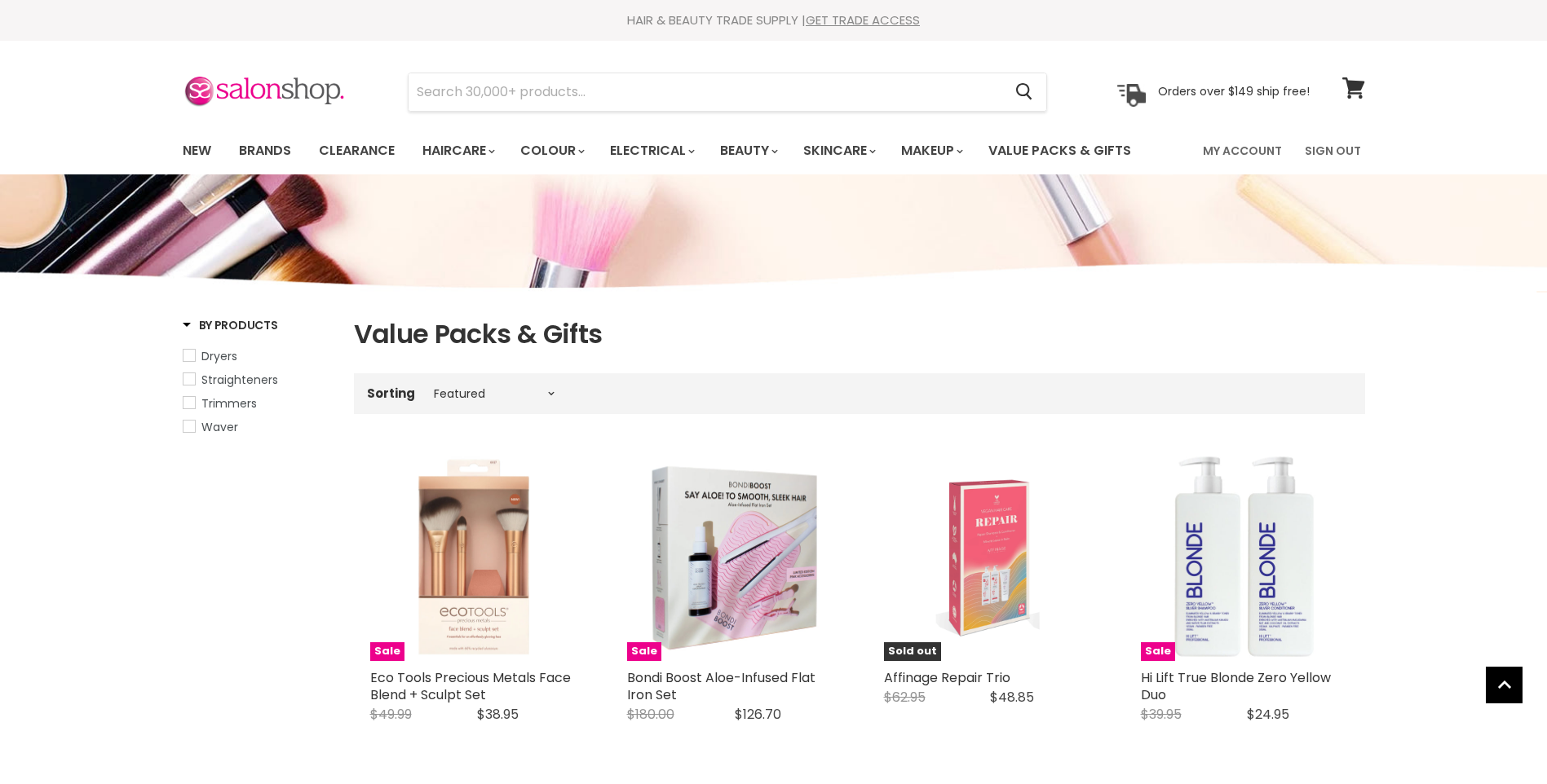
select select "manual"
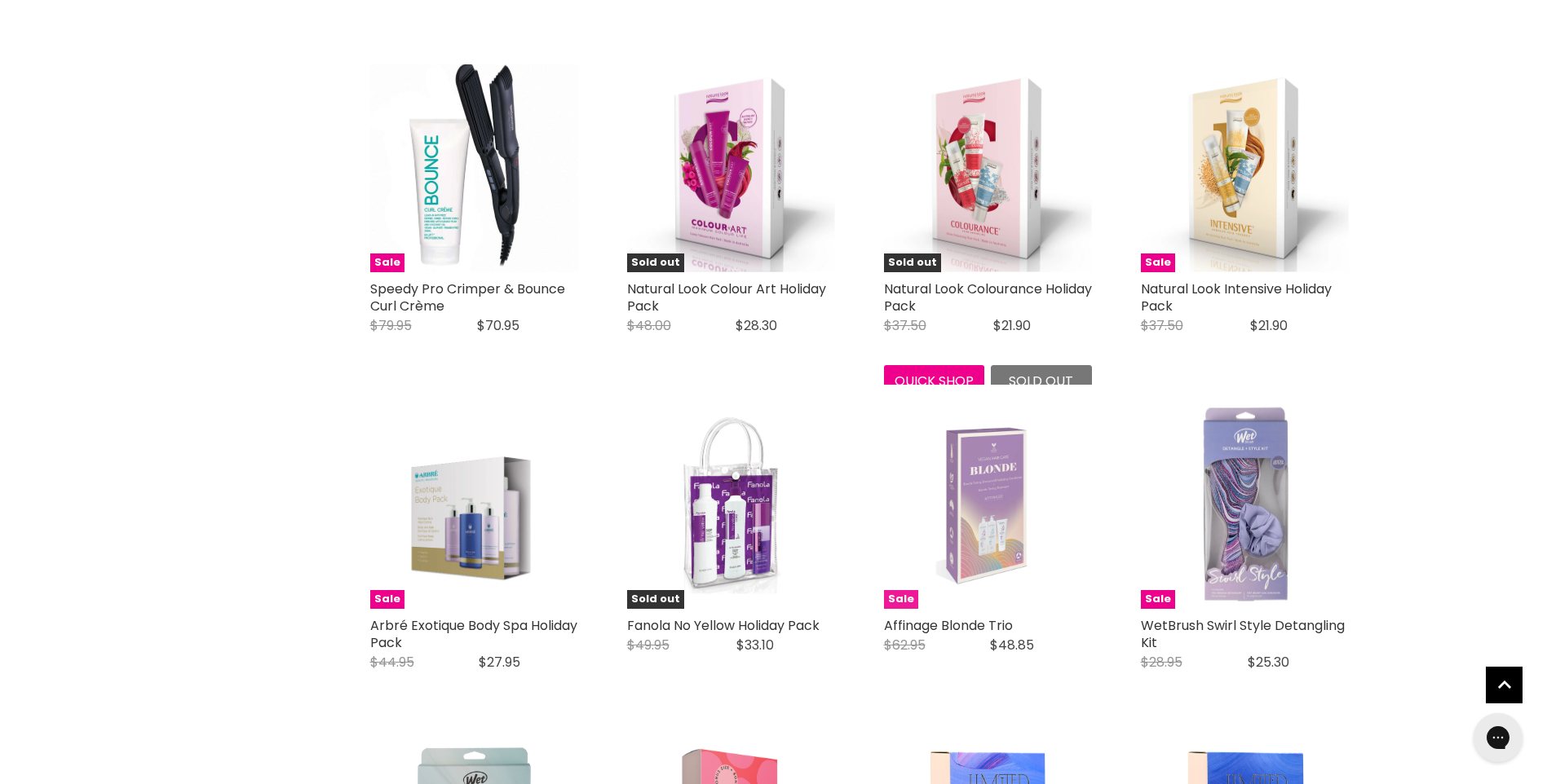
scroll to position [3343, 0]
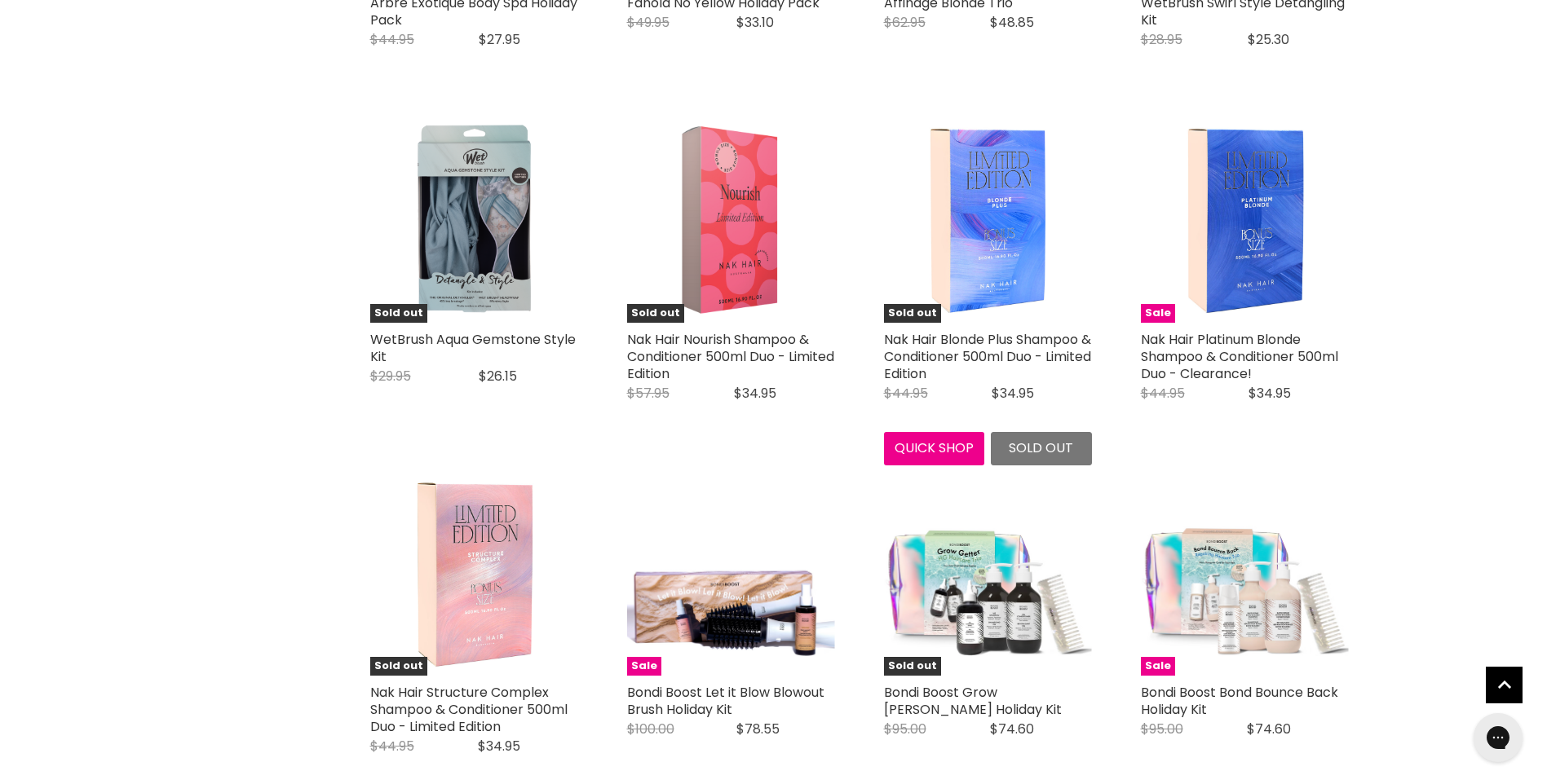
scroll to position [3832, 0]
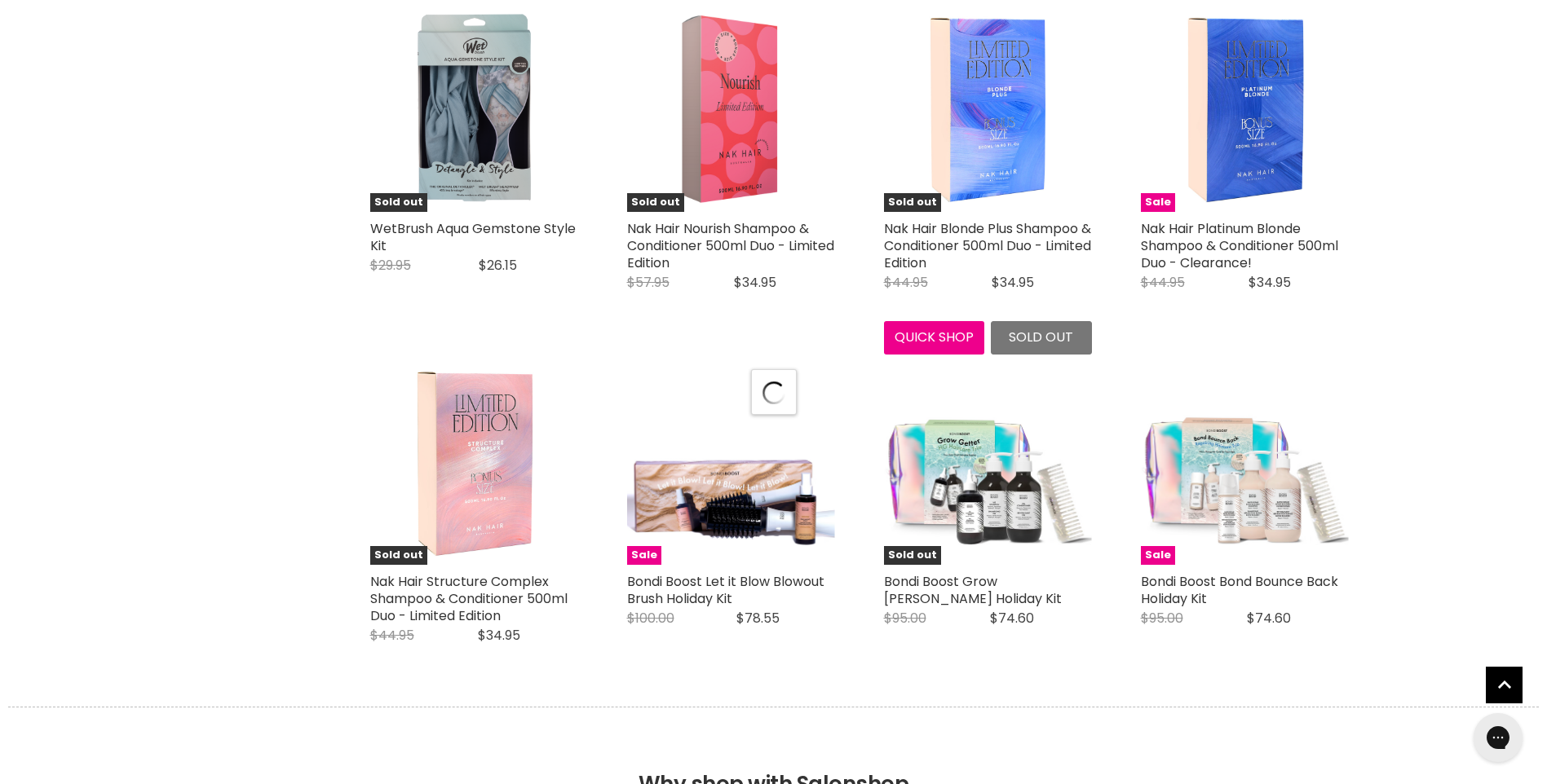
select select "manual"
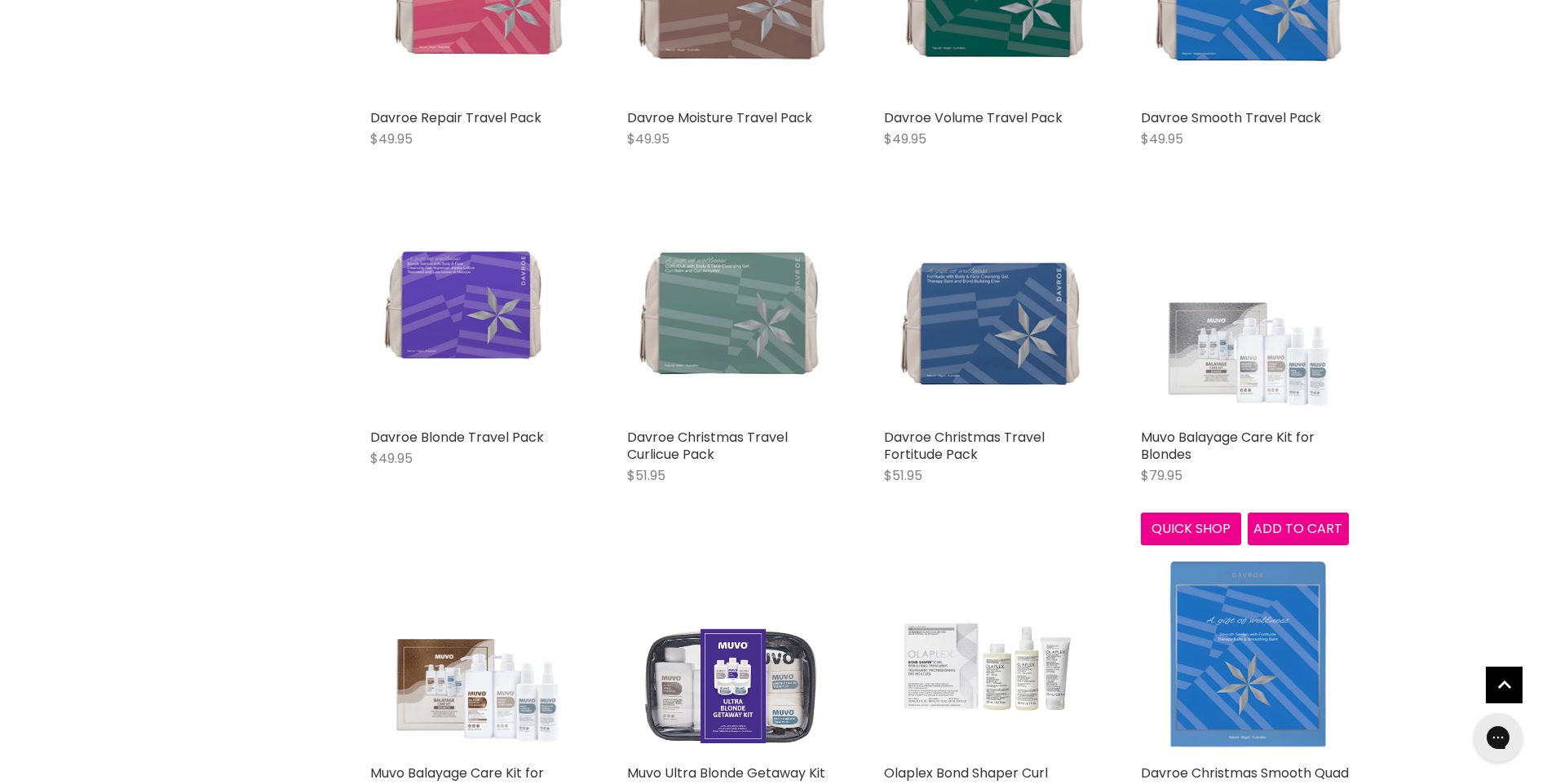
scroll to position [7908, 0]
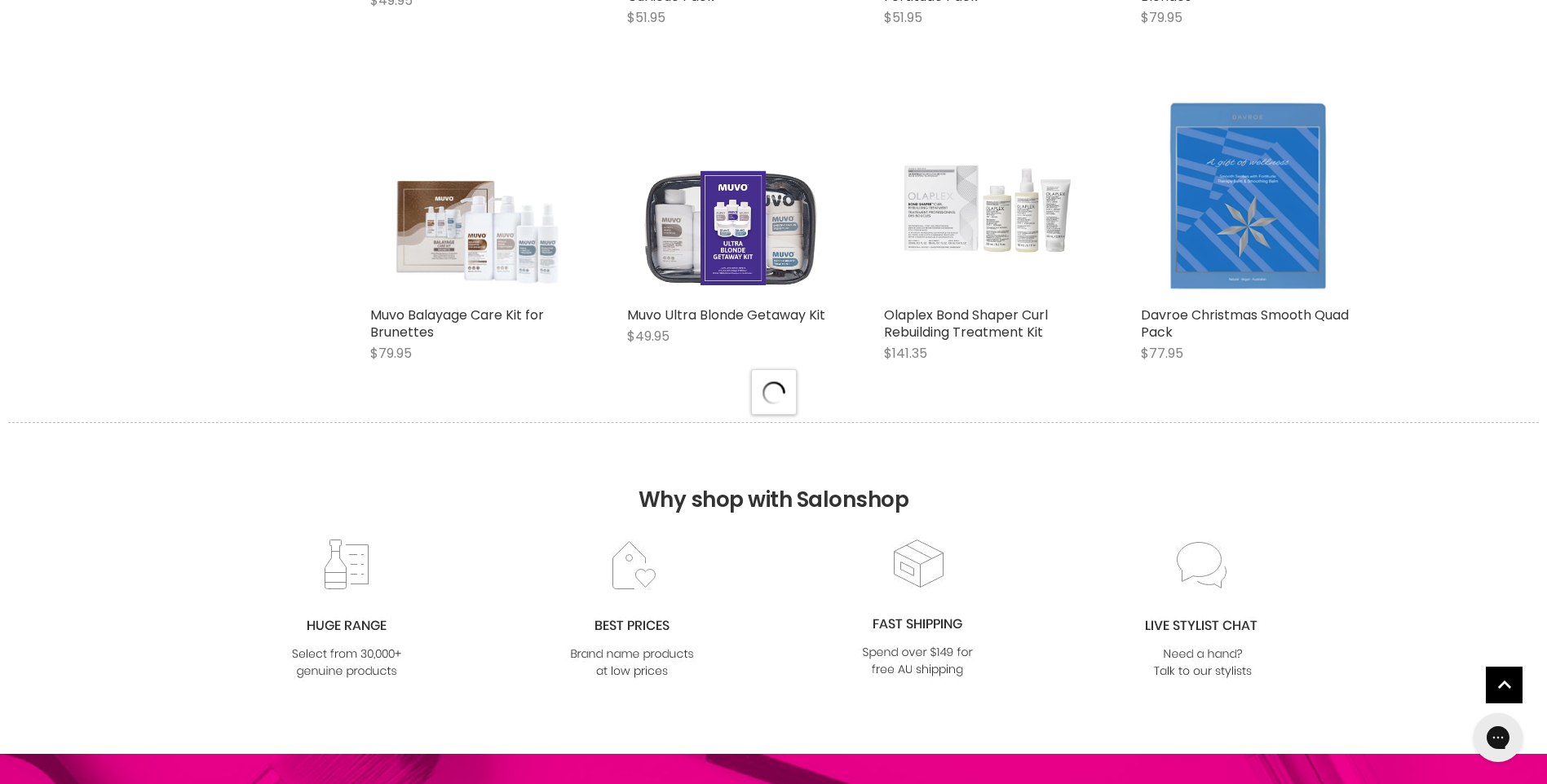
select select "manual"
